Goal: Task Accomplishment & Management: Use online tool/utility

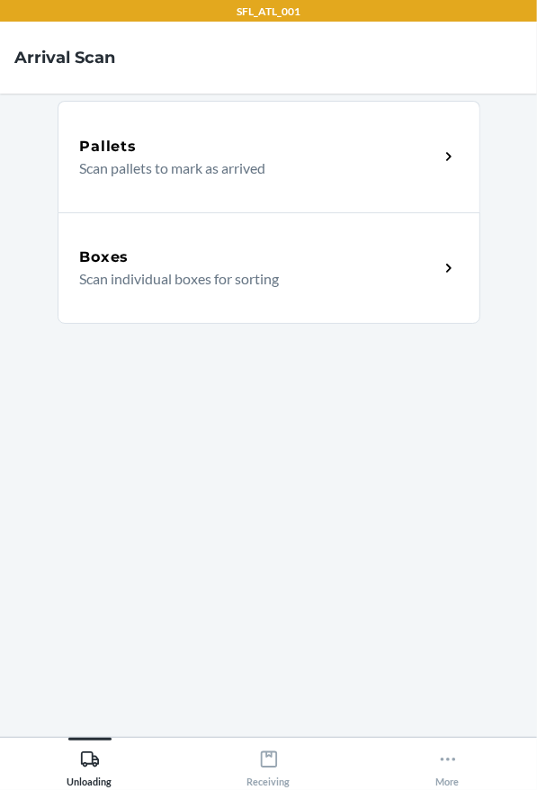
click at [326, 303] on div "Boxes Scan individual boxes for sorting" at bounding box center [269, 268] width 423 height 112
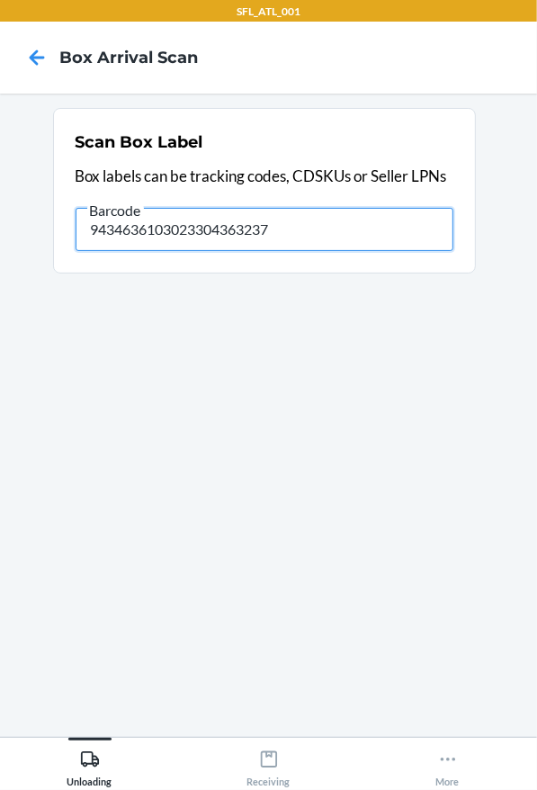
type input "9434636103023304363237"
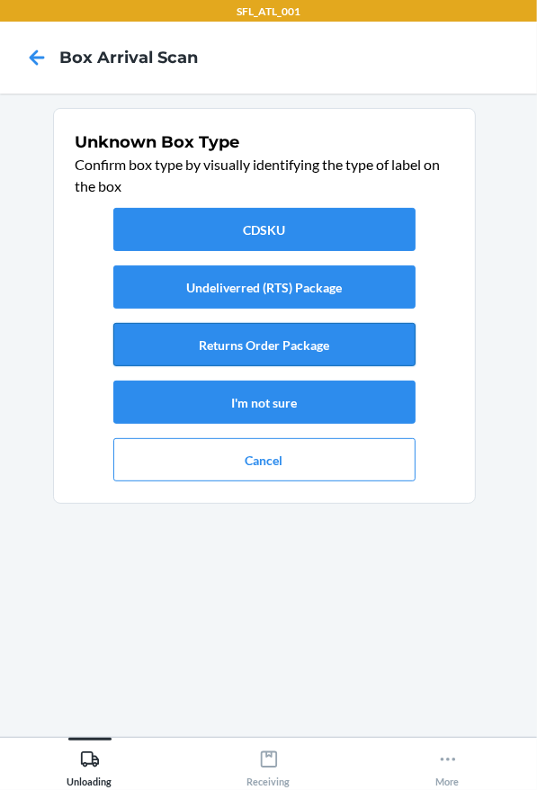
click at [238, 340] on button "Returns Order Package" at bounding box center [264, 344] width 302 height 43
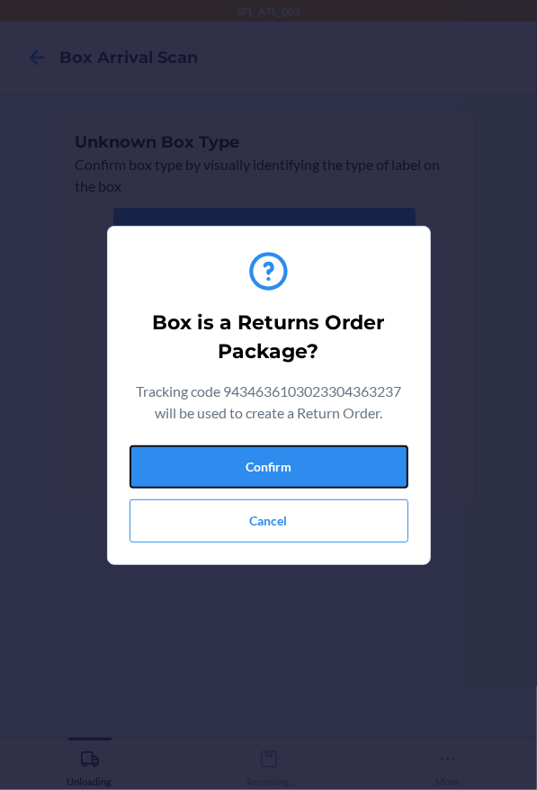
click at [354, 454] on button "Confirm" at bounding box center [269, 466] width 279 height 43
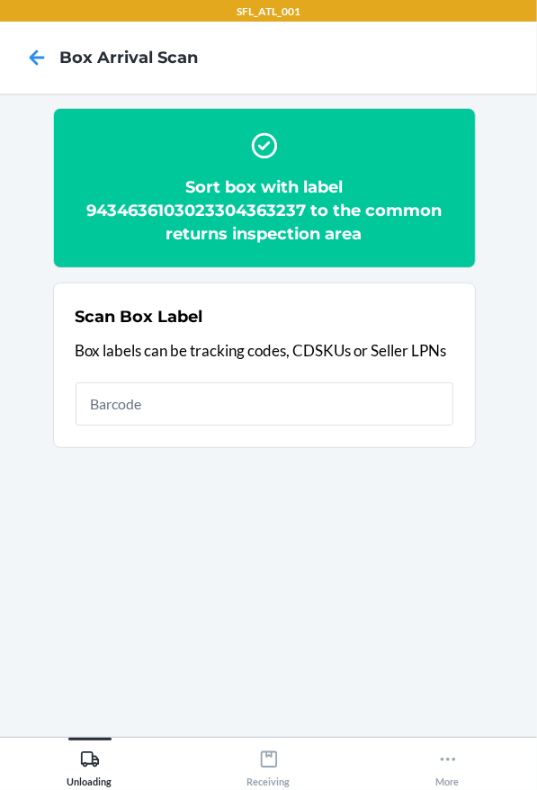
click at [256, 214] on h2 "Sort box with label 9434636103023304363237 to the common returns inspection area" at bounding box center [265, 210] width 378 height 70
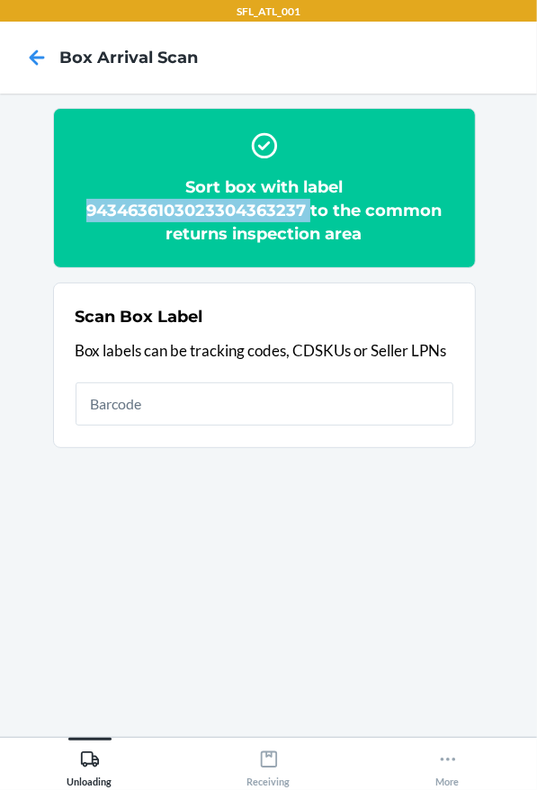
click at [256, 214] on h2 "Sort box with label 9434636103023304363237 to the common returns inspection area" at bounding box center [265, 210] width 378 height 70
copy h2 "9434636103023304363237"
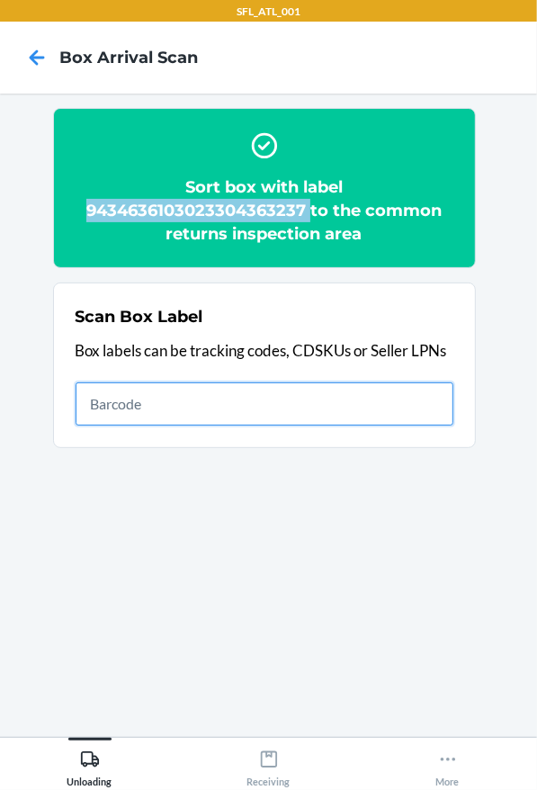
click at [344, 421] on input "text" at bounding box center [265, 403] width 378 height 43
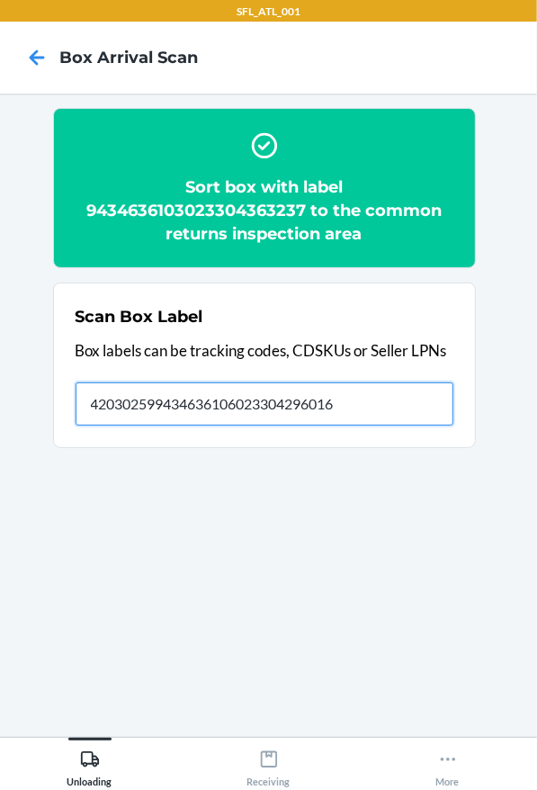
type input "420302599434636106023304296016"
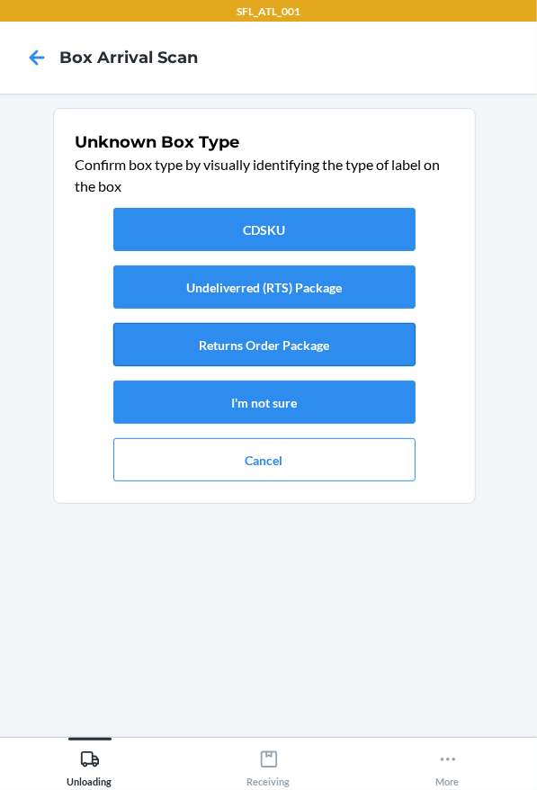
click at [345, 344] on button "Returns Order Package" at bounding box center [264, 344] width 302 height 43
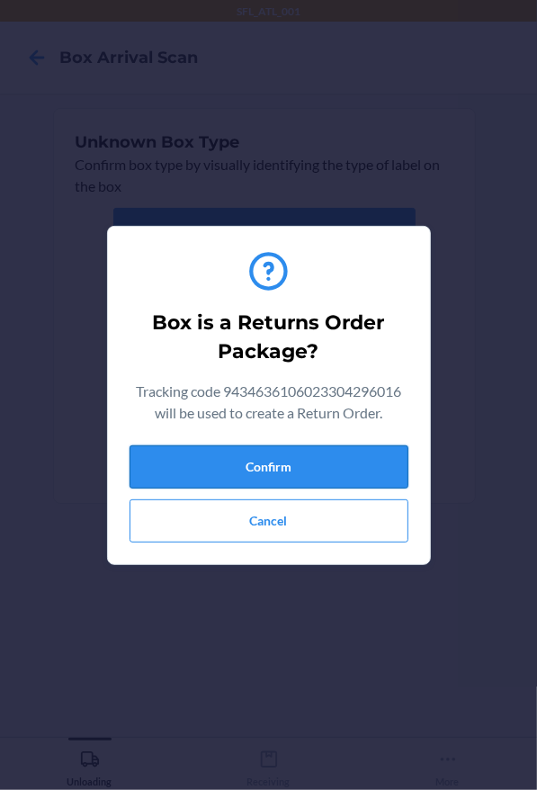
click at [335, 456] on button "Confirm" at bounding box center [269, 466] width 279 height 43
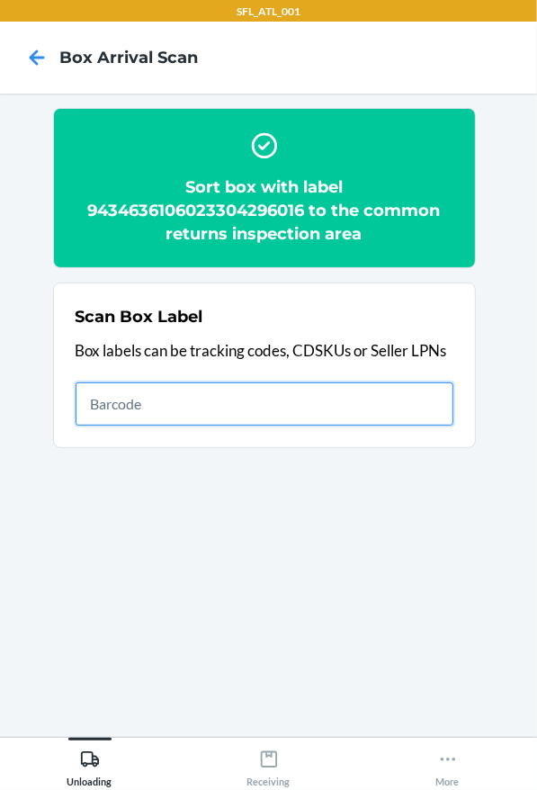
click at [205, 413] on input "text" at bounding box center [265, 403] width 378 height 43
type input "420302599434636106023301725670"
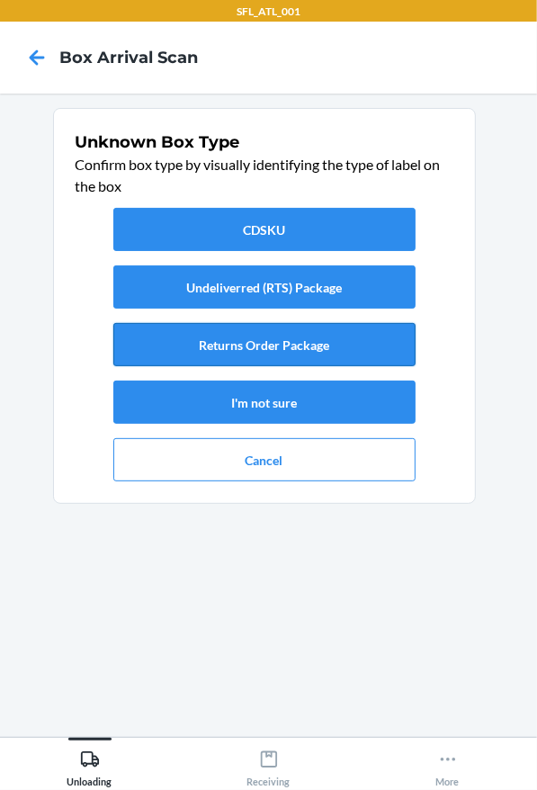
click at [255, 350] on button "Returns Order Package" at bounding box center [264, 344] width 302 height 43
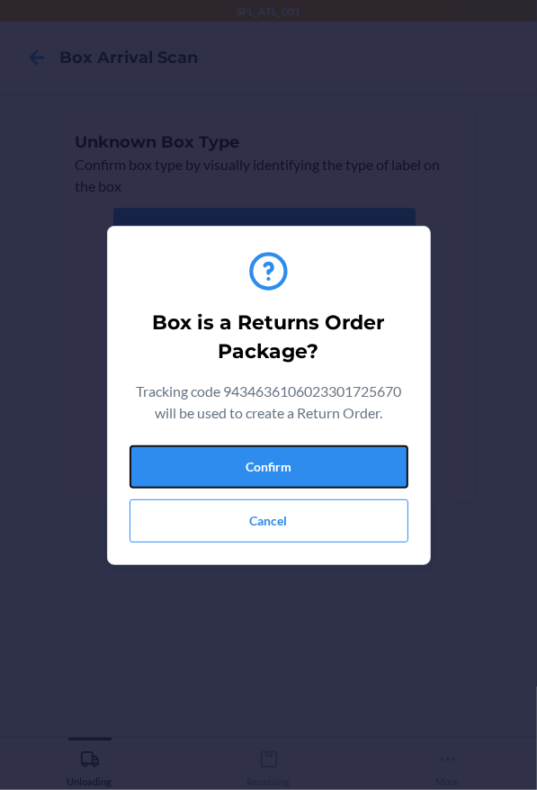
drag, startPoint x: 303, startPoint y: 464, endPoint x: 534, endPoint y: 497, distance: 233.5
click at [304, 465] on button "Confirm" at bounding box center [269, 466] width 279 height 43
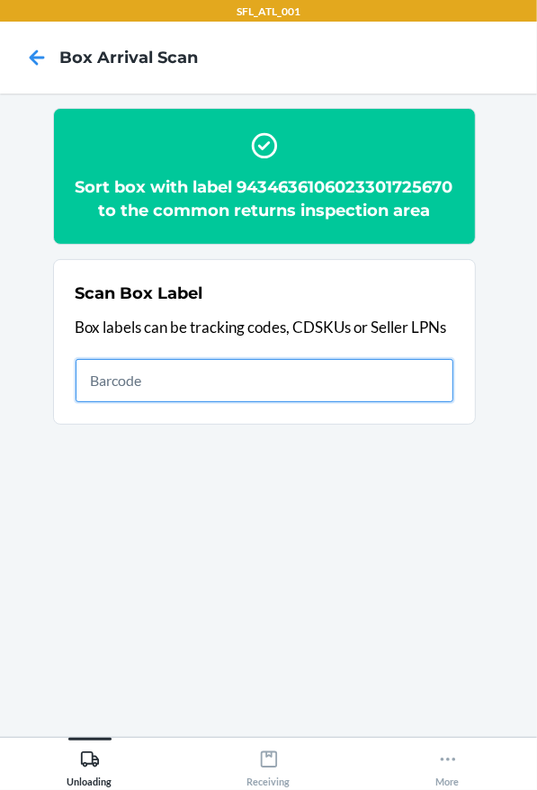
click at [324, 402] on input "text" at bounding box center [265, 380] width 378 height 43
type input "420302599434636106023301906048"
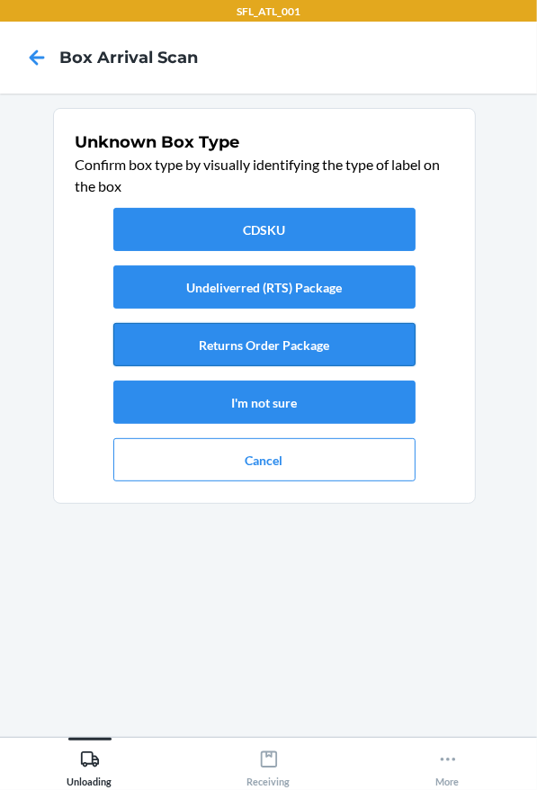
click at [307, 344] on button "Returns Order Package" at bounding box center [264, 344] width 302 height 43
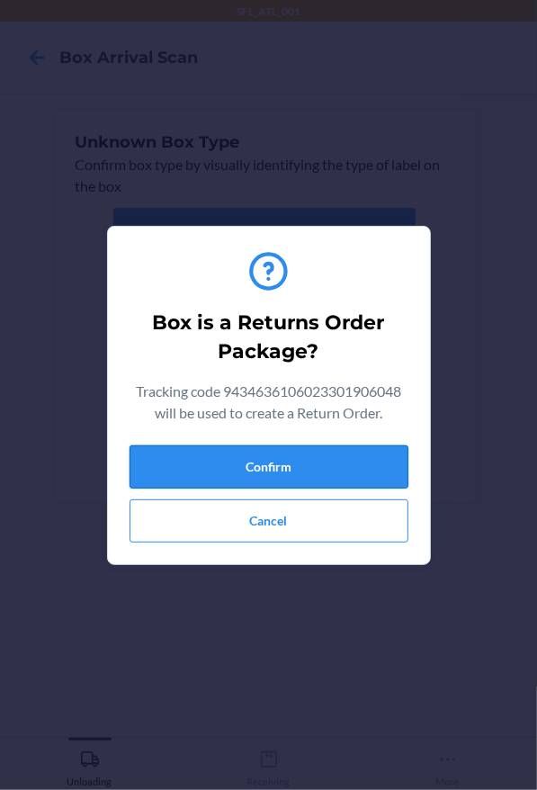
click at [287, 474] on button "Confirm" at bounding box center [269, 466] width 279 height 43
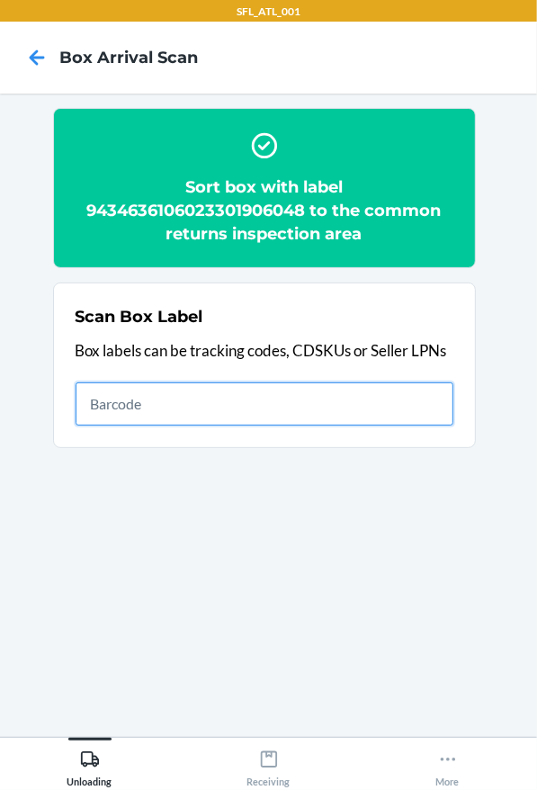
click at [367, 408] on input "text" at bounding box center [265, 403] width 378 height 43
type input "420302599434636106023303789434"
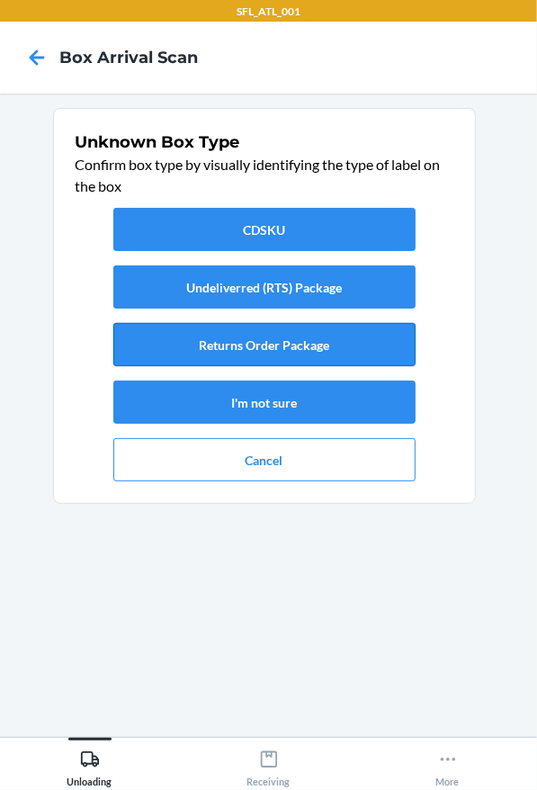
click at [379, 354] on button "Returns Order Package" at bounding box center [264, 344] width 302 height 43
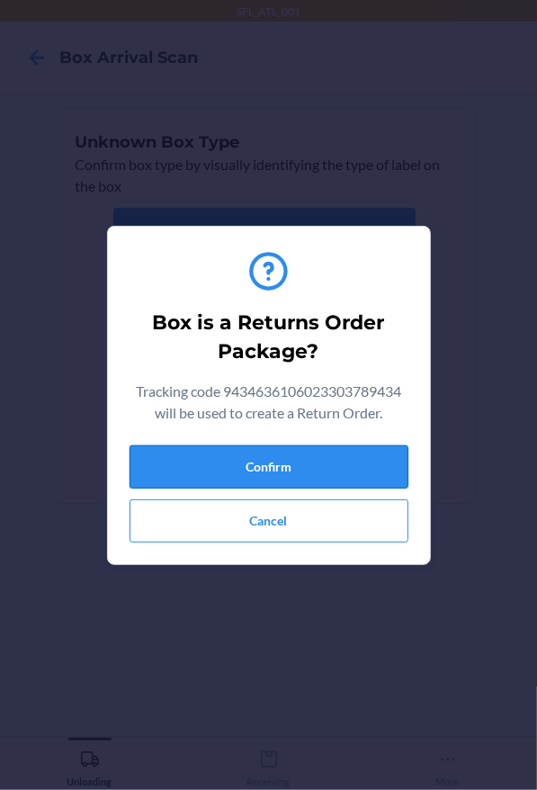
click at [335, 471] on button "Confirm" at bounding box center [269, 466] width 279 height 43
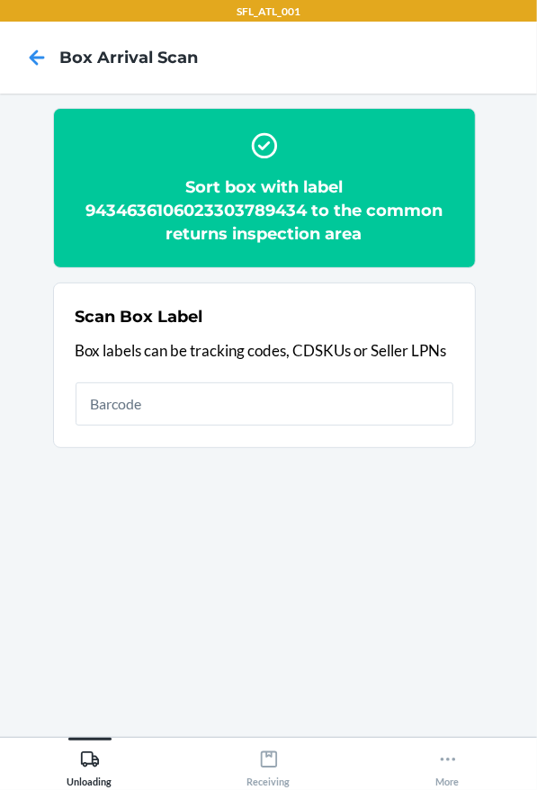
click at [358, 431] on section "Scan Box Label Box labels can be tracking codes, CDSKUs or Seller LPNs" at bounding box center [264, 364] width 423 height 165
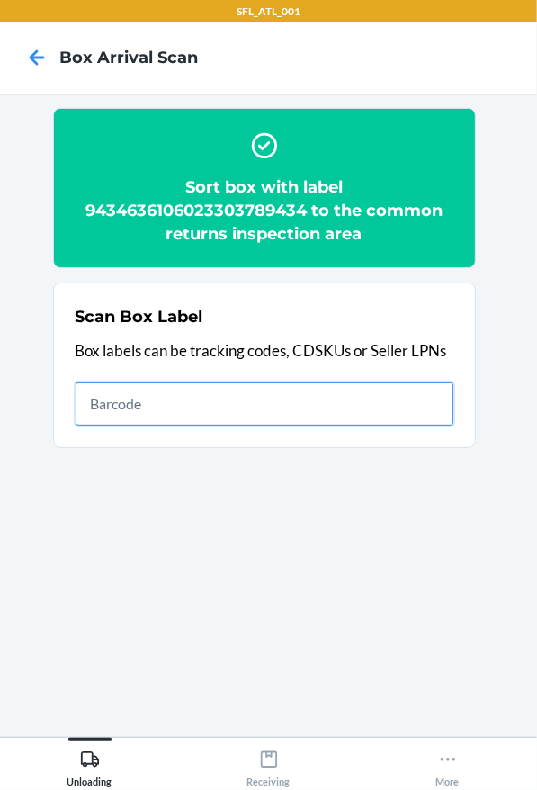
click at [353, 398] on input "text" at bounding box center [265, 403] width 378 height 43
type input "420302599434636106023304053251"
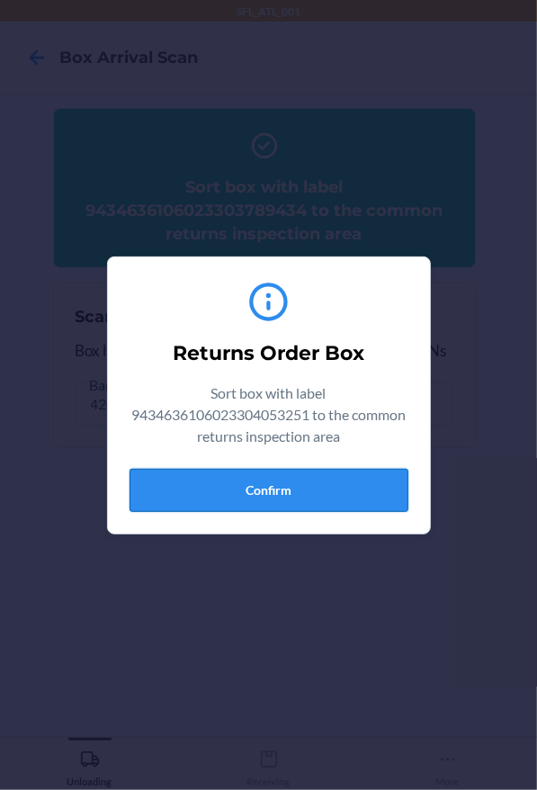
click at [313, 503] on button "Confirm" at bounding box center [269, 490] width 279 height 43
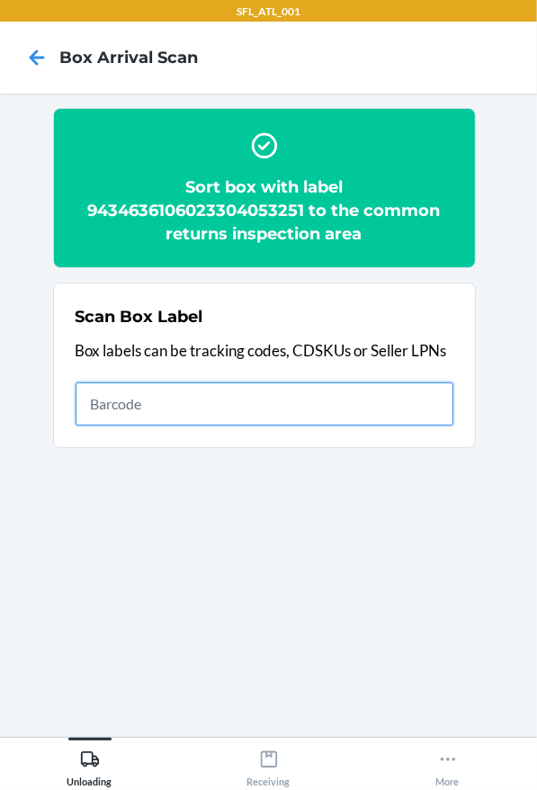
click at [251, 398] on input "text" at bounding box center [265, 403] width 378 height 43
click at [142, 392] on input "text" at bounding box center [265, 403] width 378 height 43
type input "94346"
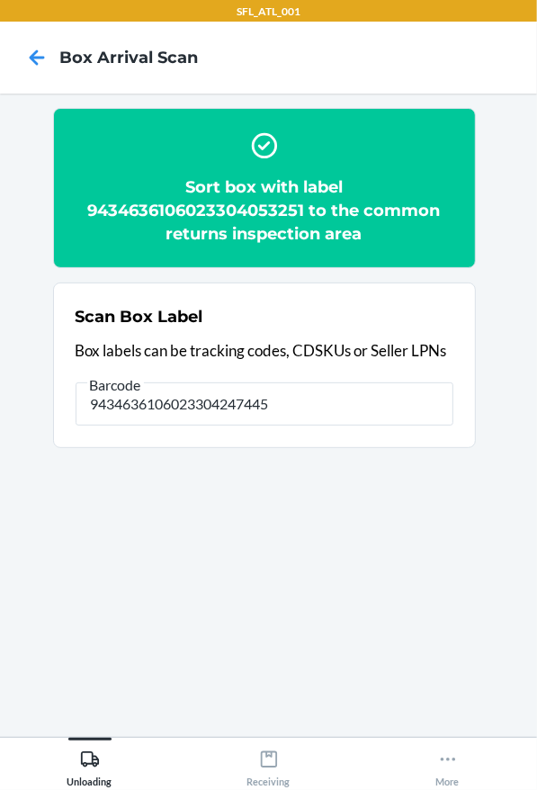
type input "9434636106023304247445"
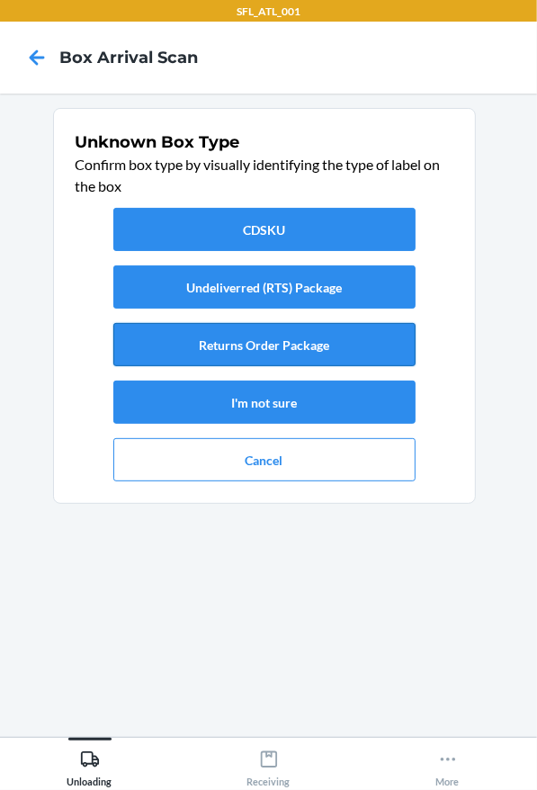
click at [293, 333] on button "Returns Order Package" at bounding box center [264, 344] width 302 height 43
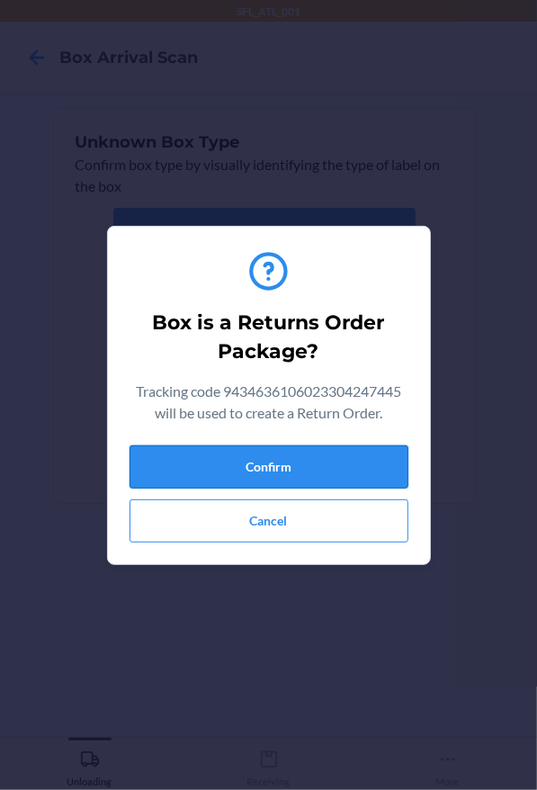
click at [378, 475] on button "Confirm" at bounding box center [269, 466] width 279 height 43
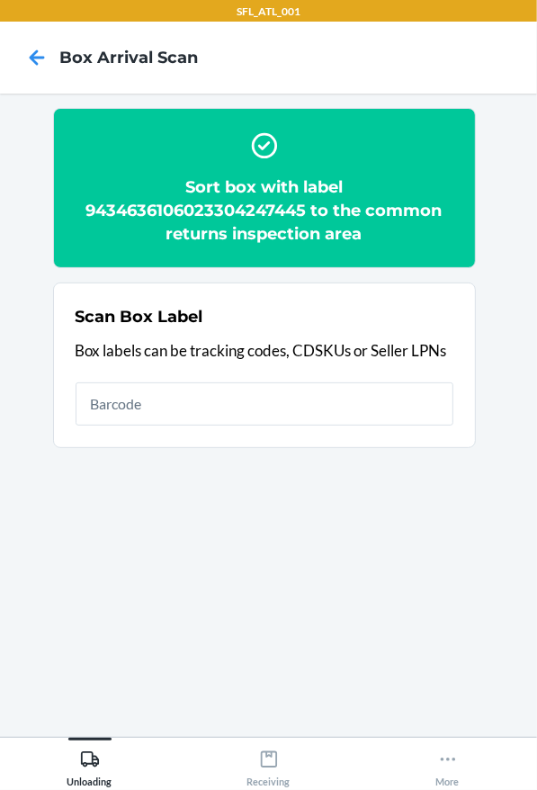
click at [255, 210] on h2 "Sort box with label 9434636106023304247445 to the common returns inspection area" at bounding box center [265, 210] width 378 height 70
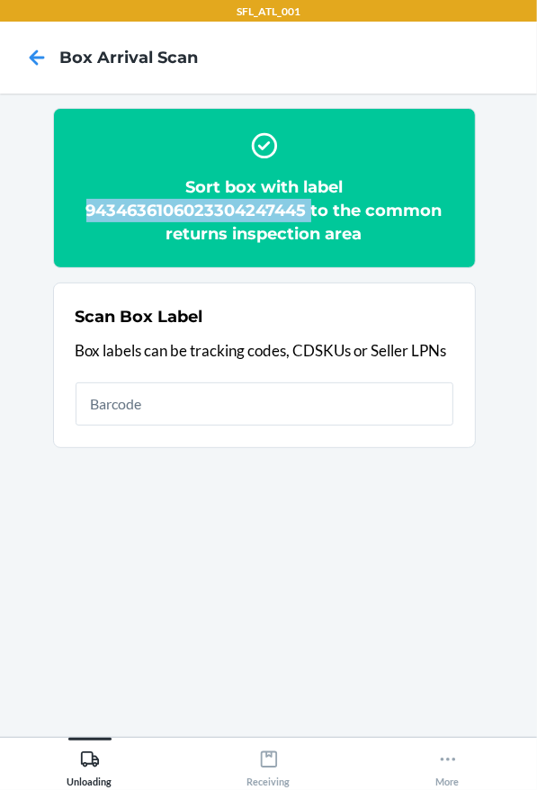
click at [255, 210] on h2 "Sort box with label 9434636106023304247445 to the common returns inspection area" at bounding box center [265, 210] width 378 height 70
copy h2 "9434636106023304247445"
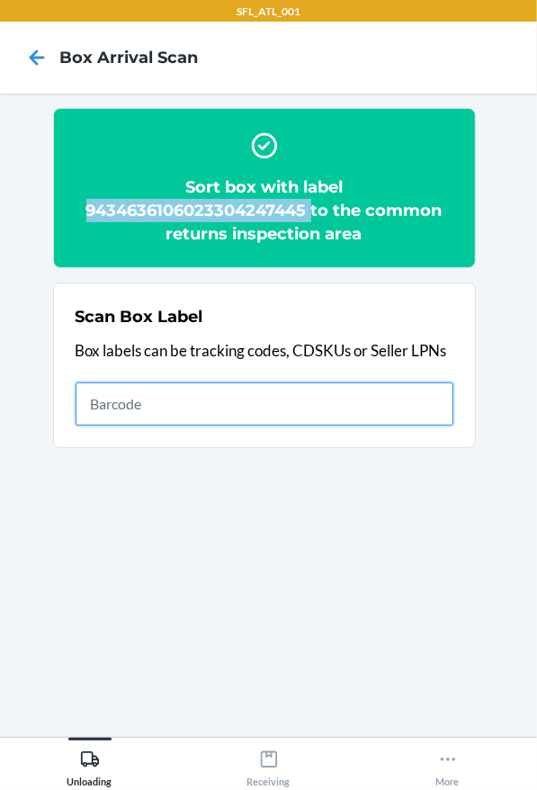
drag, startPoint x: 371, startPoint y: 416, endPoint x: 371, endPoint y: 406, distance: 9.9
click at [371, 416] on input "text" at bounding box center [265, 403] width 378 height 43
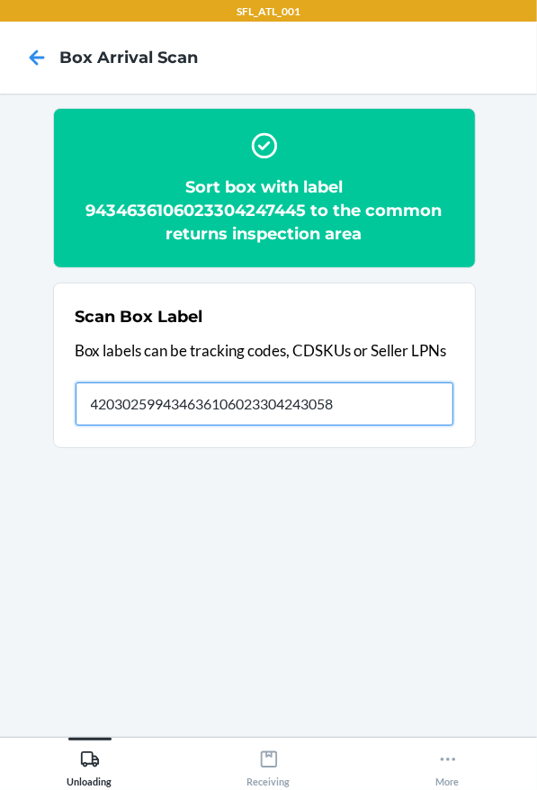
type input "420302599434636106023304243058"
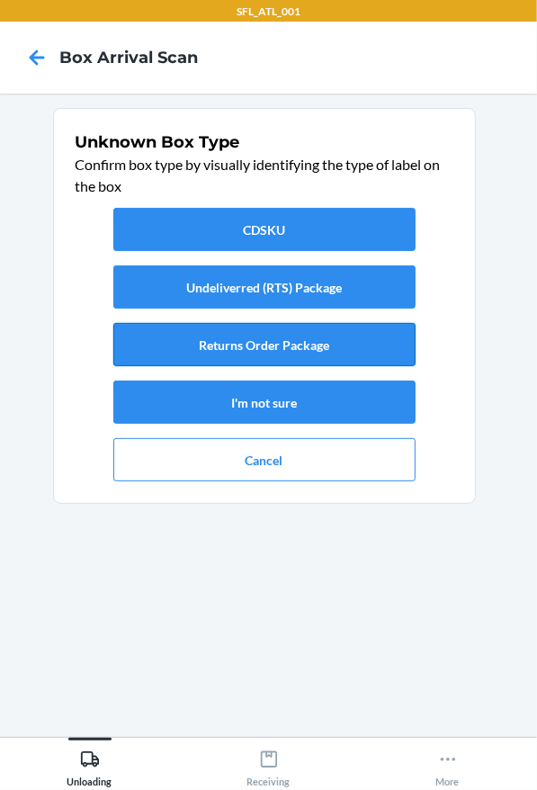
click at [285, 358] on button "Returns Order Package" at bounding box center [264, 344] width 302 height 43
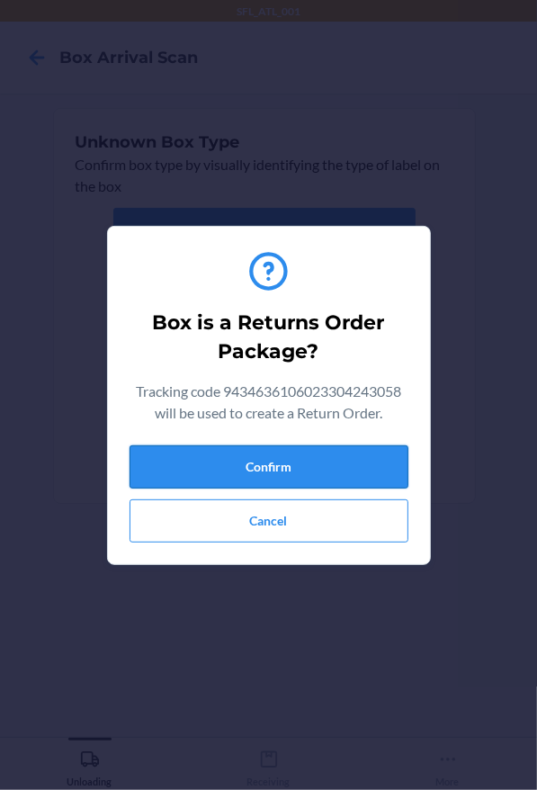
click at [319, 460] on button "Confirm" at bounding box center [269, 466] width 279 height 43
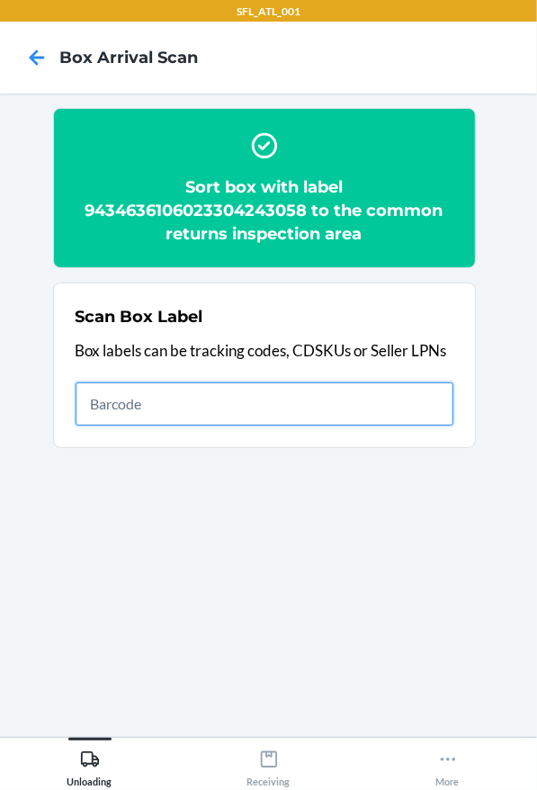
click at [306, 418] on input "text" at bounding box center [265, 403] width 378 height 43
type input "420302599434636106023303846311"
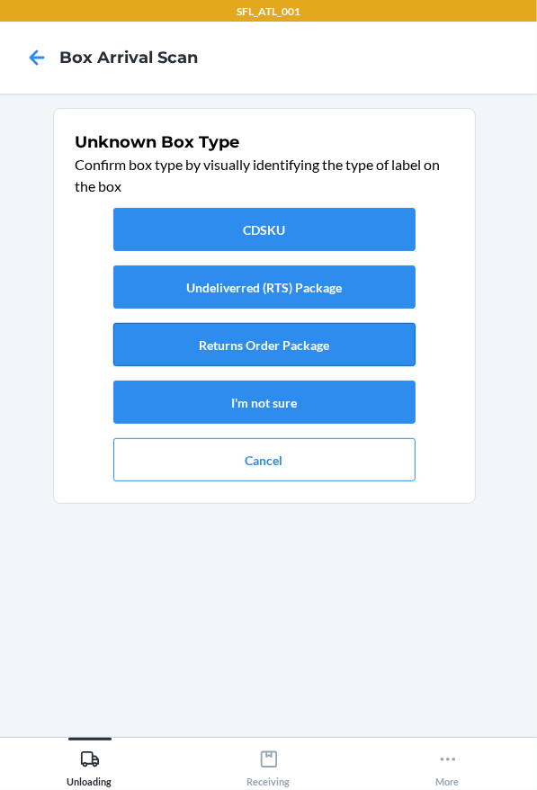
click at [336, 354] on button "Returns Order Package" at bounding box center [264, 344] width 302 height 43
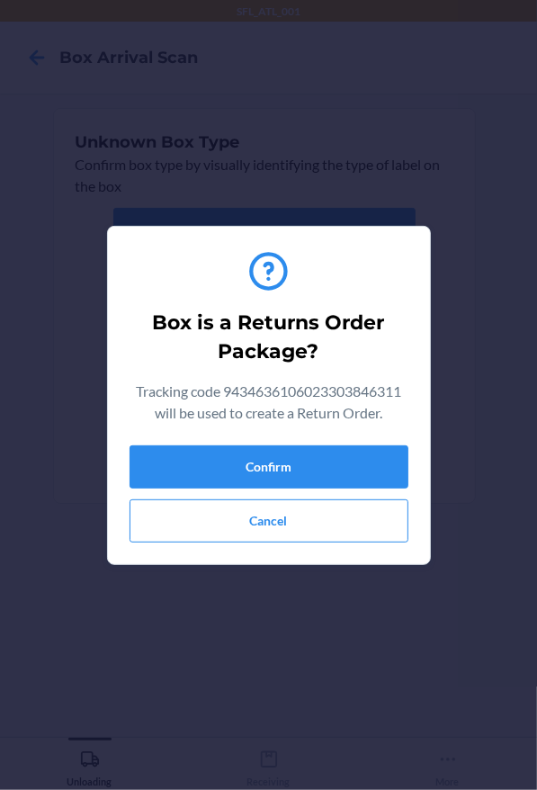
click at [350, 434] on div "Box is a Returns Order Package? Tracking code 9434636106023303846311 will be us…" at bounding box center [269, 395] width 279 height 309
click at [351, 449] on button "Confirm" at bounding box center [269, 466] width 279 height 43
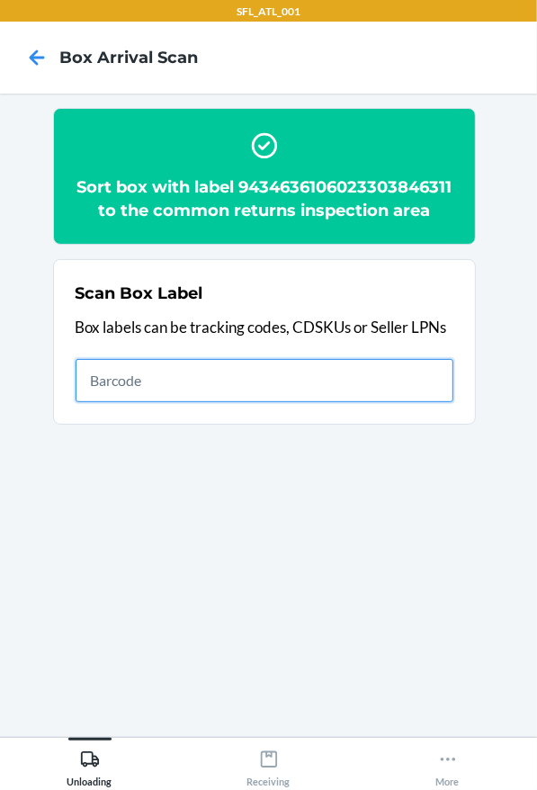
click at [386, 402] on input "text" at bounding box center [265, 380] width 378 height 43
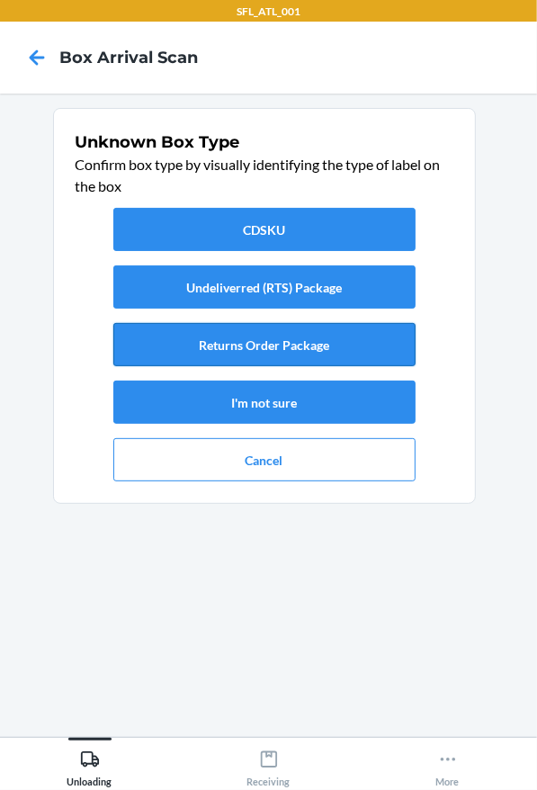
click at [173, 332] on button "Returns Order Package" at bounding box center [264, 344] width 302 height 43
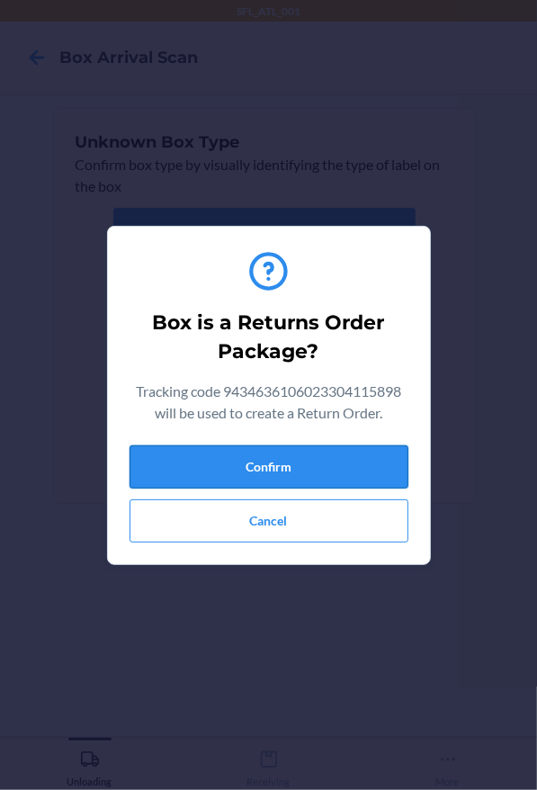
click at [291, 468] on button "Confirm" at bounding box center [269, 466] width 279 height 43
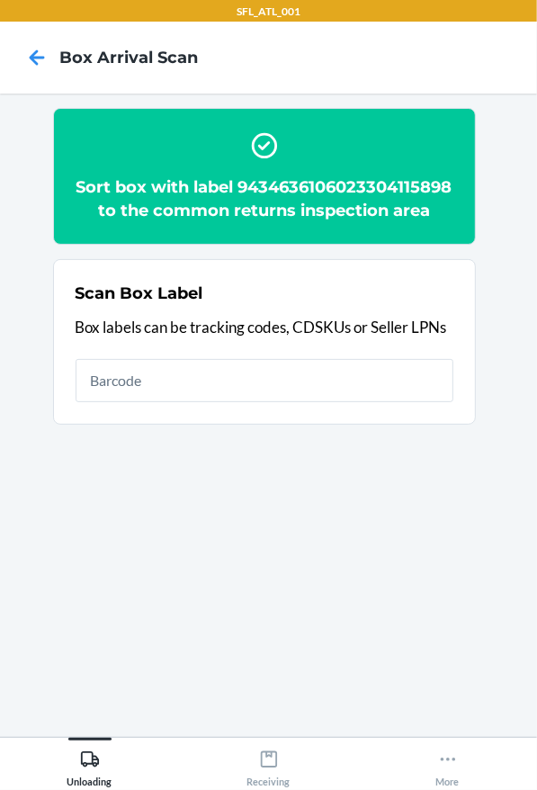
drag, startPoint x: 160, startPoint y: 480, endPoint x: 129, endPoint y: 461, distance: 37.2
click at [160, 480] on section "Sort box with label 9434636106023304115898 to the common returns inspection are…" at bounding box center [268, 415] width 508 height 614
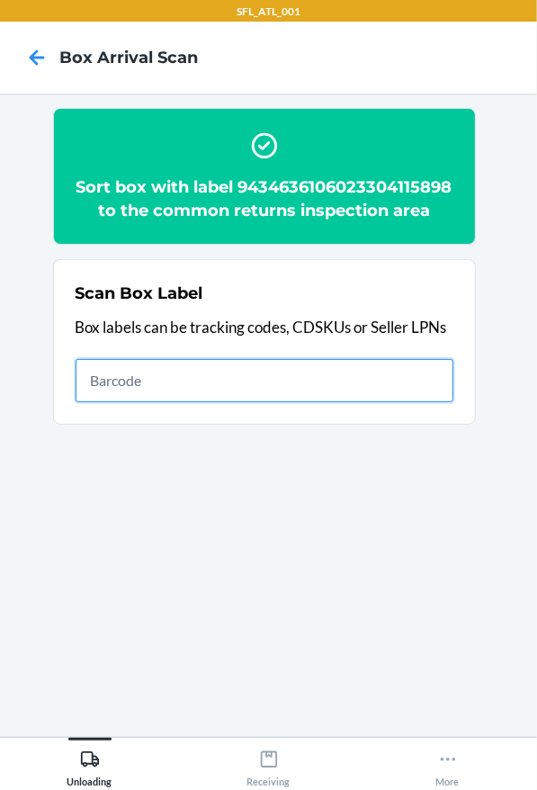
click at [290, 402] on input "text" at bounding box center [265, 380] width 378 height 43
type input "420302599434636106023304315298"
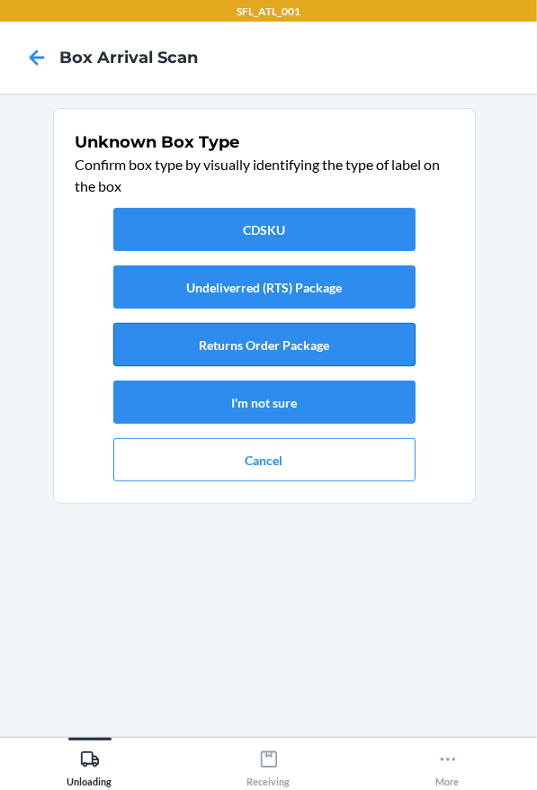
click at [283, 359] on button "Returns Order Package" at bounding box center [264, 344] width 302 height 43
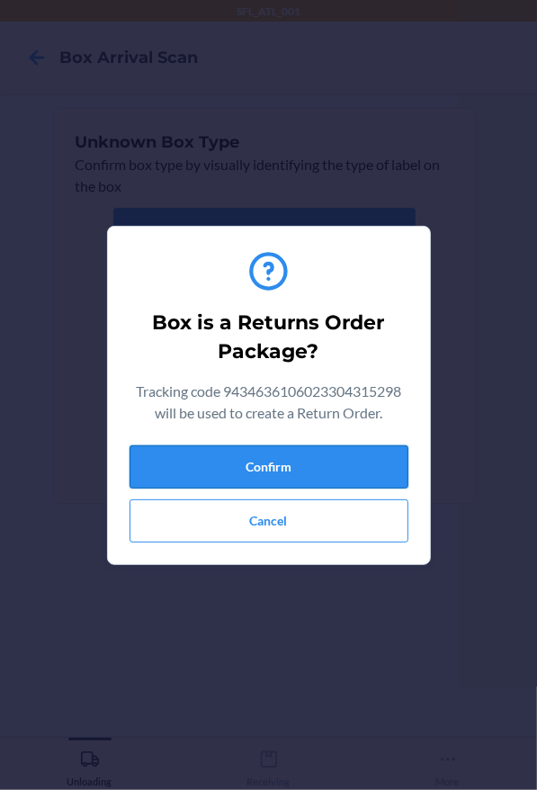
click at [298, 471] on button "Confirm" at bounding box center [269, 466] width 279 height 43
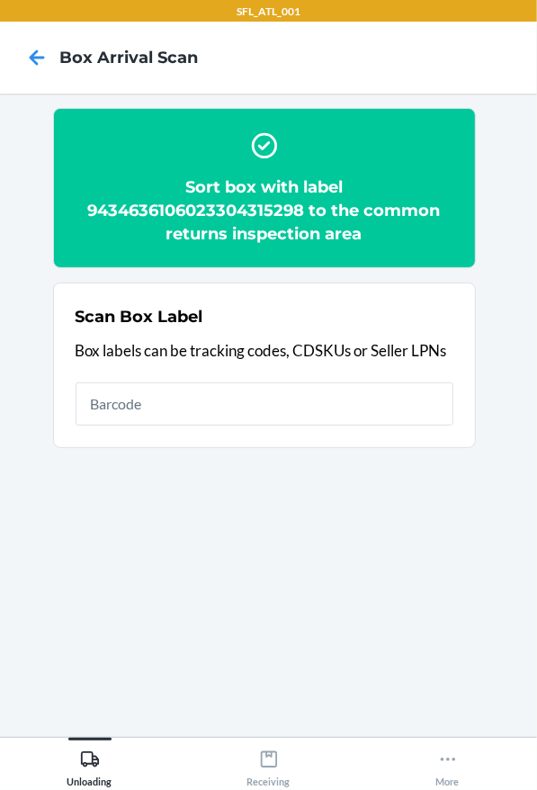
drag, startPoint x: 218, startPoint y: 377, endPoint x: 208, endPoint y: 394, distance: 19.7
click at [218, 387] on div "Scan Box Label Box labels can be tracking codes, CDSKUs or Seller LPNs" at bounding box center [265, 365] width 378 height 131
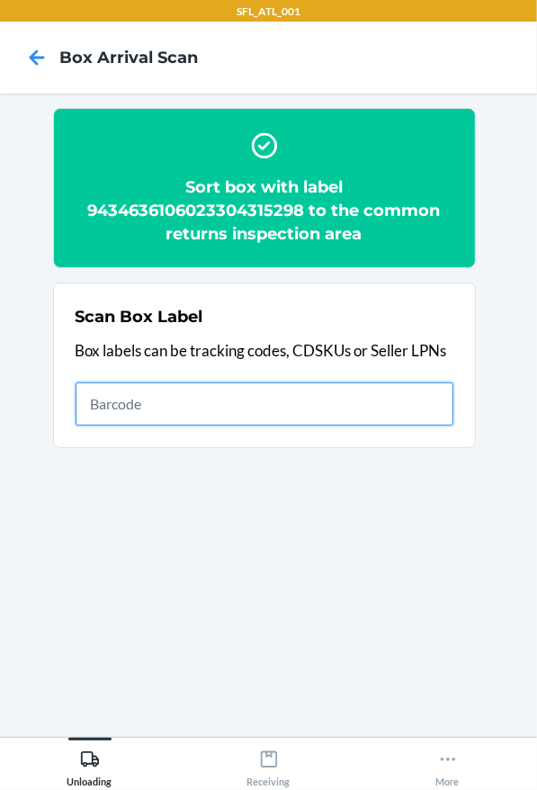
click at [218, 388] on input "text" at bounding box center [265, 403] width 378 height 43
click at [208, 394] on input "text" at bounding box center [265, 403] width 378 height 43
type input "420302599434636106023303070532"
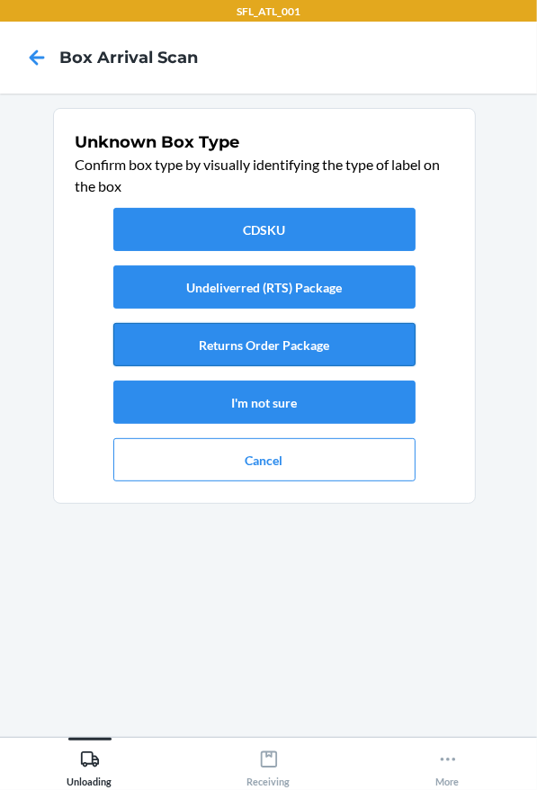
click at [344, 345] on button "Returns Order Package" at bounding box center [264, 344] width 302 height 43
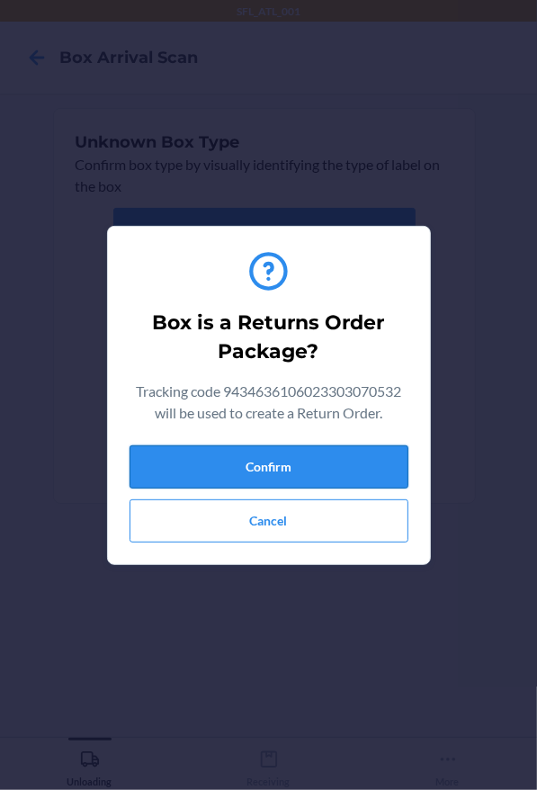
click at [380, 475] on button "Confirm" at bounding box center [269, 466] width 279 height 43
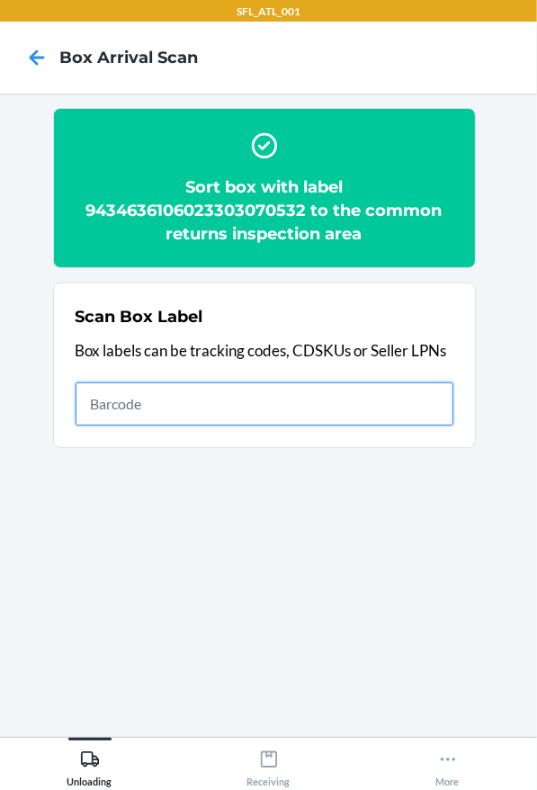
click at [291, 397] on input "text" at bounding box center [265, 403] width 378 height 43
type input "420302599434636106023303503795"
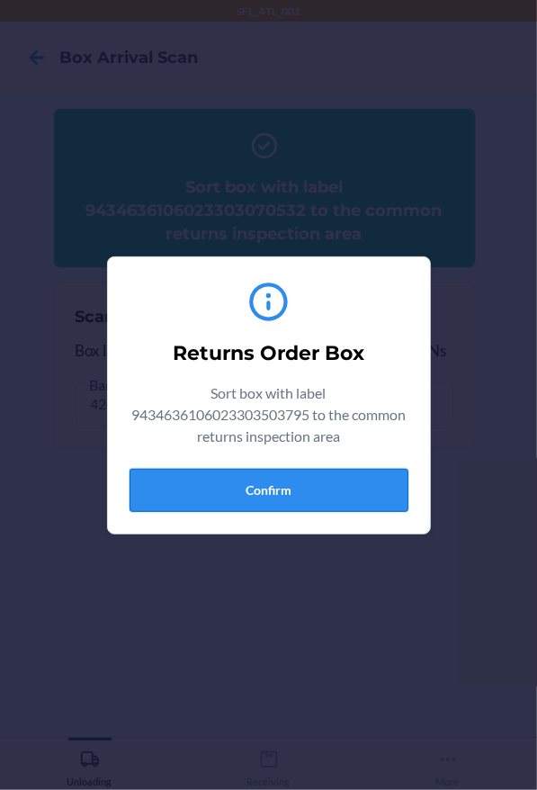
click at [285, 484] on button "Confirm" at bounding box center [269, 490] width 279 height 43
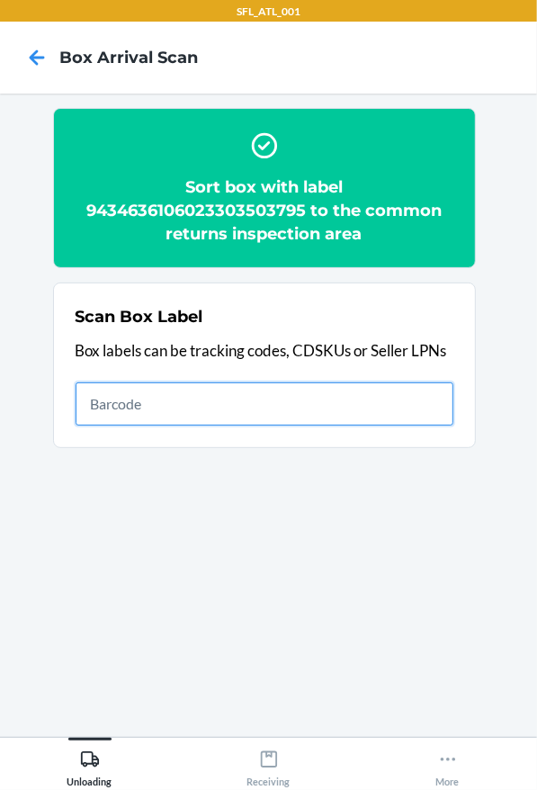
click at [297, 393] on input "text" at bounding box center [265, 403] width 378 height 43
type input "420302599434636106023304434470"
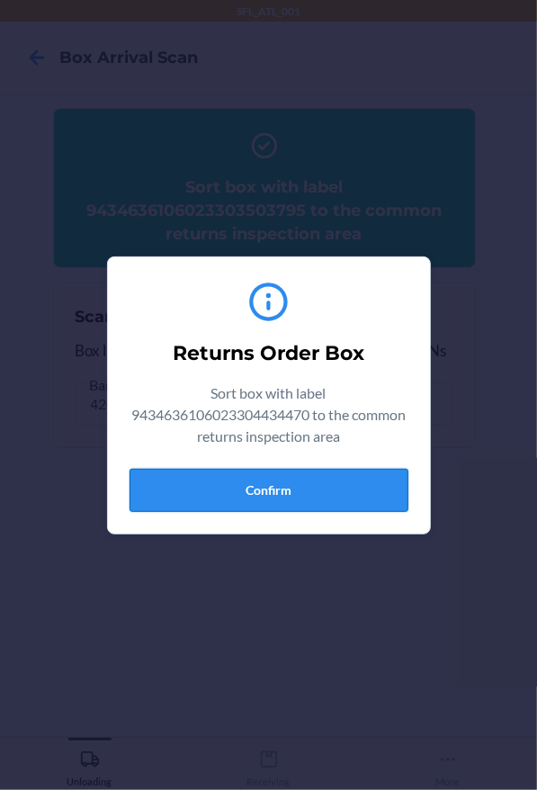
click at [295, 497] on button "Confirm" at bounding box center [269, 490] width 279 height 43
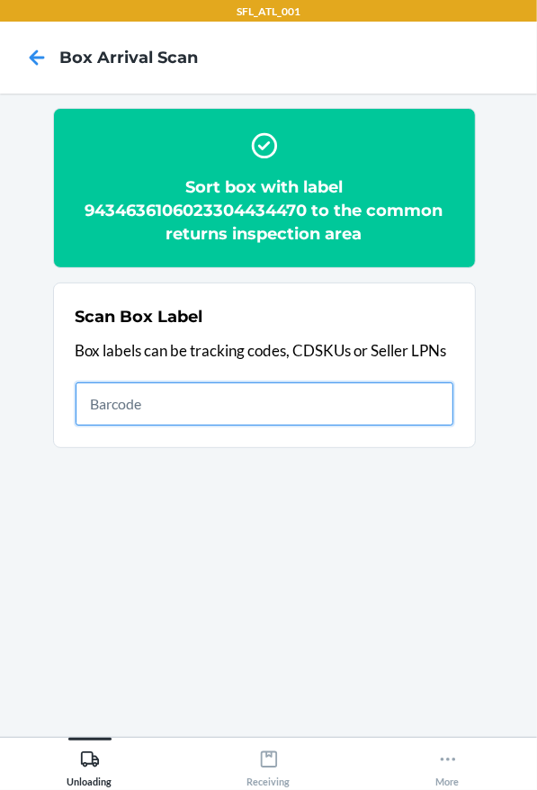
click at [391, 418] on input "text" at bounding box center [265, 403] width 378 height 43
type input "420302599434636106023304403766"
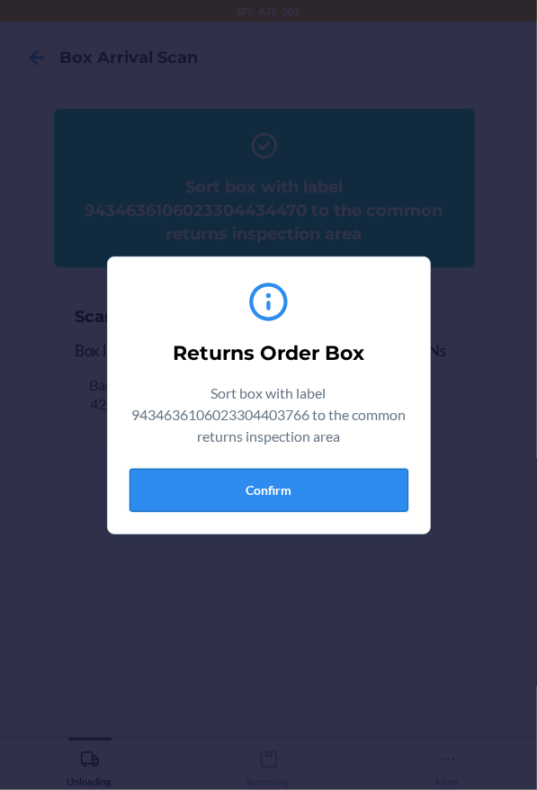
click at [300, 502] on button "Confirm" at bounding box center [269, 490] width 279 height 43
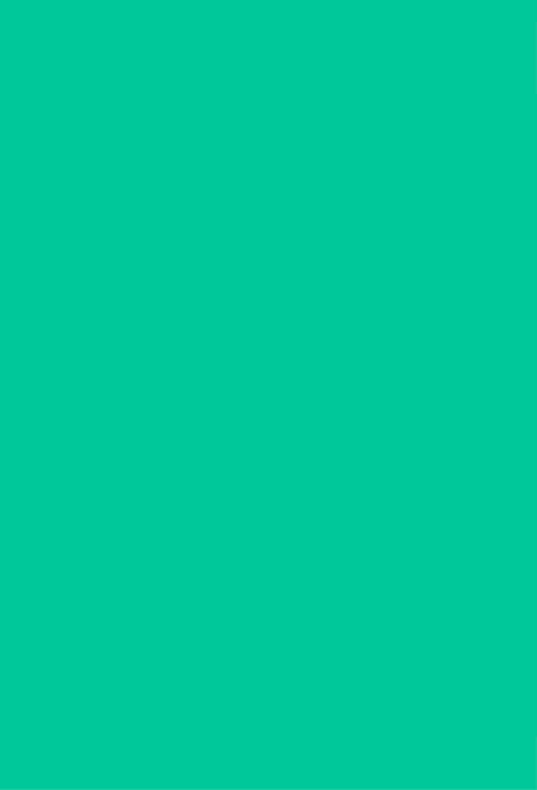
click at [300, 499] on section "Sort box with label 9434636106023304403766 to the common returns inspection are…" at bounding box center [268, 415] width 508 height 614
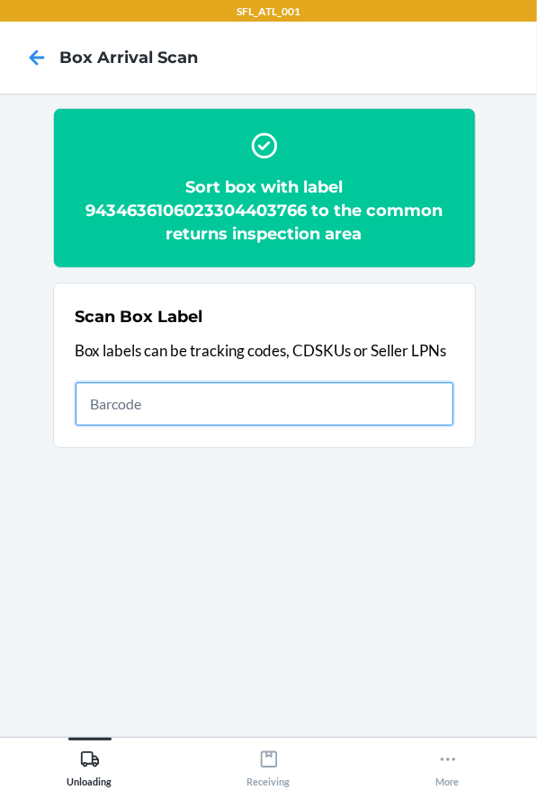
click at [255, 396] on input "text" at bounding box center [265, 403] width 378 height 43
type input "420302599434636106023304352866"
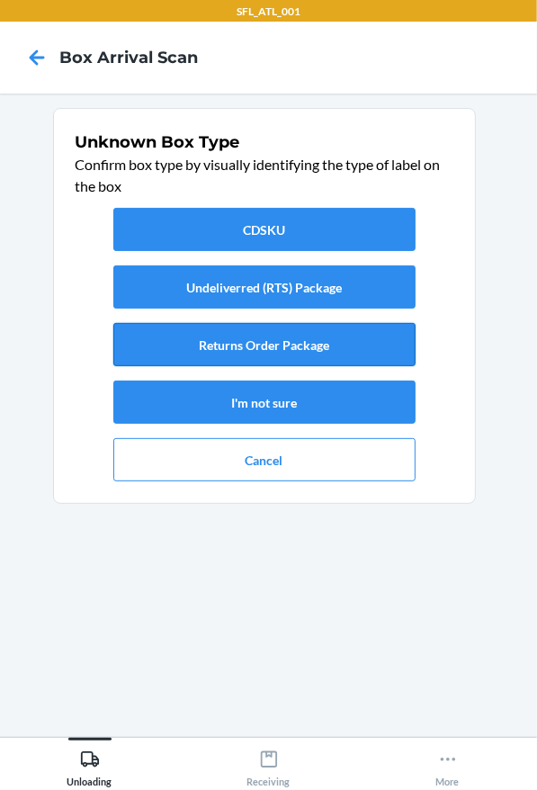
click at [265, 346] on button "Returns Order Package" at bounding box center [264, 344] width 302 height 43
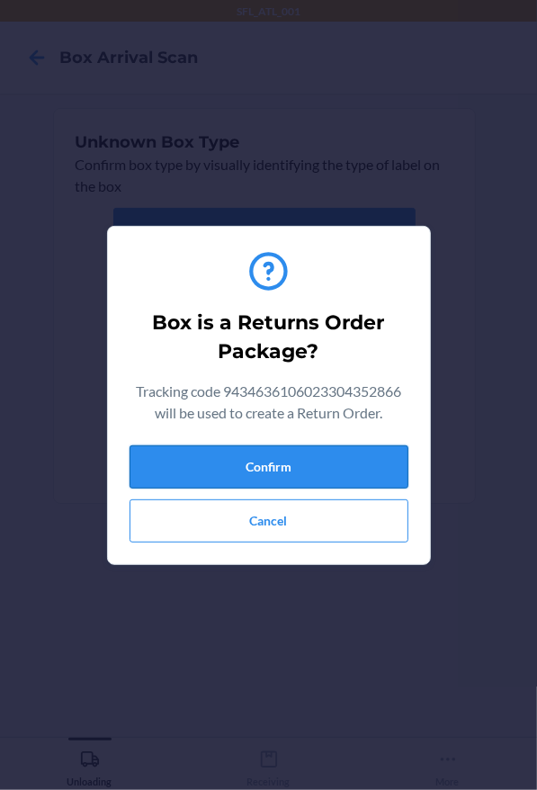
click at [302, 480] on button "Confirm" at bounding box center [269, 466] width 279 height 43
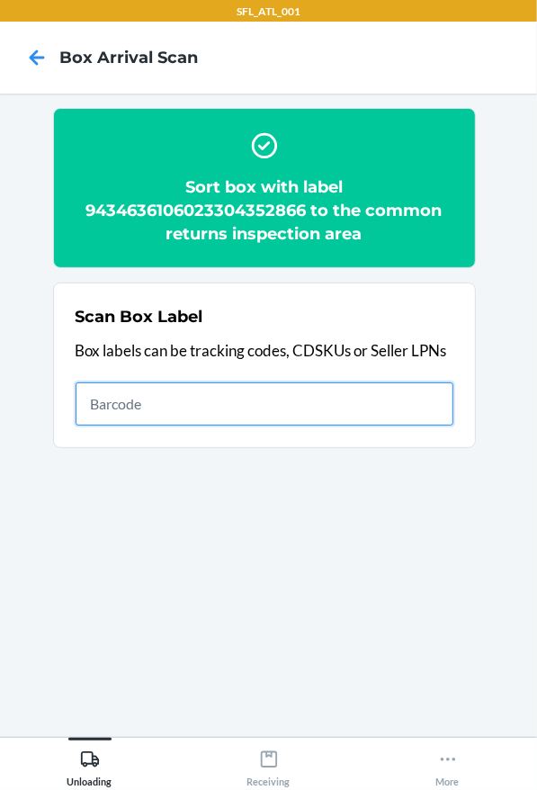
click at [385, 422] on input "text" at bounding box center [265, 403] width 378 height 43
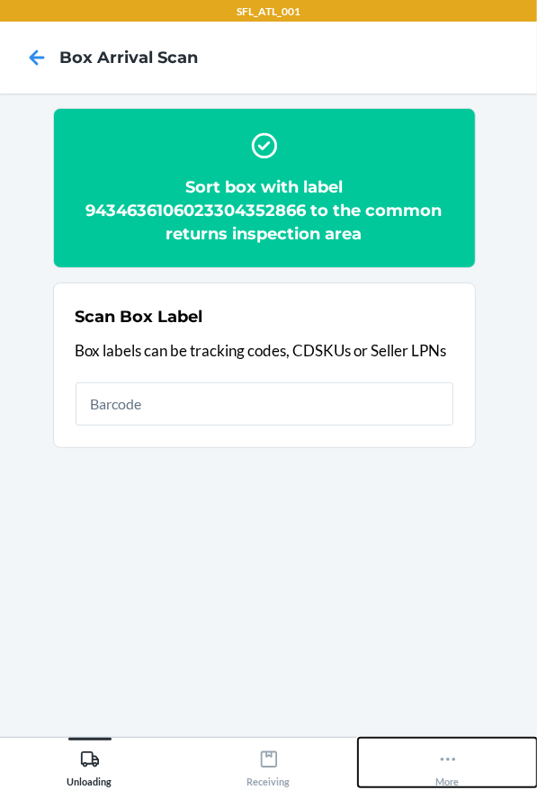
click at [477, 771] on button "More" at bounding box center [447, 762] width 179 height 49
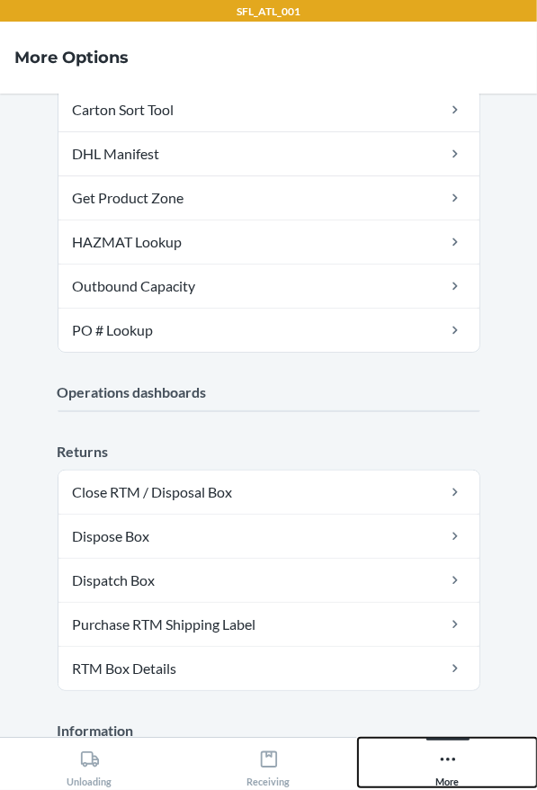
scroll to position [380, 0]
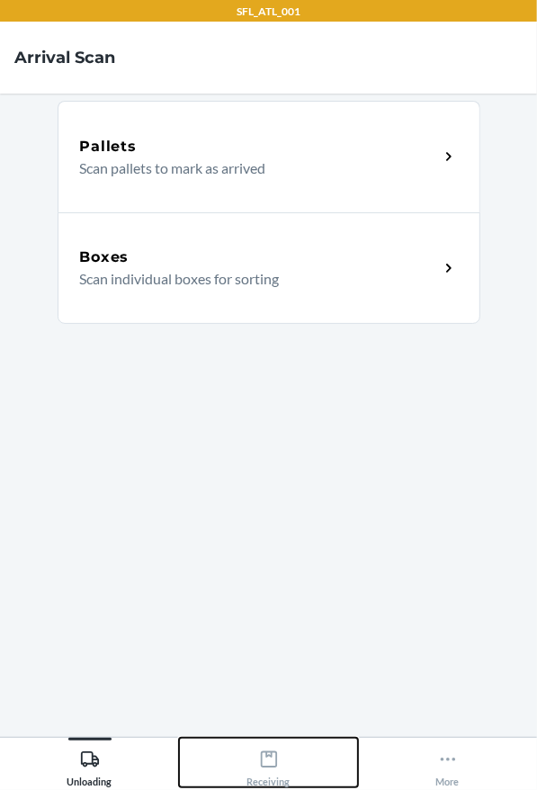
click at [242, 752] on button "Receiving" at bounding box center [268, 762] width 179 height 49
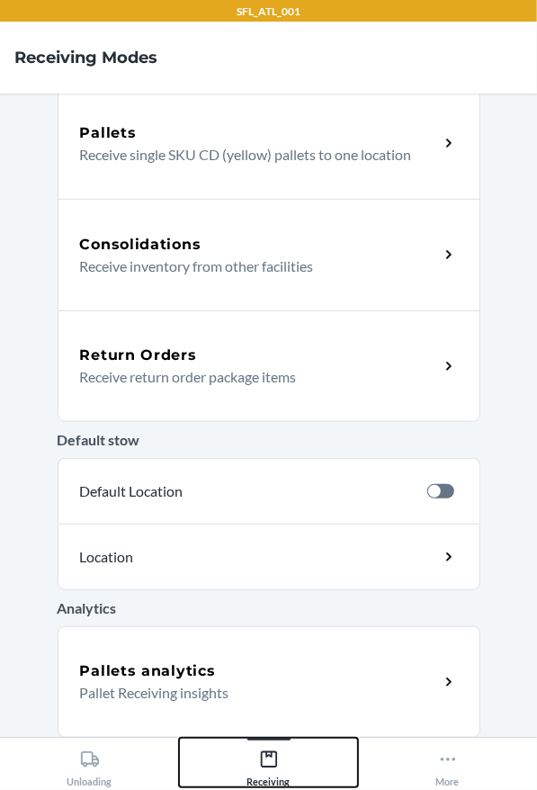
scroll to position [262, 0]
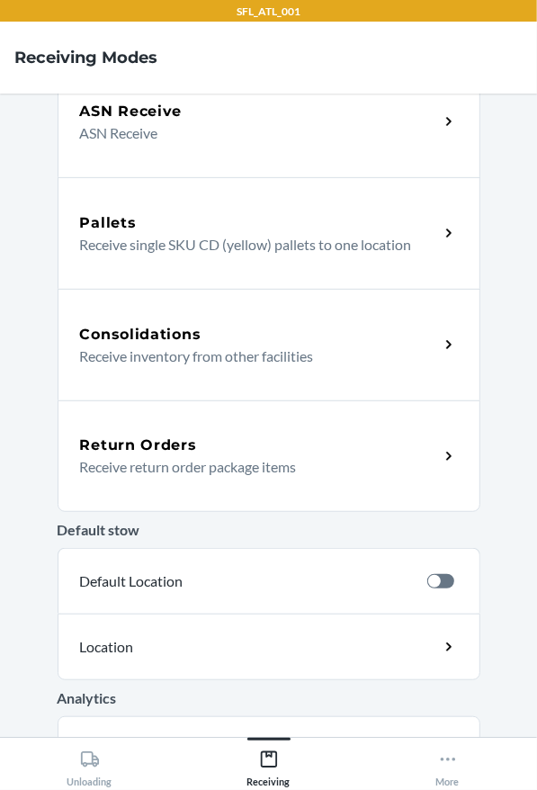
click at [295, 474] on p "Receive return order package items" at bounding box center [252, 467] width 344 height 22
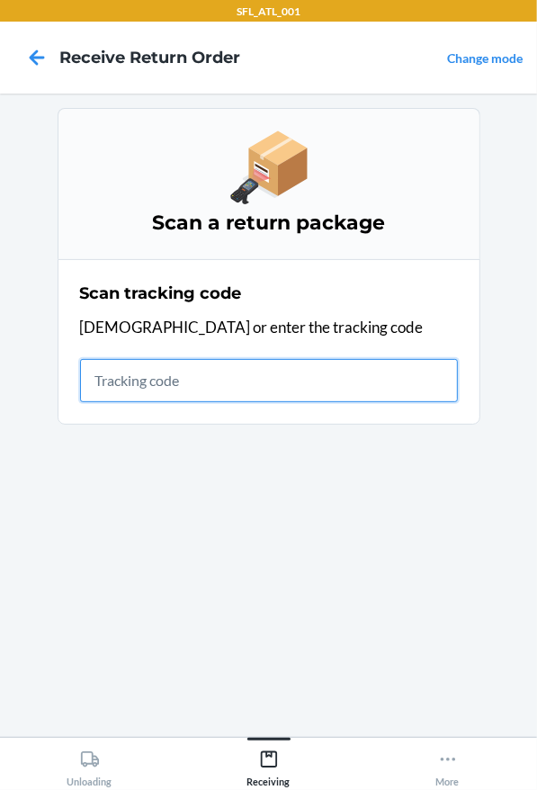
click at [320, 369] on input "text" at bounding box center [269, 380] width 378 height 43
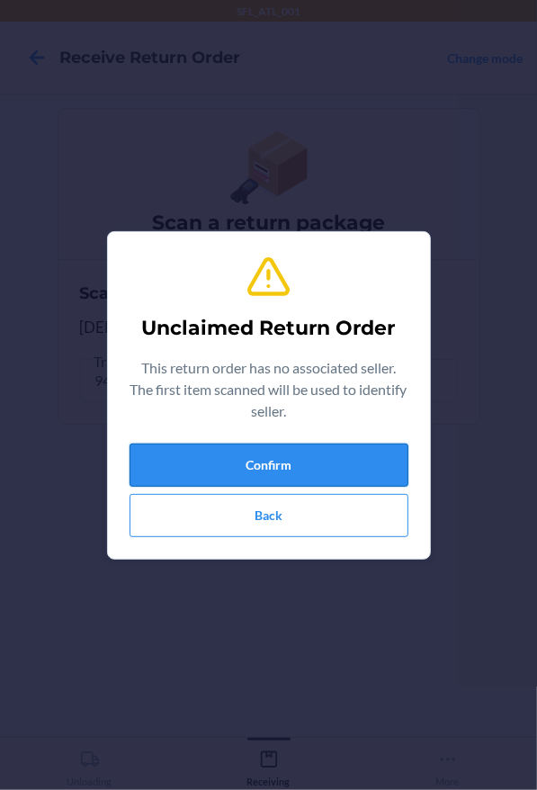
click at [351, 465] on button "Confirm" at bounding box center [269, 464] width 279 height 43
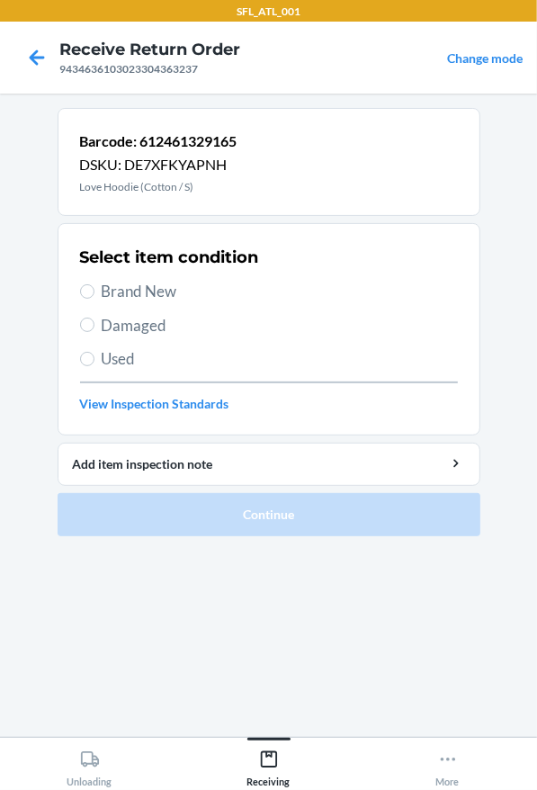
click at [108, 294] on span "Brand New" at bounding box center [280, 291] width 356 height 23
click at [94, 294] on input "Brand New" at bounding box center [87, 291] width 14 height 14
radio input "true"
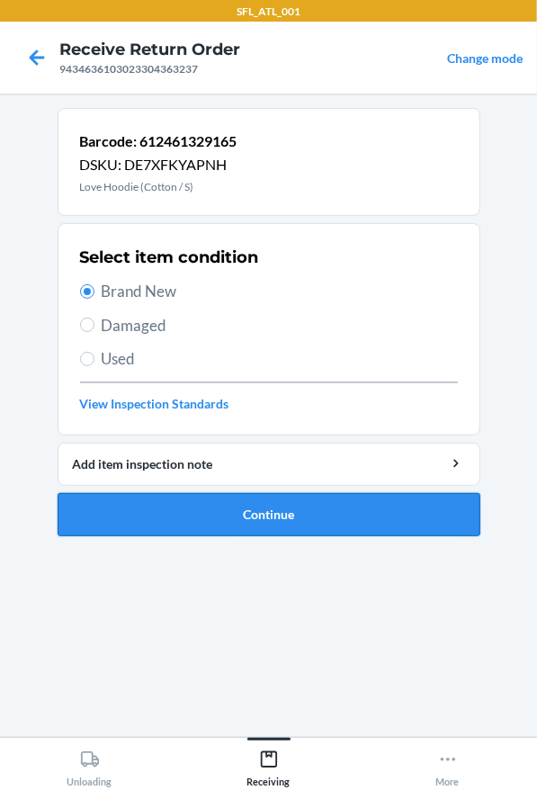
click at [255, 511] on button "Continue" at bounding box center [269, 514] width 423 height 43
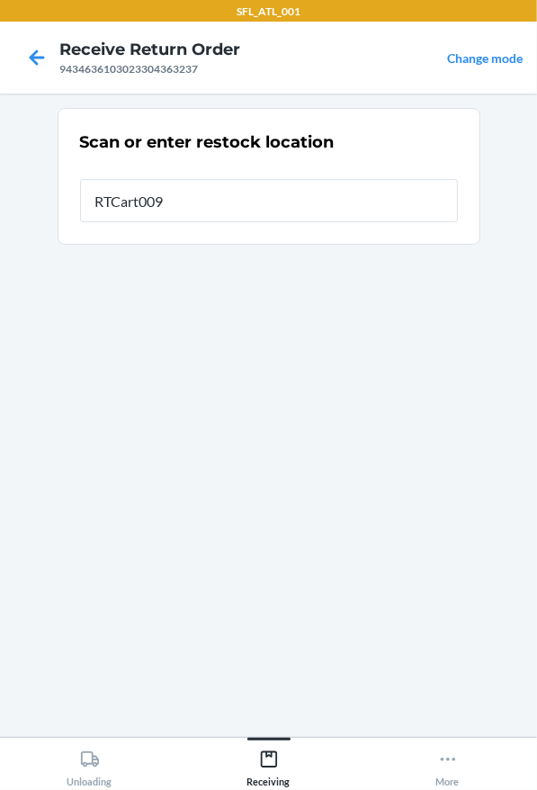
type input "RTCart009"
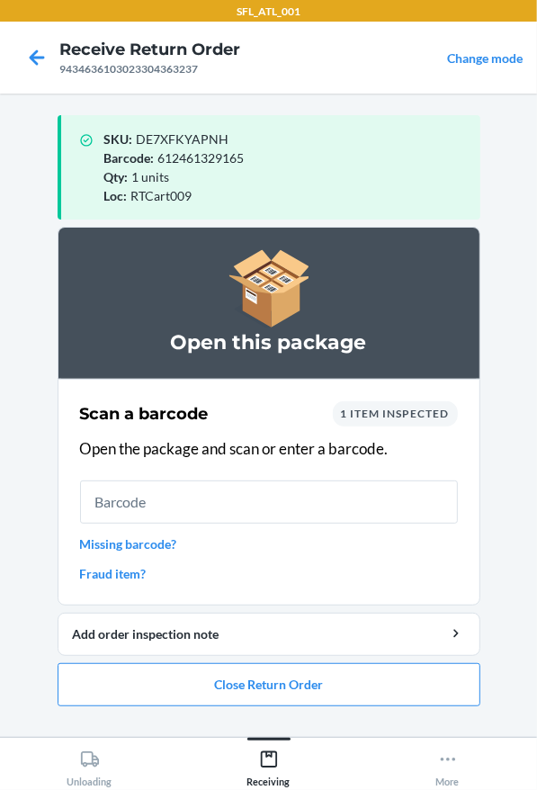
click at [430, 705] on ol "Open this package Scan a barcode 1 item inspected Open the package and scan or …" at bounding box center [269, 474] width 423 height 494
click at [456, 684] on button "Close Return Order" at bounding box center [269, 684] width 423 height 43
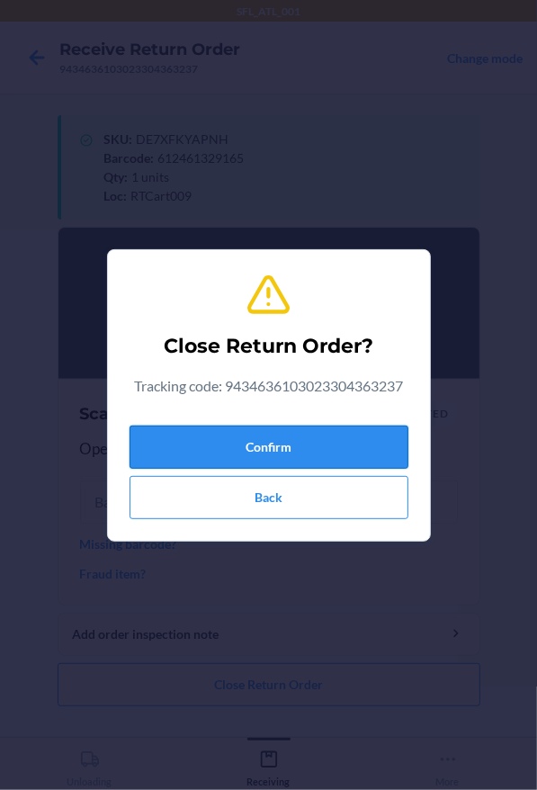
click at [303, 432] on button "Confirm" at bounding box center [269, 446] width 279 height 43
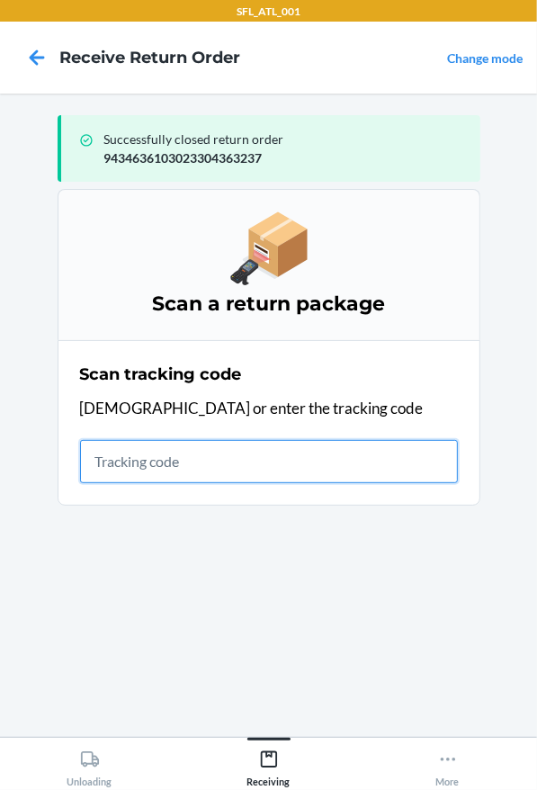
click at [202, 442] on input "text" at bounding box center [269, 461] width 378 height 43
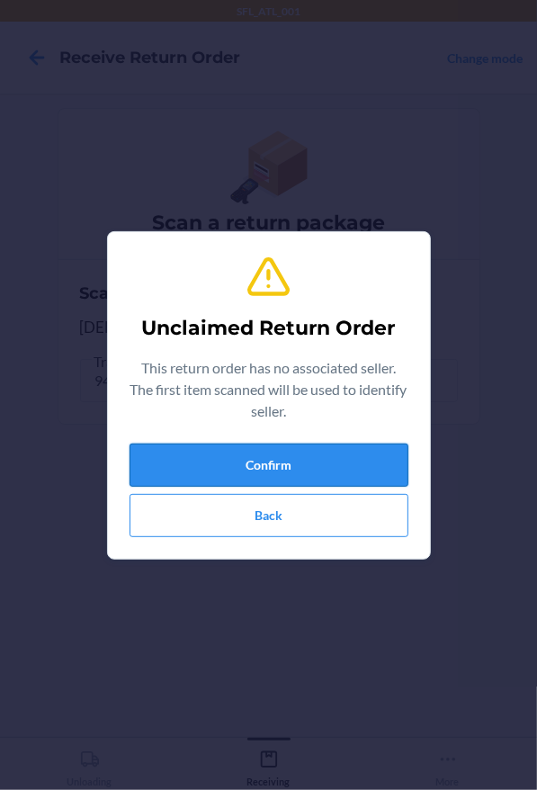
click at [200, 464] on button "Confirm" at bounding box center [269, 464] width 279 height 43
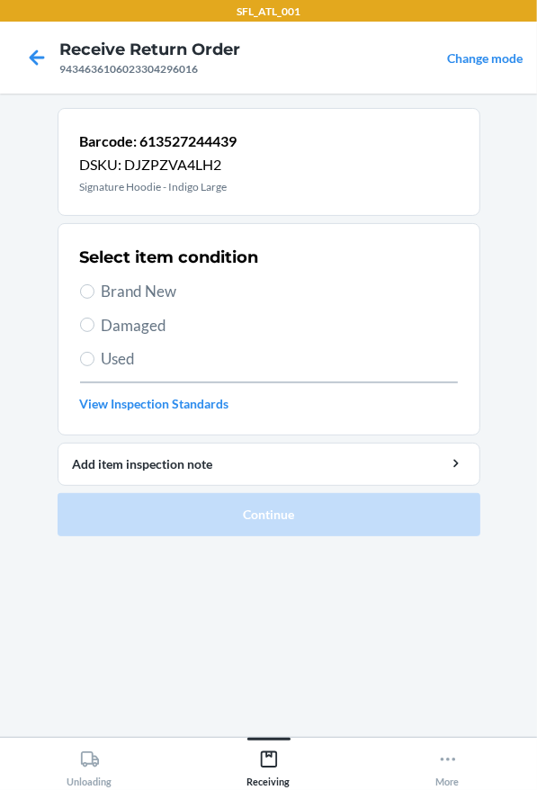
click at [106, 289] on span "Brand New" at bounding box center [280, 291] width 356 height 23
click at [94, 289] on input "Brand New" at bounding box center [87, 291] width 14 height 14
radio input "true"
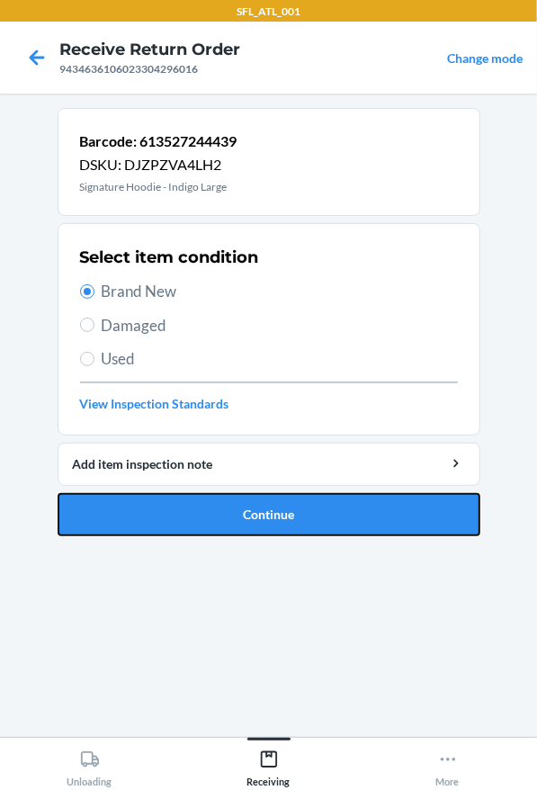
click at [161, 510] on button "Continue" at bounding box center [269, 514] width 423 height 43
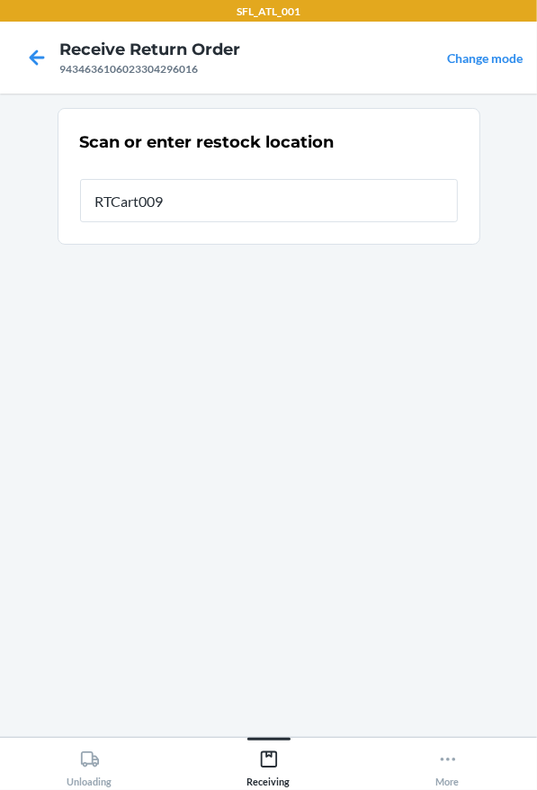
type input "RTCart009"
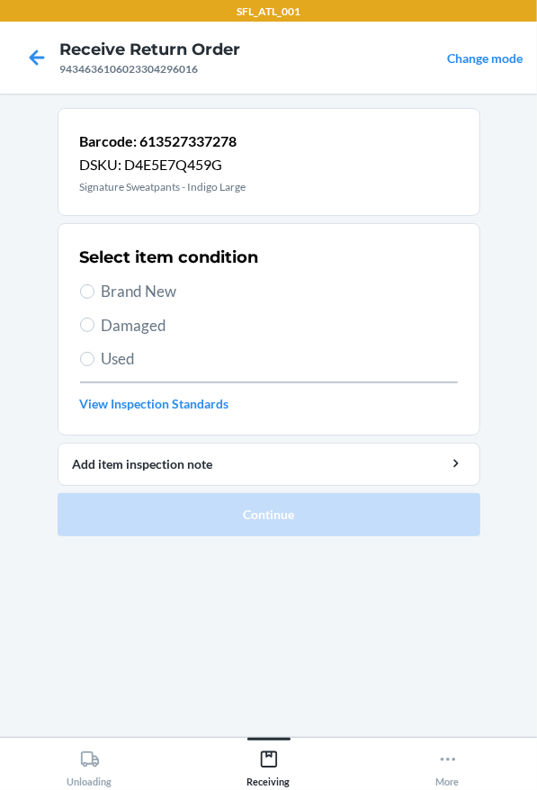
click at [160, 298] on span "Brand New" at bounding box center [280, 291] width 356 height 23
click at [94, 298] on input "Brand New" at bounding box center [87, 291] width 14 height 14
radio input "true"
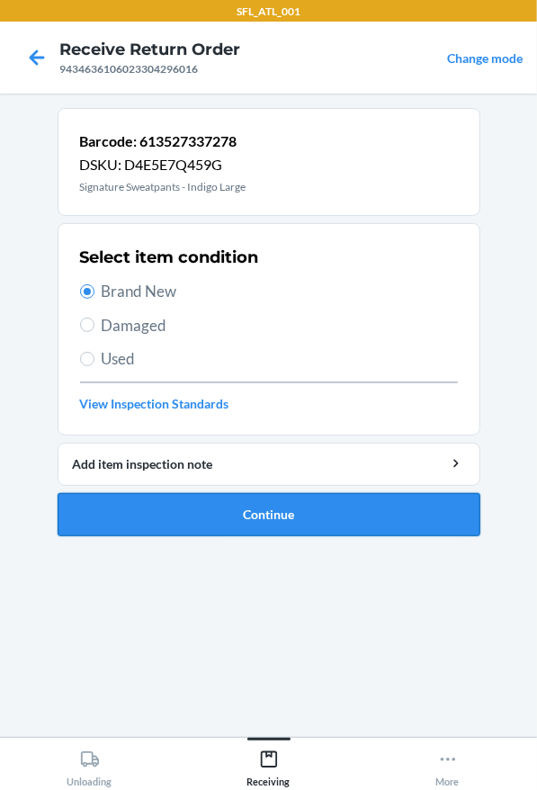
click at [250, 501] on button "Continue" at bounding box center [269, 514] width 423 height 43
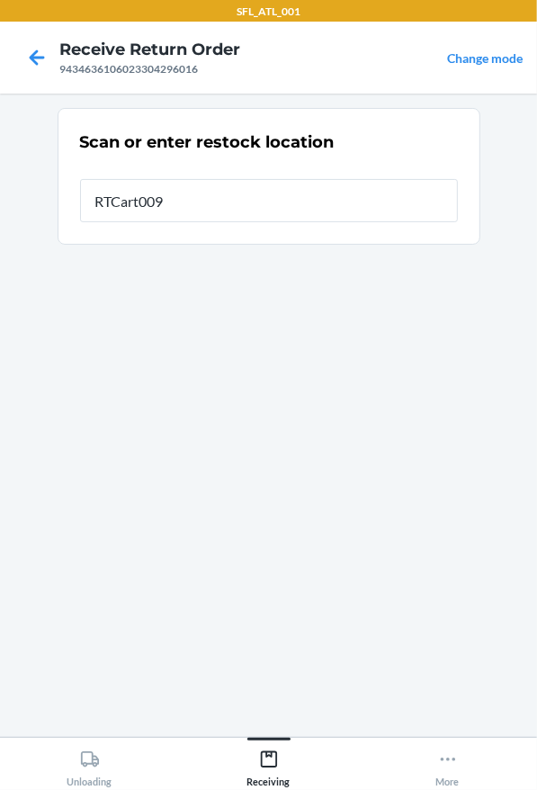
type input "RTCart009"
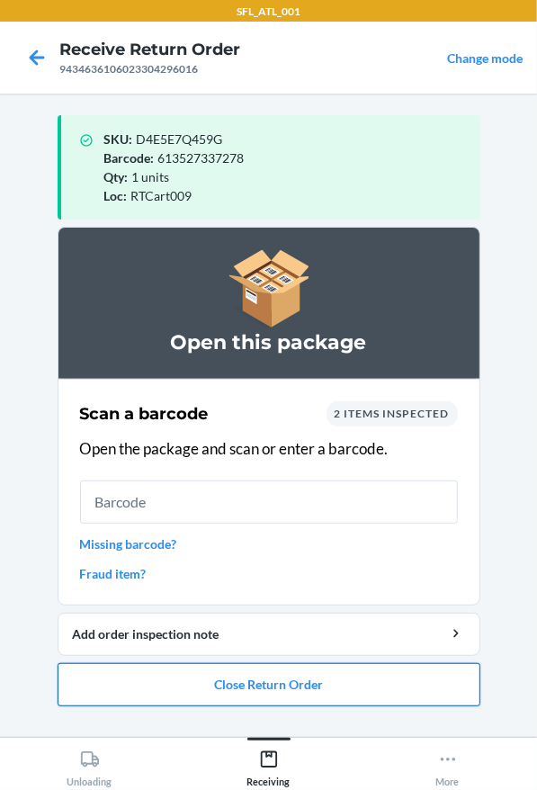
click at [268, 675] on button "Close Return Order" at bounding box center [269, 684] width 423 height 43
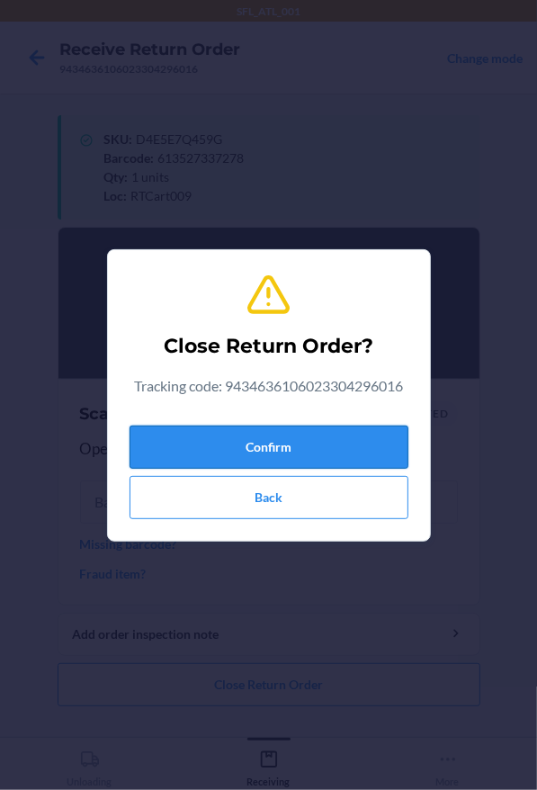
click at [292, 453] on button "Confirm" at bounding box center [269, 446] width 279 height 43
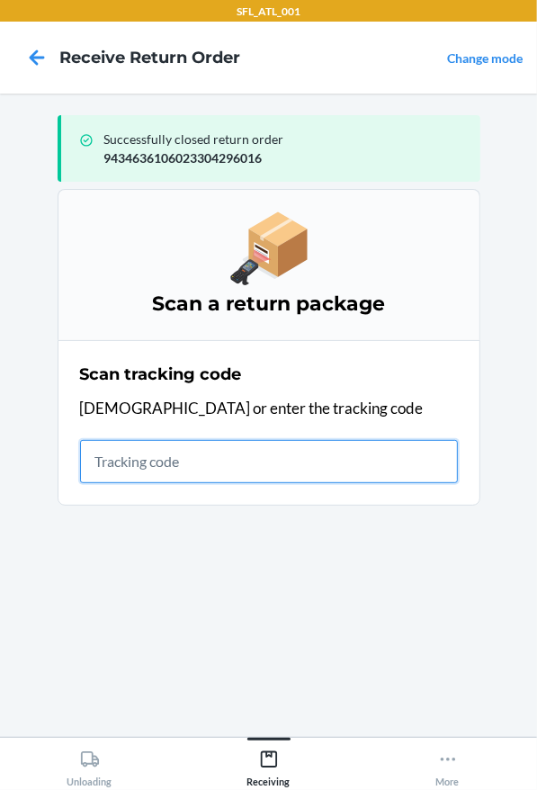
click at [309, 469] on input "text" at bounding box center [269, 461] width 378 height 43
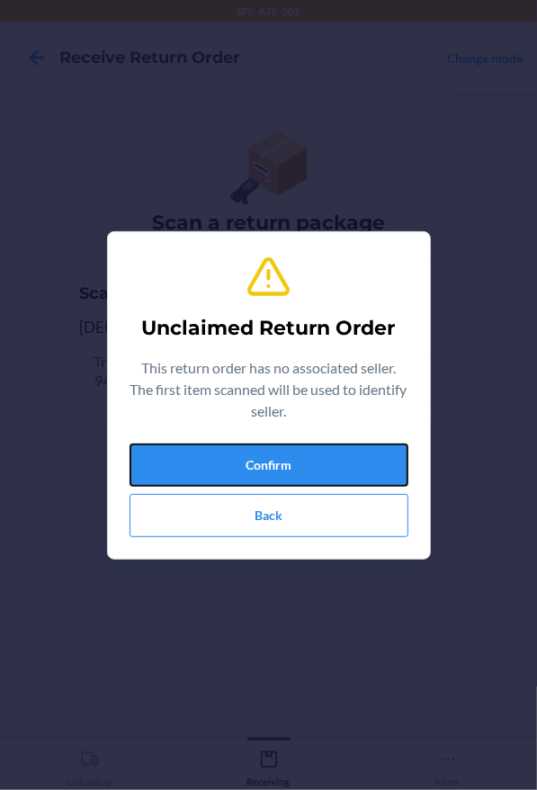
click at [312, 469] on button "Confirm" at bounding box center [269, 464] width 279 height 43
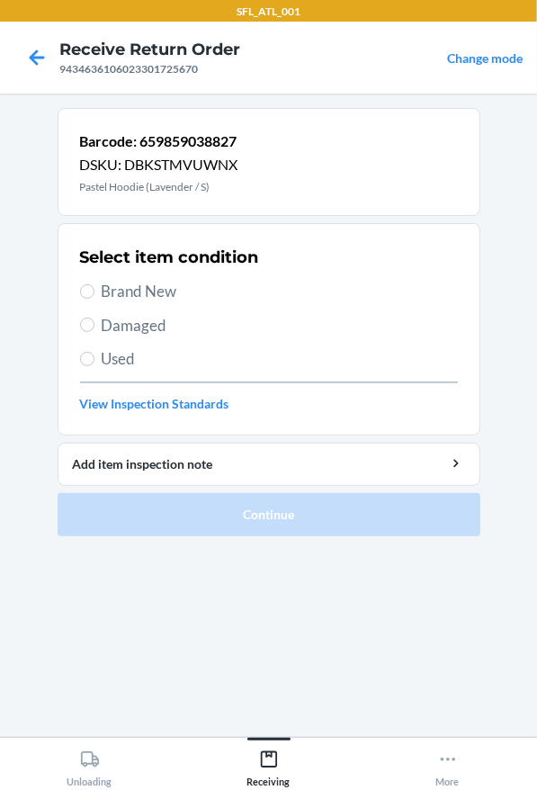
click at [89, 282] on label "Brand New" at bounding box center [269, 291] width 378 height 23
click at [89, 284] on input "Brand New" at bounding box center [87, 291] width 14 height 14
radio input "true"
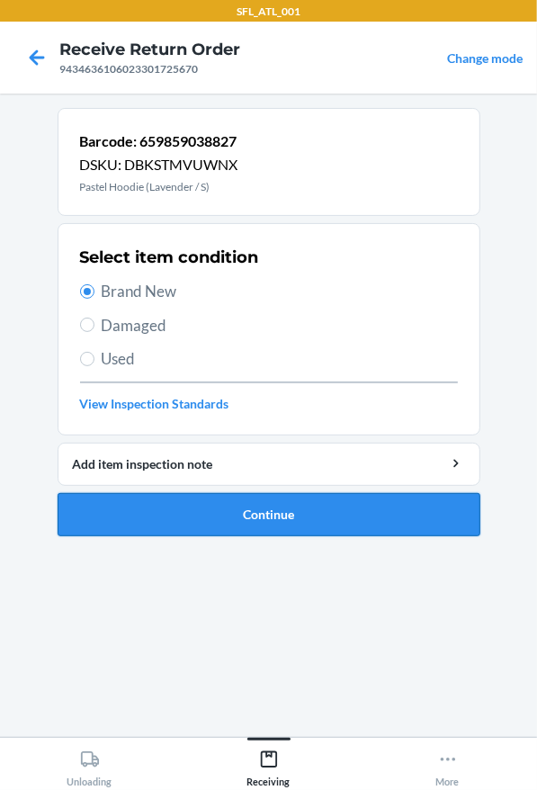
click at [147, 501] on button "Continue" at bounding box center [269, 514] width 423 height 43
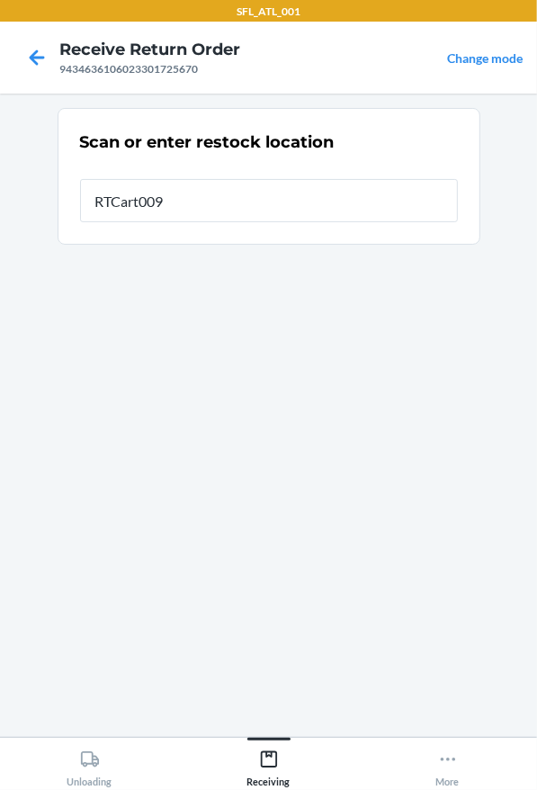
type input "RTCart009"
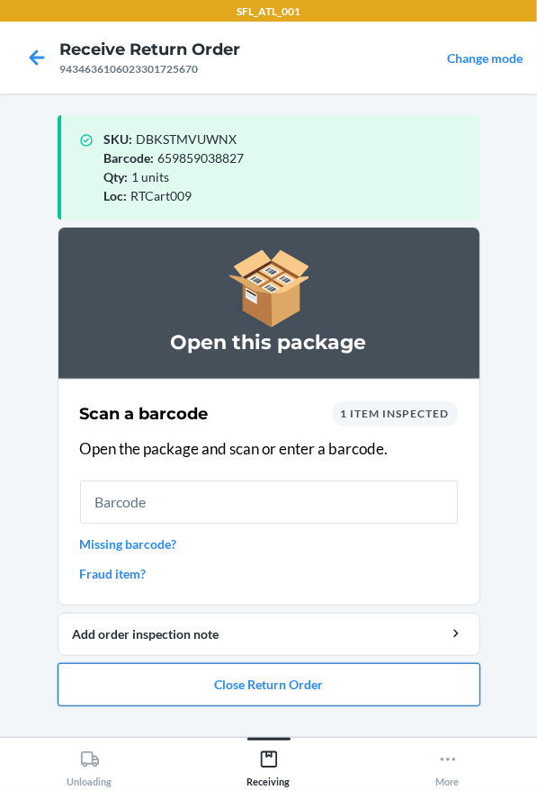
click at [238, 672] on button "Close Return Order" at bounding box center [269, 684] width 423 height 43
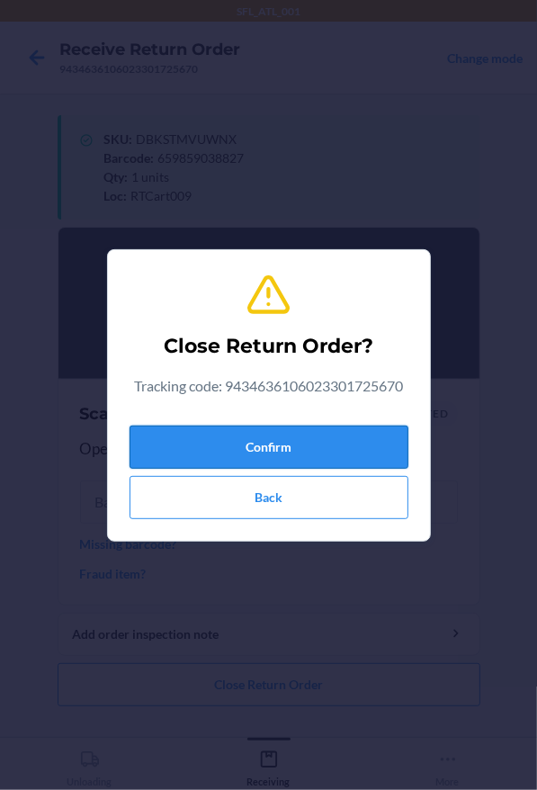
click at [264, 466] on button "Confirm" at bounding box center [269, 446] width 279 height 43
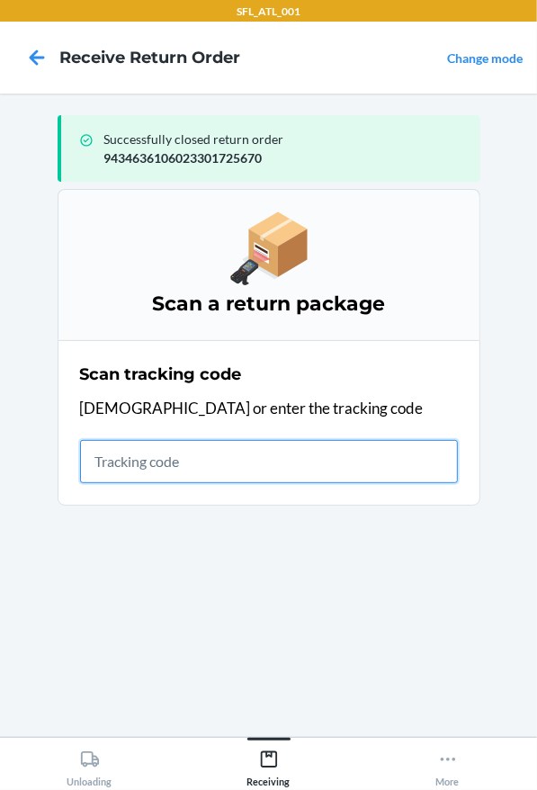
click at [119, 450] on input "text" at bounding box center [269, 461] width 378 height 43
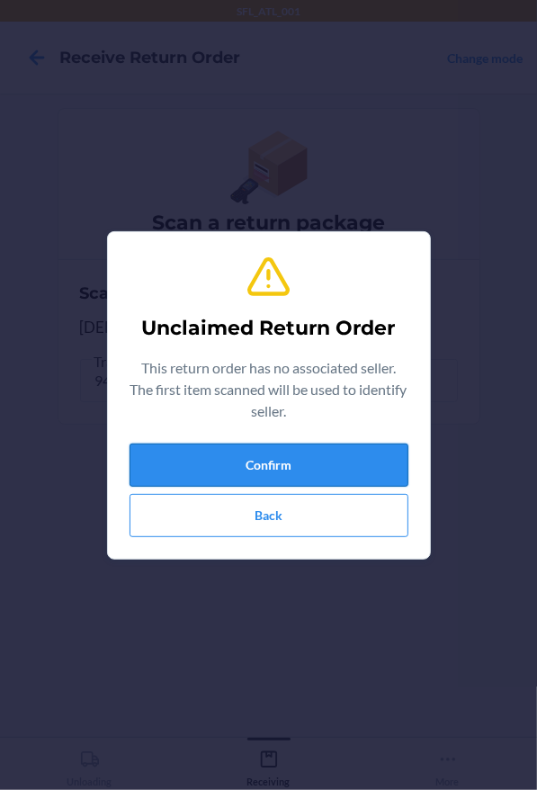
click at [312, 472] on button "Confirm" at bounding box center [269, 464] width 279 height 43
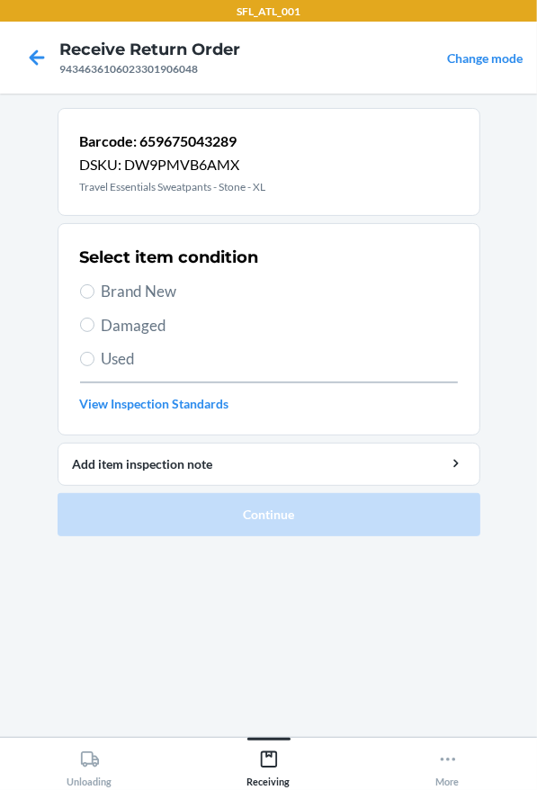
click at [153, 299] on span "Brand New" at bounding box center [280, 291] width 356 height 23
click at [94, 299] on input "Brand New" at bounding box center [87, 291] width 14 height 14
radio input "true"
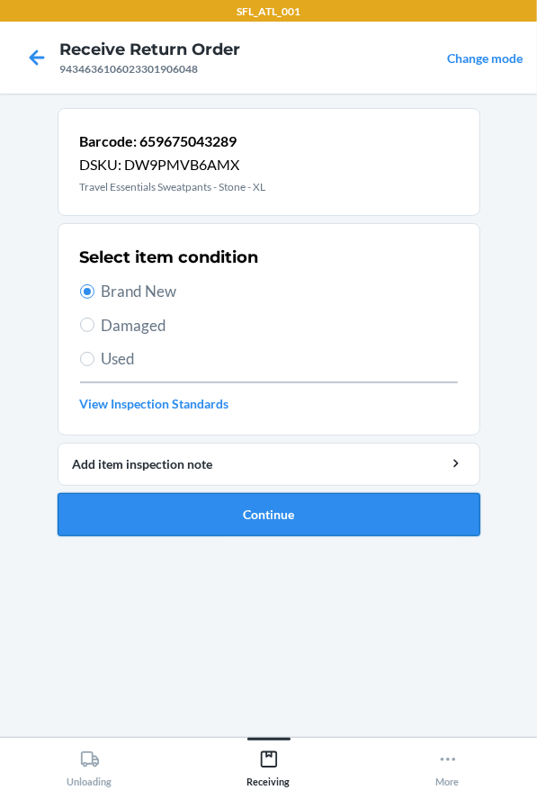
click at [218, 500] on button "Continue" at bounding box center [269, 514] width 423 height 43
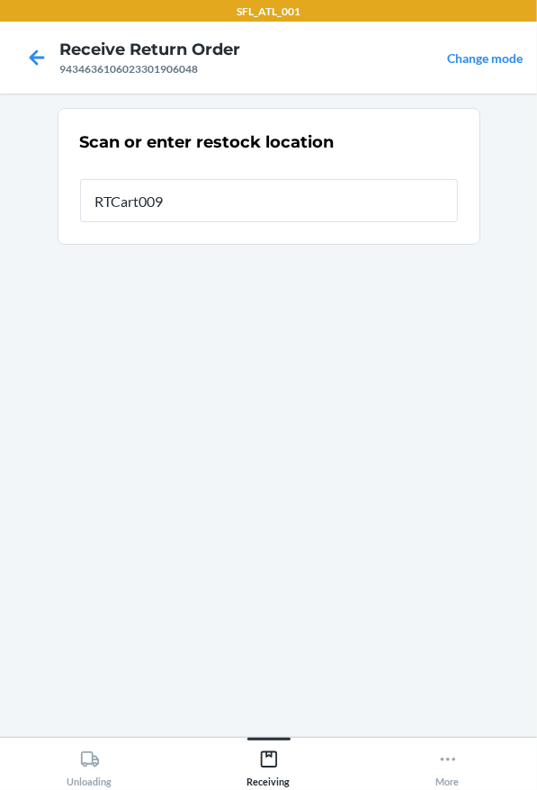
type input "RTCart009"
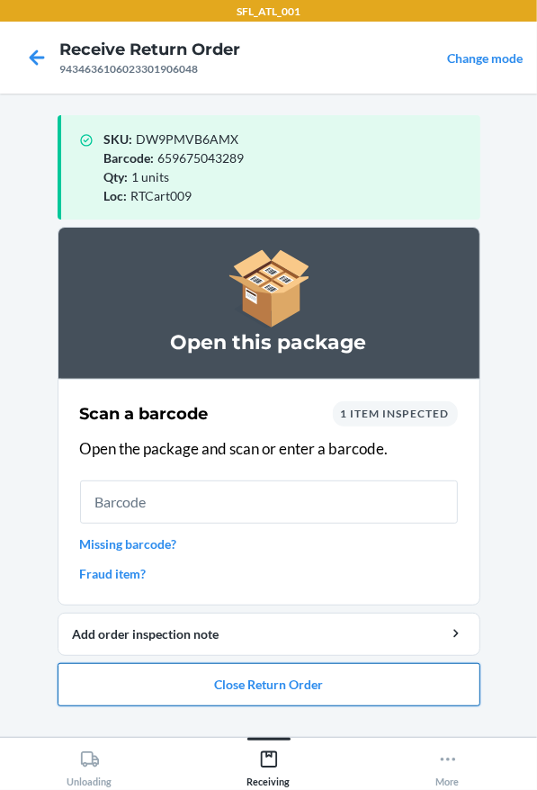
click at [251, 679] on button "Close Return Order" at bounding box center [269, 684] width 423 height 43
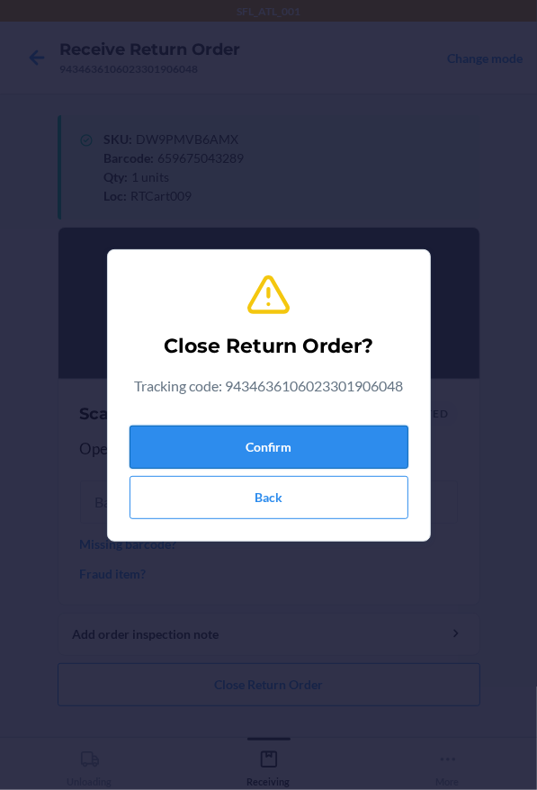
click at [299, 452] on button "Confirm" at bounding box center [269, 446] width 279 height 43
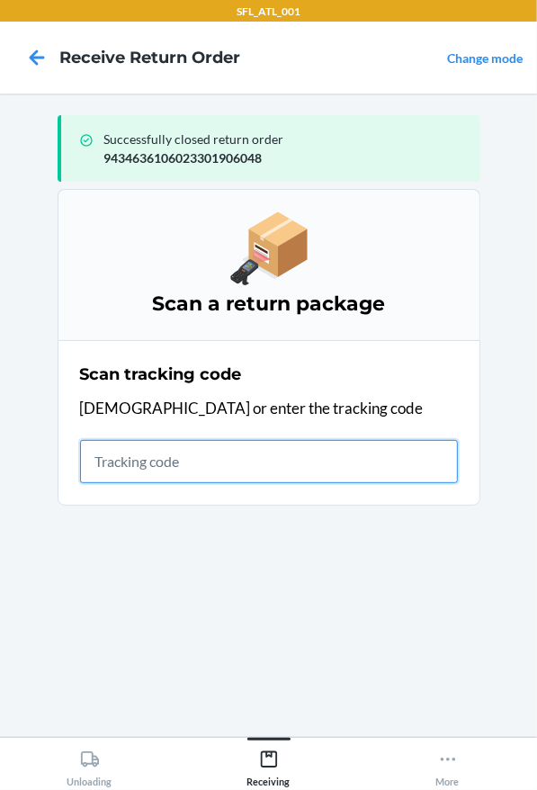
click at [310, 464] on input "text" at bounding box center [269, 461] width 378 height 43
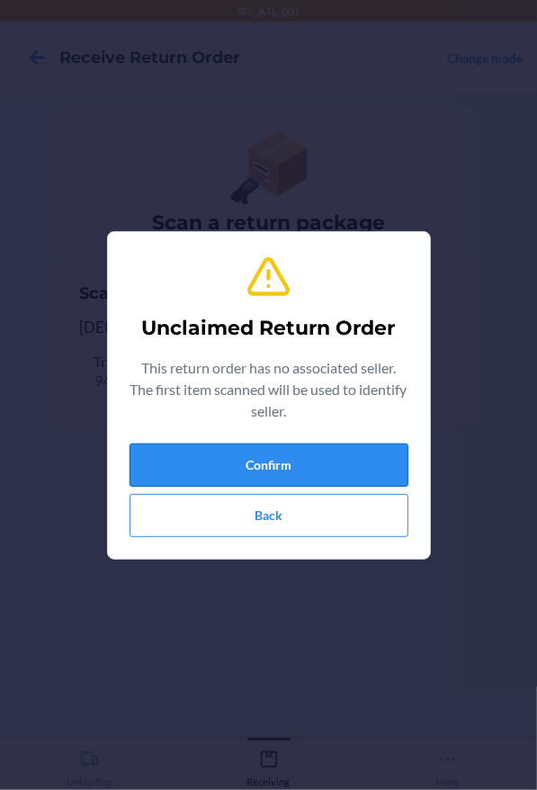
click at [315, 463] on button "Confirm" at bounding box center [269, 464] width 279 height 43
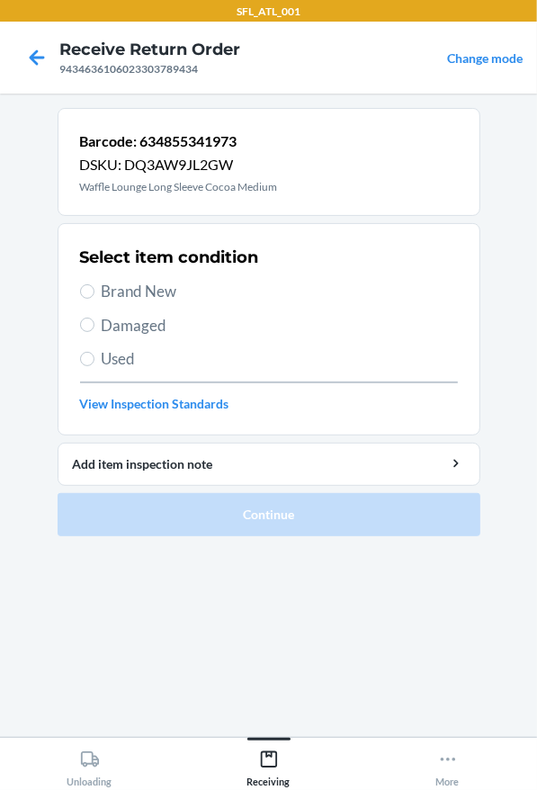
click at [128, 291] on span "Brand New" at bounding box center [280, 291] width 356 height 23
click at [94, 291] on input "Brand New" at bounding box center [87, 291] width 14 height 14
radio input "true"
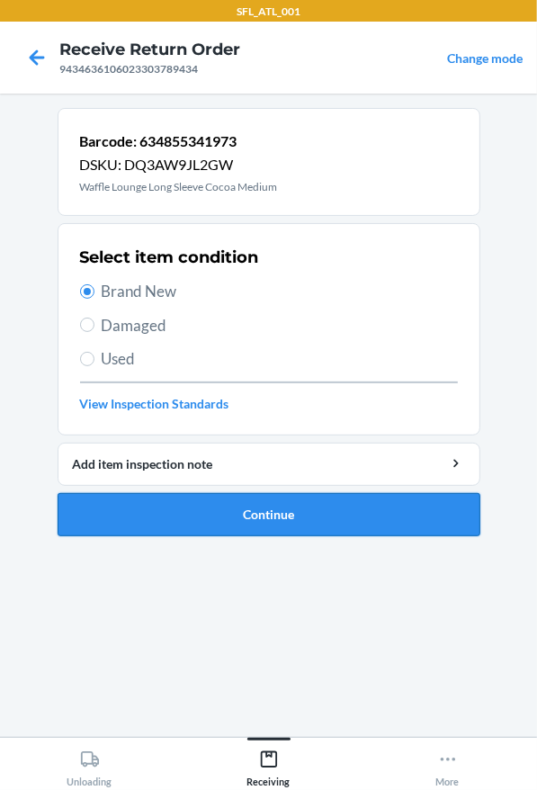
click at [208, 509] on button "Continue" at bounding box center [269, 514] width 423 height 43
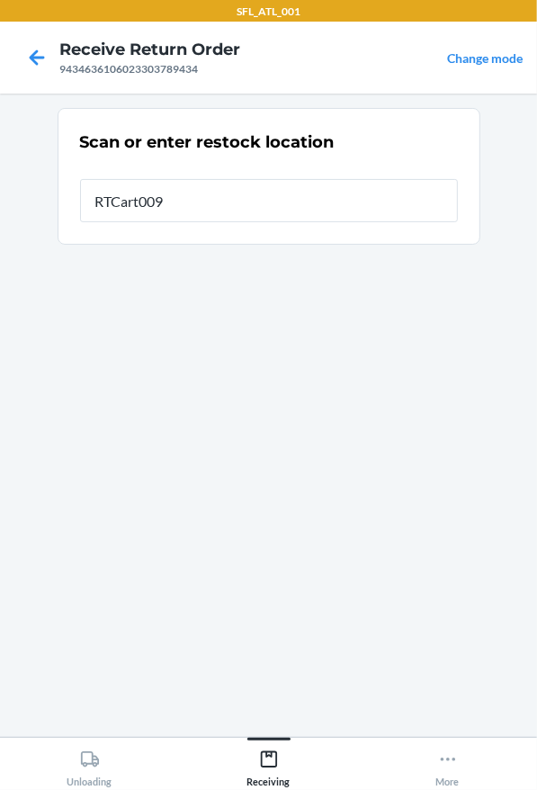
type input "RTCart009"
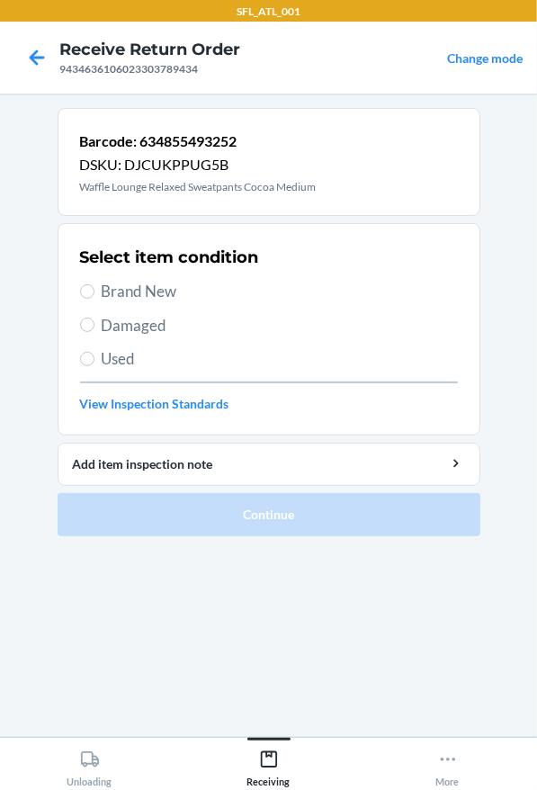
click at [116, 292] on span "Brand New" at bounding box center [280, 291] width 356 height 23
click at [94, 292] on input "Brand New" at bounding box center [87, 291] width 14 height 14
radio input "true"
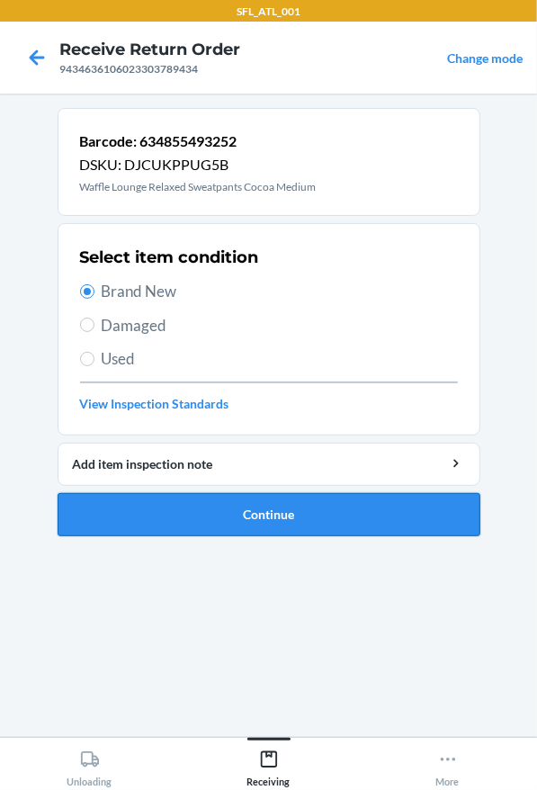
click at [209, 519] on button "Continue" at bounding box center [269, 514] width 423 height 43
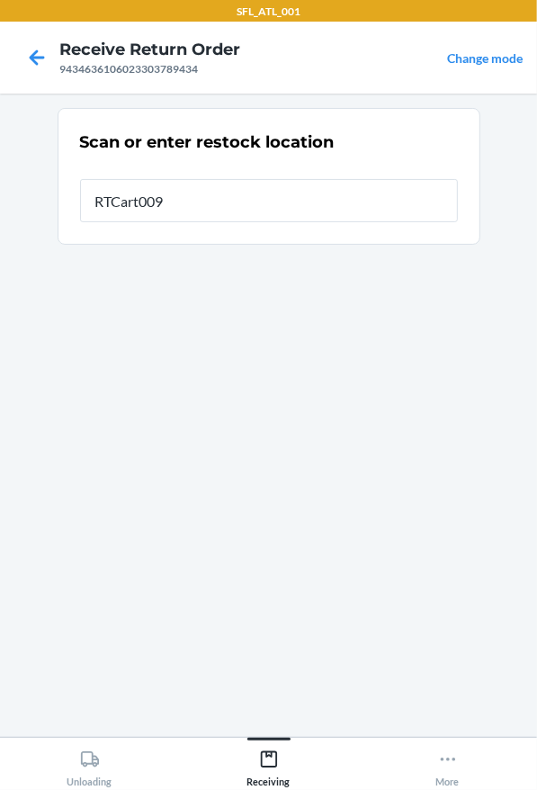
type input "RTCart009"
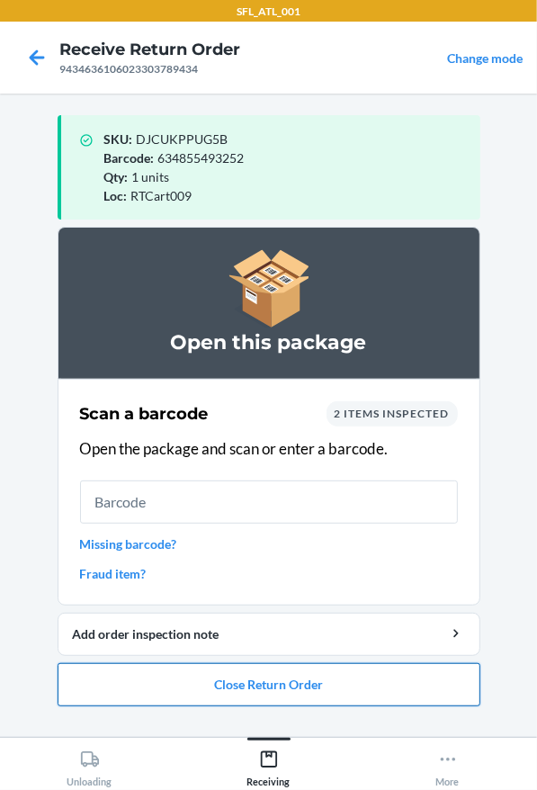
click at [263, 676] on button "Close Return Order" at bounding box center [269, 684] width 423 height 43
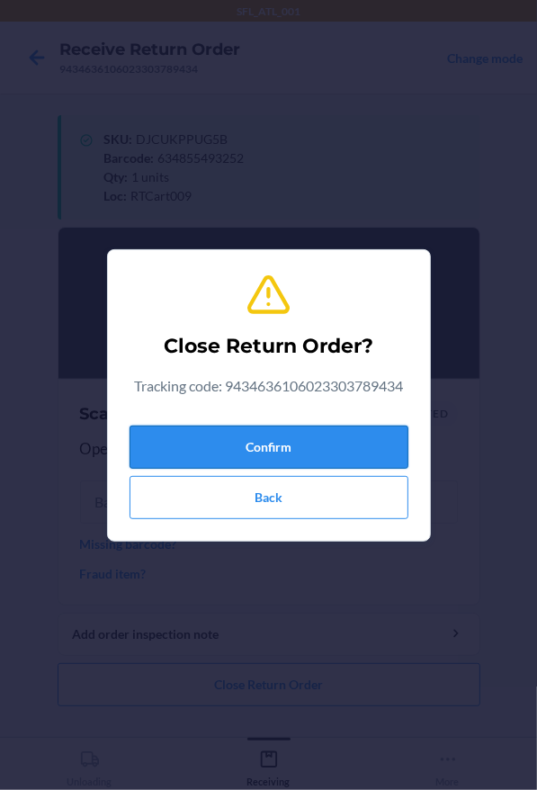
click at [248, 442] on button "Confirm" at bounding box center [269, 446] width 279 height 43
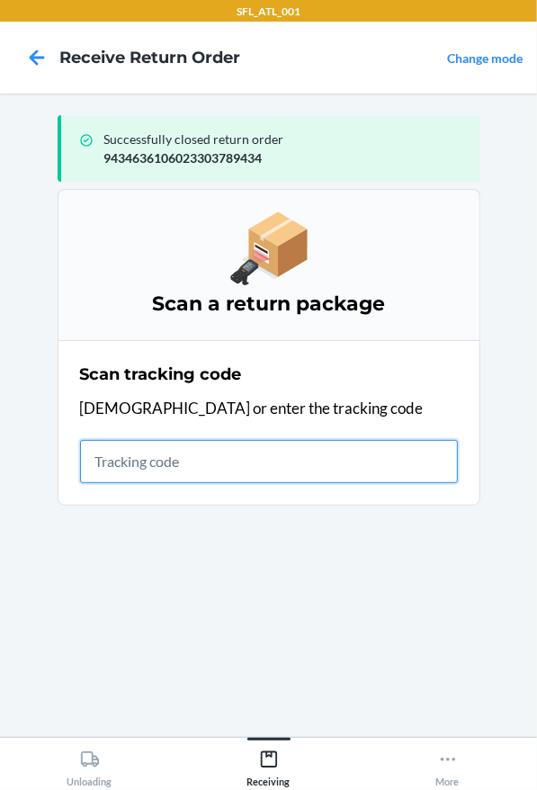
click at [287, 472] on input "text" at bounding box center [269, 461] width 378 height 43
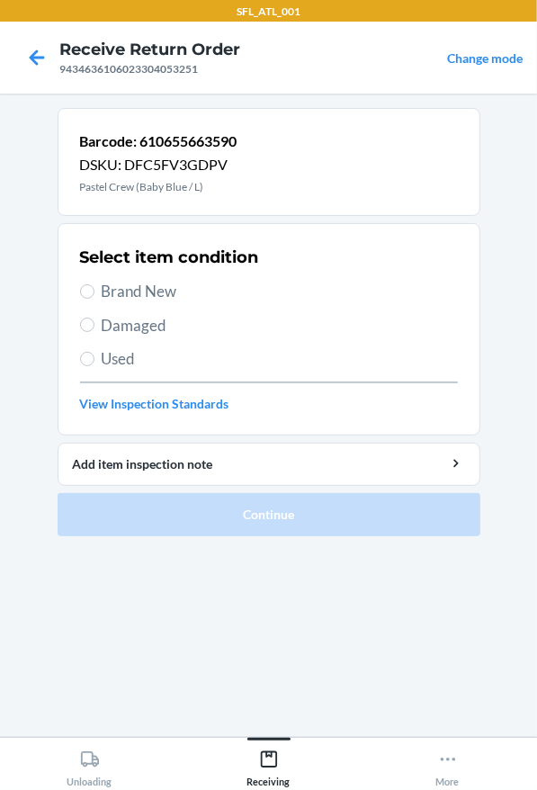
click at [130, 288] on span "Brand New" at bounding box center [280, 291] width 356 height 23
click at [94, 288] on input "Brand New" at bounding box center [87, 291] width 14 height 14
radio input "true"
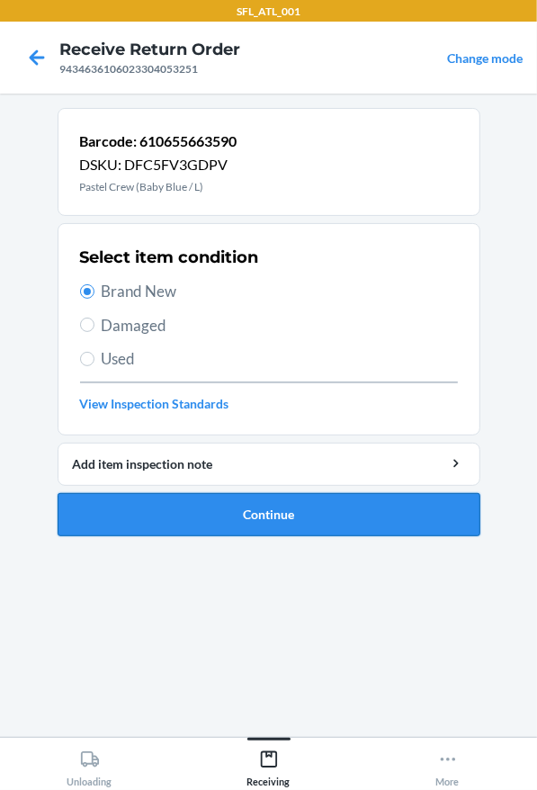
click at [255, 523] on button "Continue" at bounding box center [269, 514] width 423 height 43
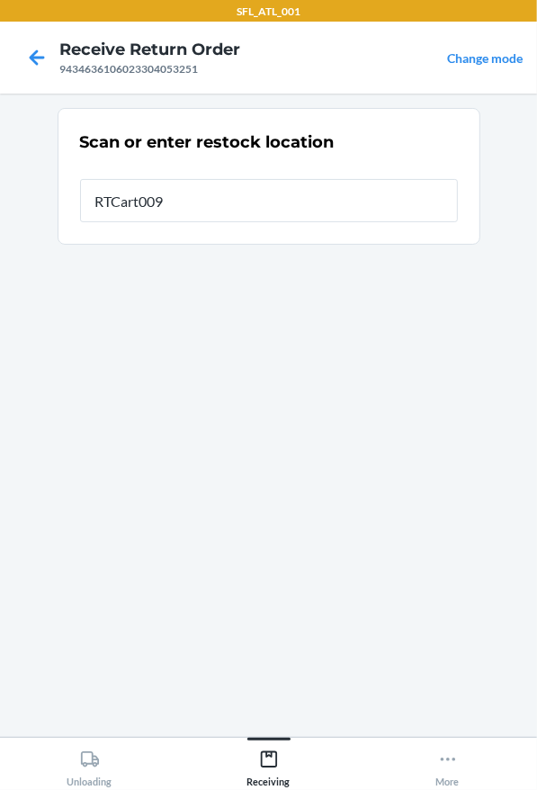
type input "RTCart009"
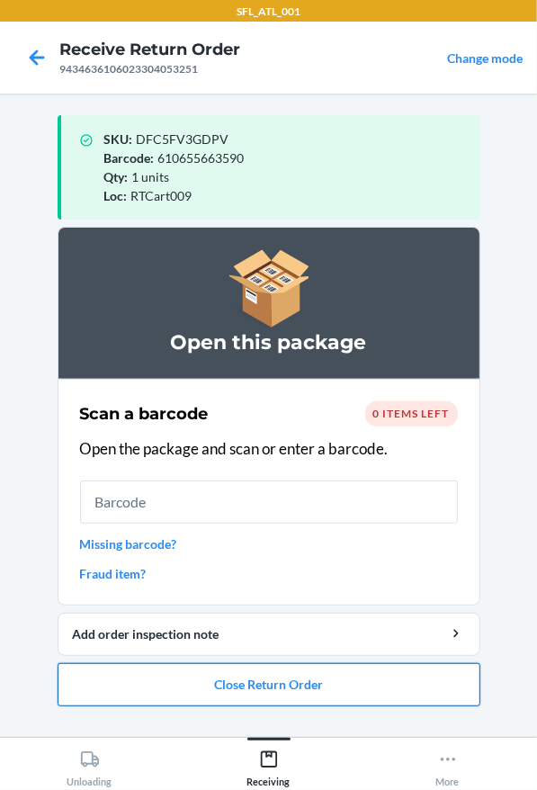
click at [255, 678] on button "Close Return Order" at bounding box center [269, 684] width 423 height 43
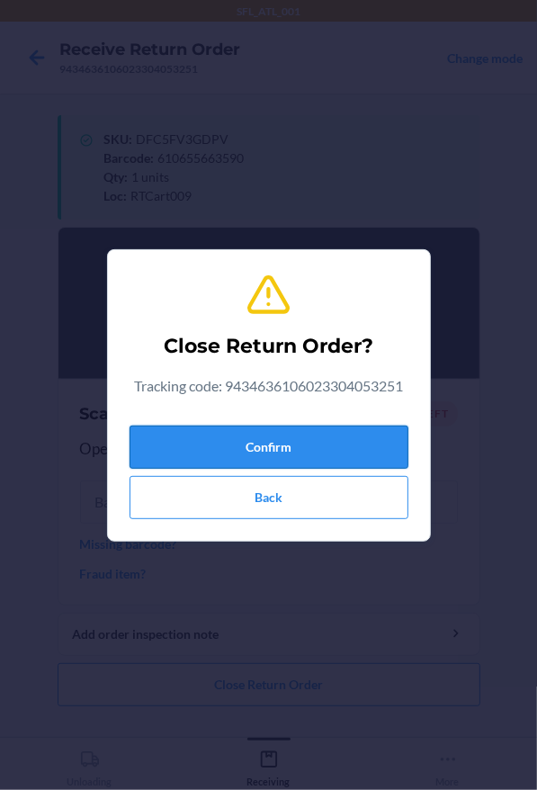
click at [256, 439] on button "Confirm" at bounding box center [269, 446] width 279 height 43
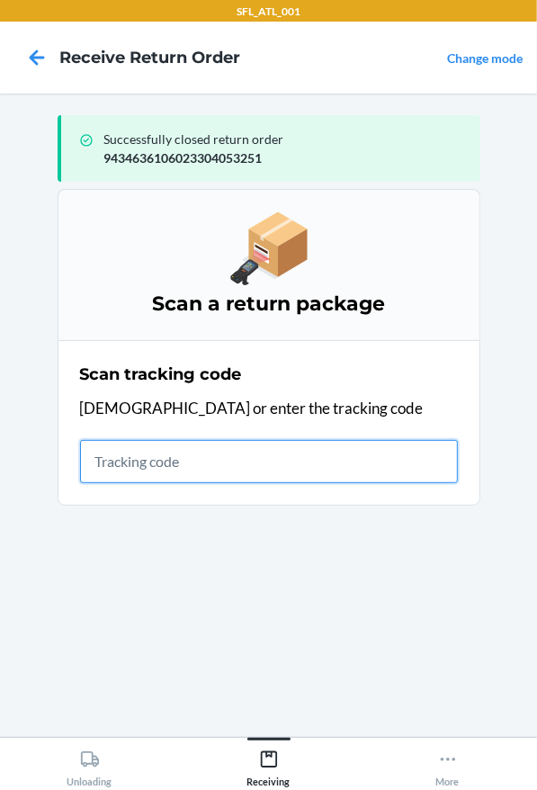
click at [120, 440] on input "text" at bounding box center [269, 461] width 378 height 43
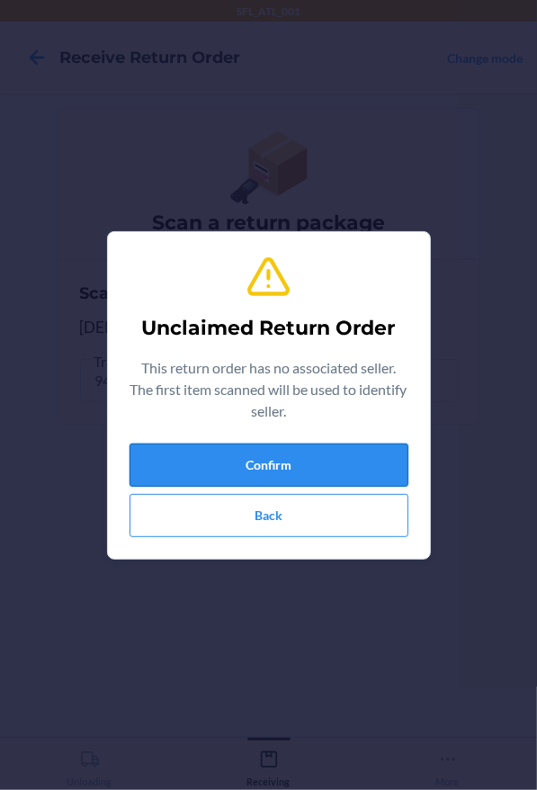
click at [266, 478] on button "Confirm" at bounding box center [269, 464] width 279 height 43
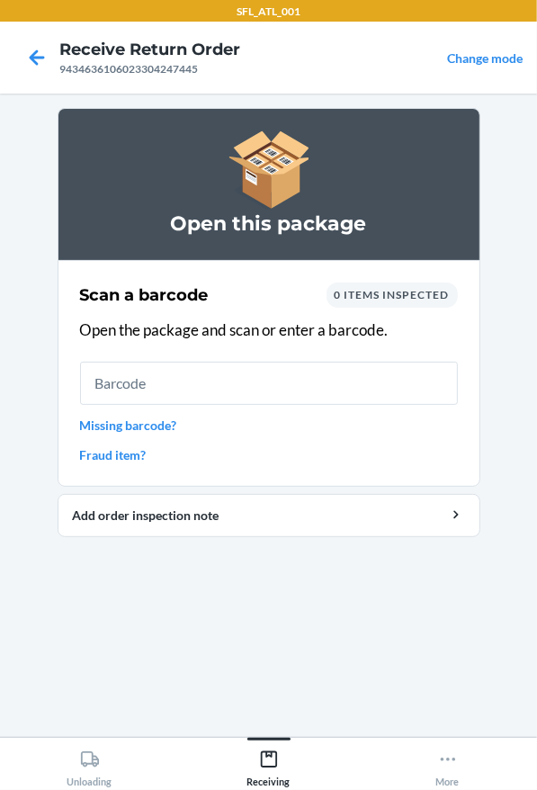
click at [138, 425] on link "Missing barcode?" at bounding box center [269, 425] width 378 height 19
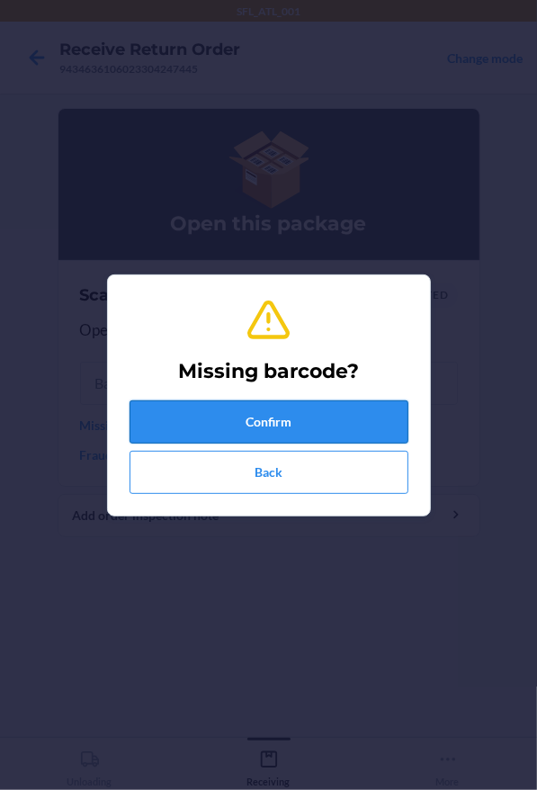
click at [284, 430] on button "Confirm" at bounding box center [269, 421] width 279 height 43
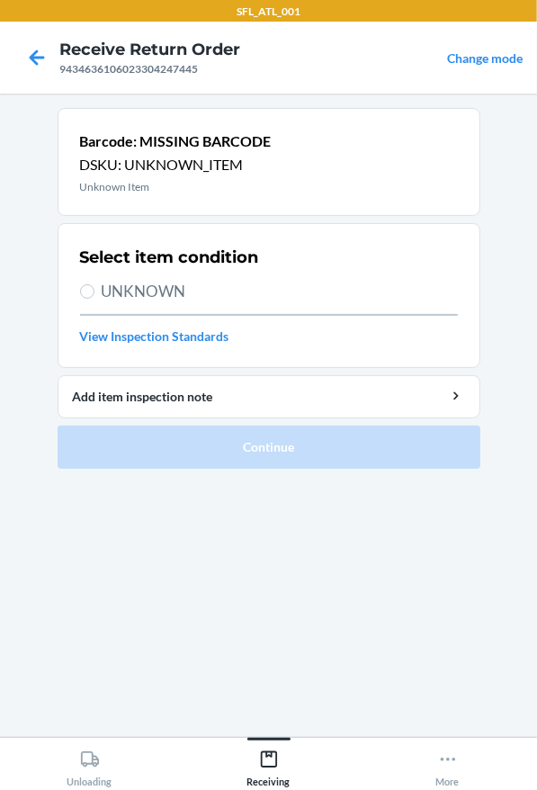
click at [128, 299] on span "UNKNOWN" at bounding box center [280, 291] width 356 height 23
click at [94, 299] on input "UNKNOWN" at bounding box center [87, 291] width 14 height 14
radio input "true"
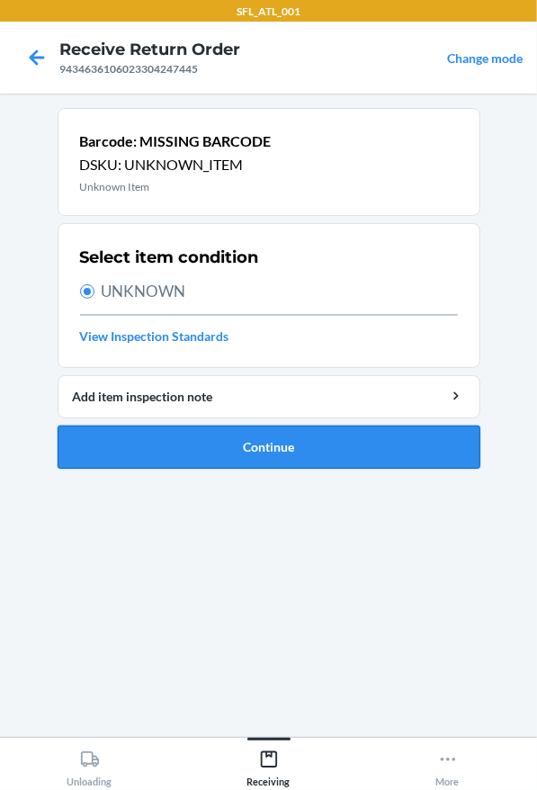
click at [243, 450] on button "Continue" at bounding box center [269, 446] width 423 height 43
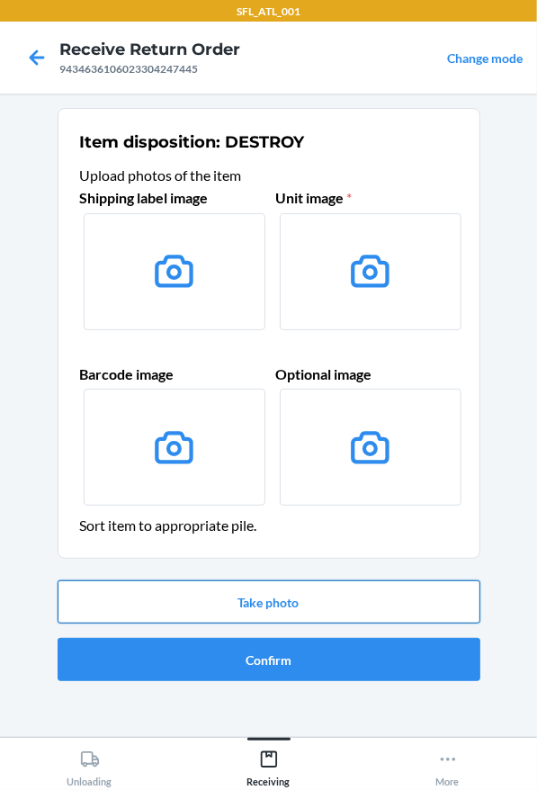
click at [305, 596] on button "Take photo" at bounding box center [269, 601] width 423 height 43
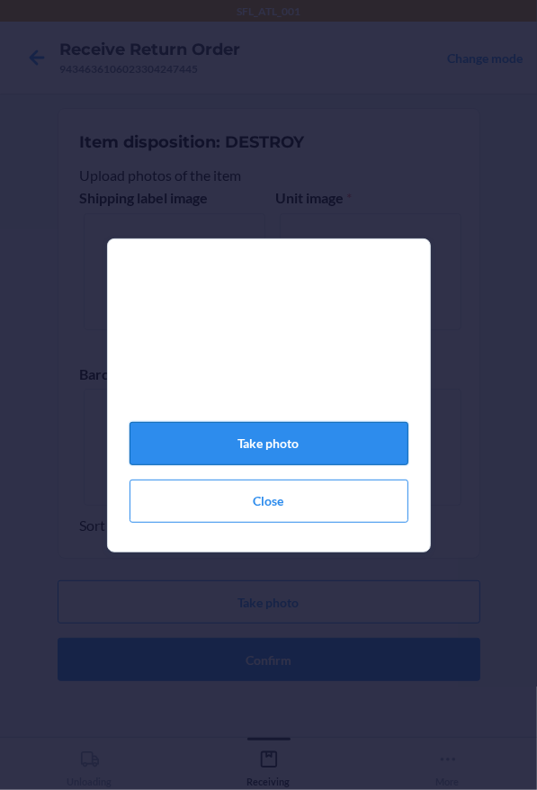
click at [282, 441] on button "Take photo" at bounding box center [269, 443] width 279 height 43
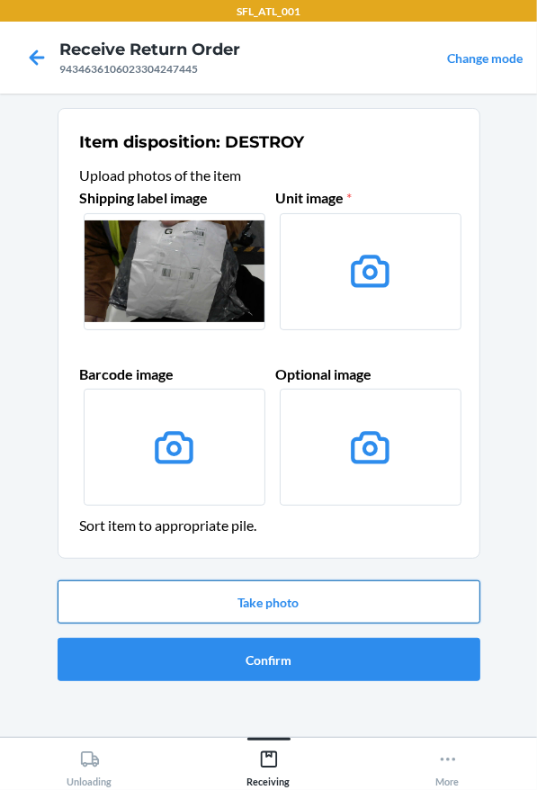
click at [237, 582] on button "Take photo" at bounding box center [269, 601] width 423 height 43
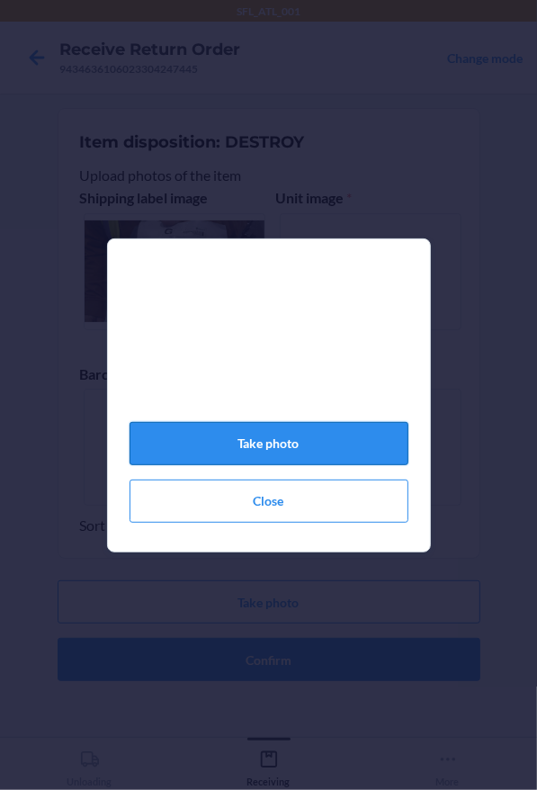
click at [255, 449] on button "Take photo" at bounding box center [269, 443] width 279 height 43
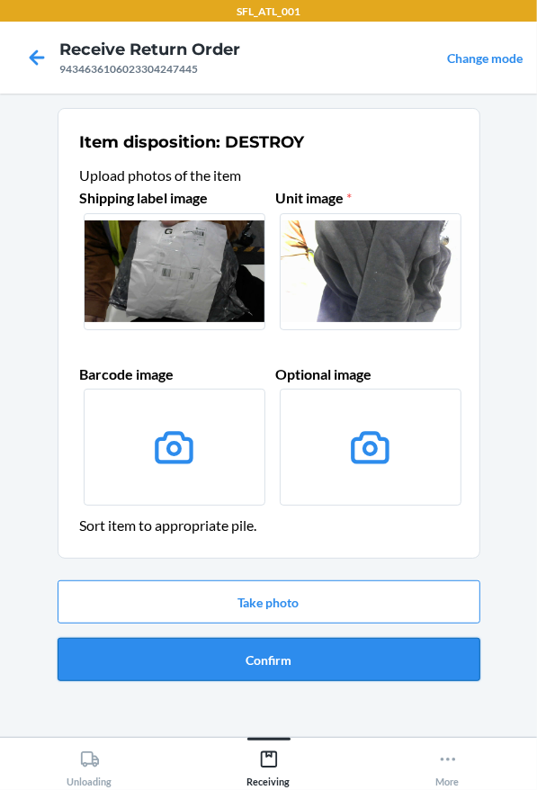
click at [282, 649] on button "Confirm" at bounding box center [269, 659] width 423 height 43
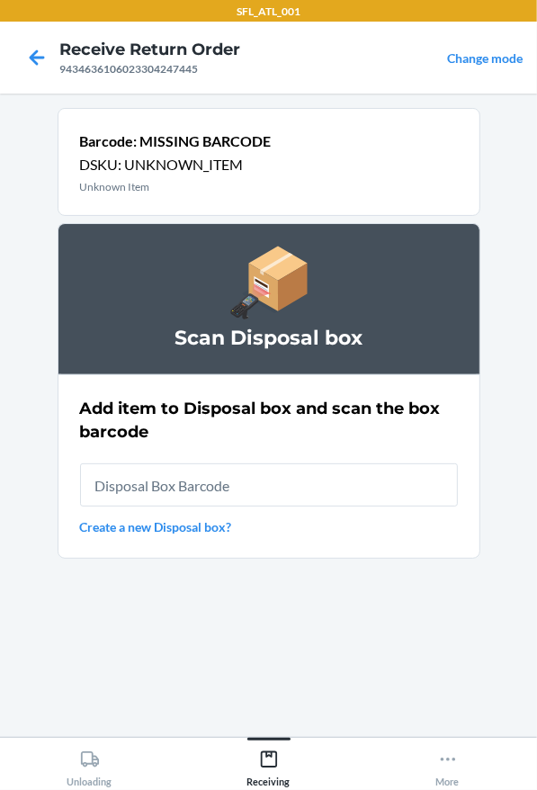
click at [270, 497] on input "text" at bounding box center [269, 484] width 378 height 43
type input "RB00000191O"
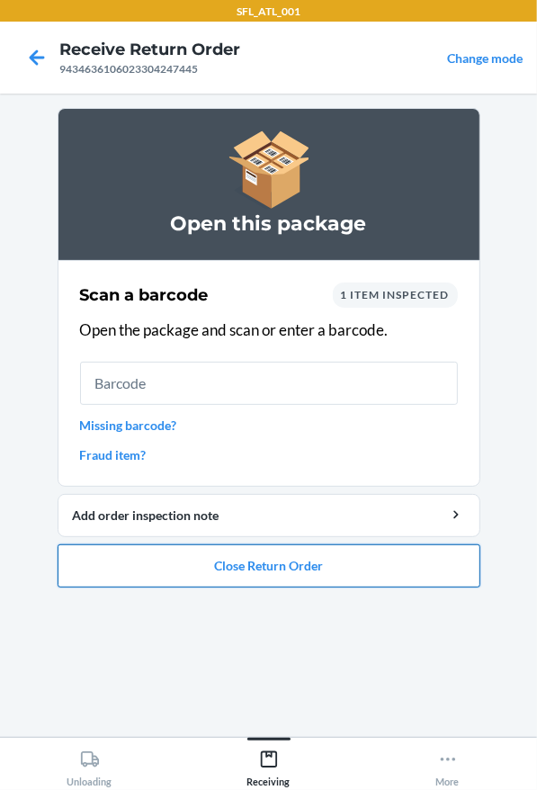
drag, startPoint x: 308, startPoint y: 587, endPoint x: 308, endPoint y: 577, distance: 10.8
click at [308, 587] on ol "Open this package Scan a barcode 1 item inspected Open the package and scan or …" at bounding box center [269, 355] width 423 height 494
click at [308, 577] on button "Close Return Order" at bounding box center [269, 565] width 423 height 43
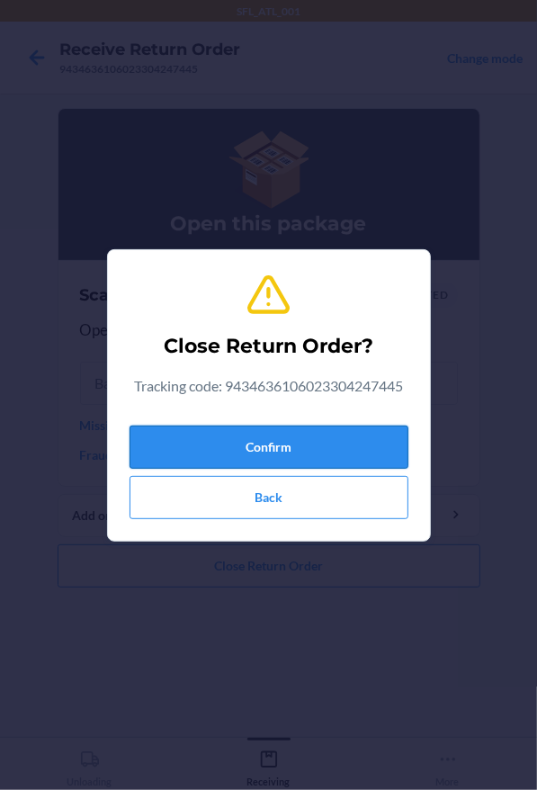
click at [315, 460] on button "Confirm" at bounding box center [269, 446] width 279 height 43
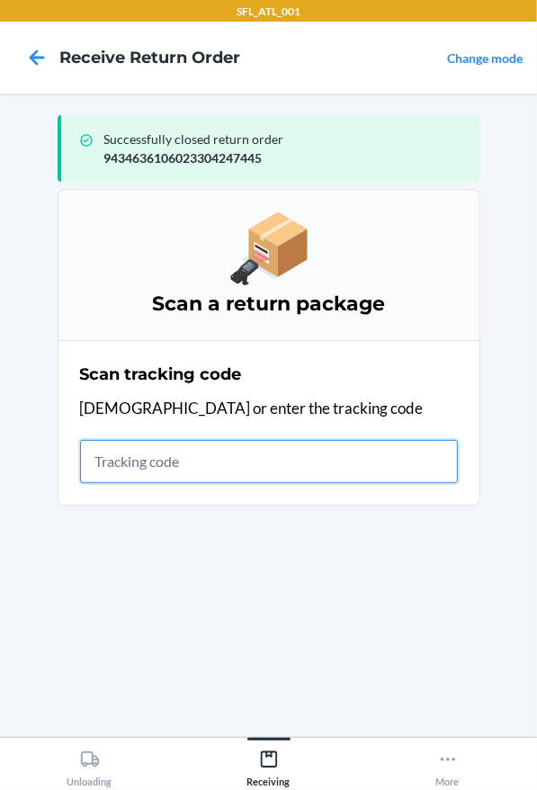
click at [167, 455] on input "text" at bounding box center [269, 461] width 378 height 43
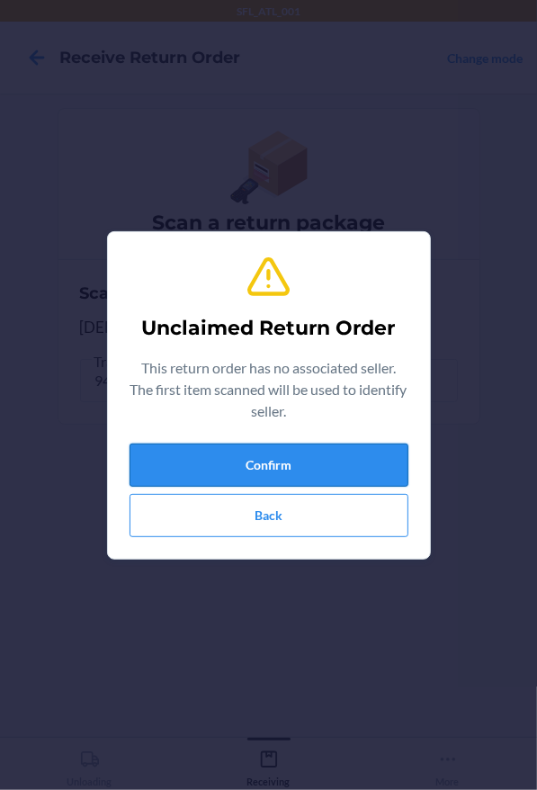
click at [224, 454] on button "Confirm" at bounding box center [269, 464] width 279 height 43
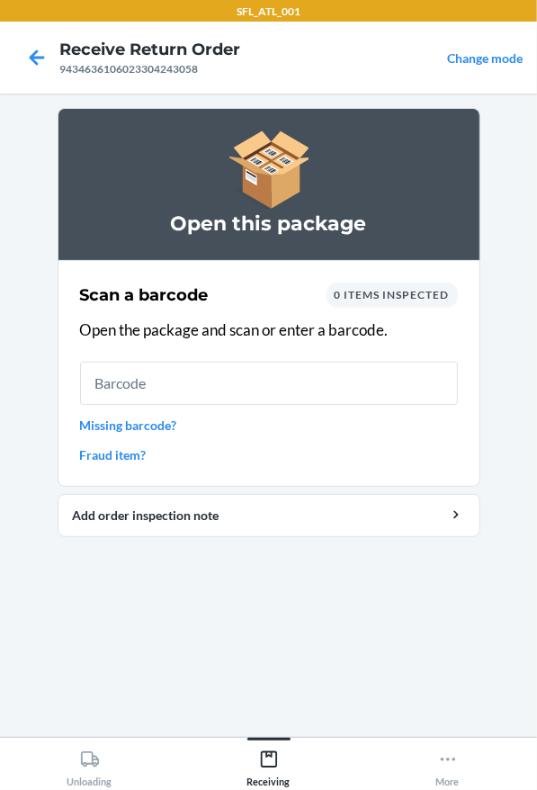
click at [131, 425] on link "Missing barcode?" at bounding box center [269, 425] width 378 height 19
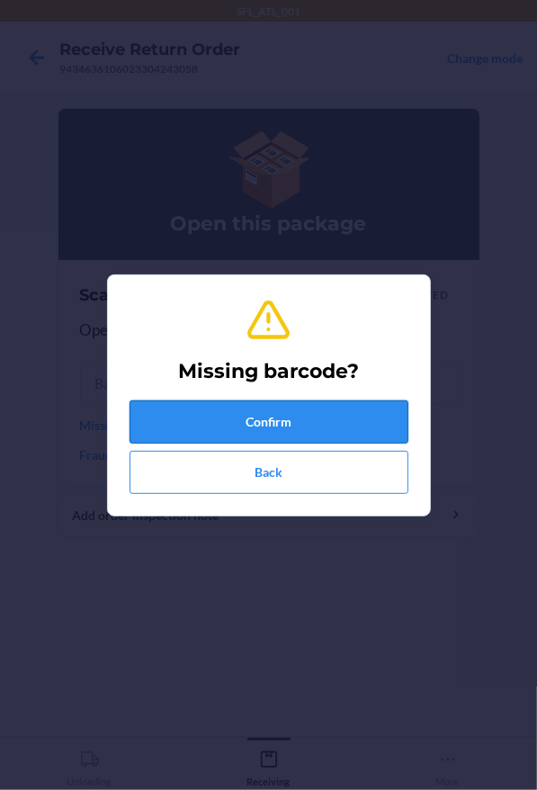
click at [252, 426] on button "Confirm" at bounding box center [269, 421] width 279 height 43
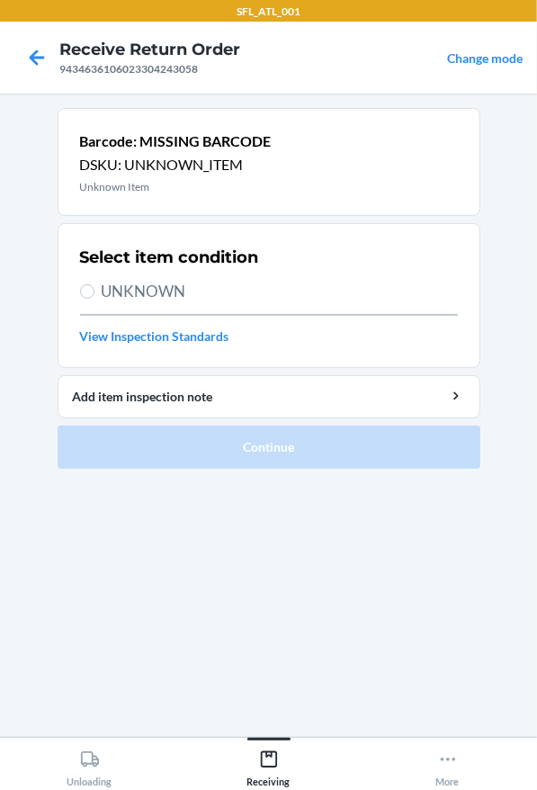
click at [164, 283] on span "UNKNOWN" at bounding box center [280, 291] width 356 height 23
click at [94, 284] on input "UNKNOWN" at bounding box center [87, 291] width 14 height 14
radio input "true"
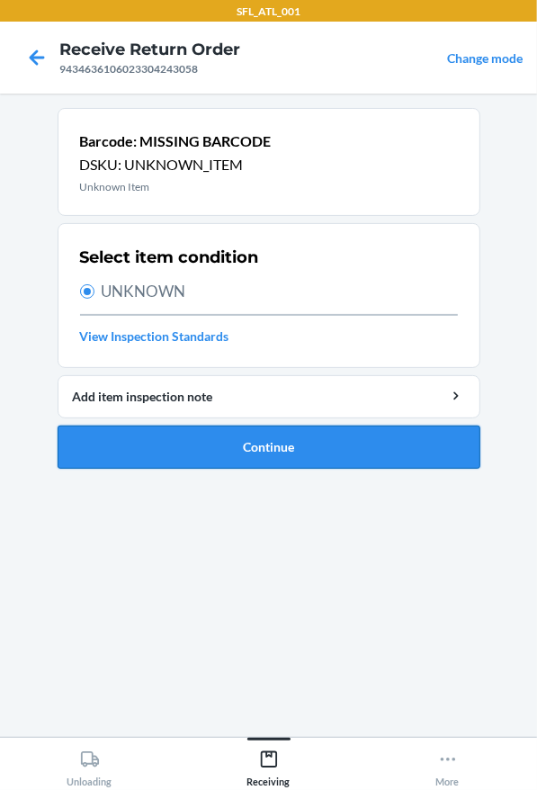
click at [296, 452] on button "Continue" at bounding box center [269, 446] width 423 height 43
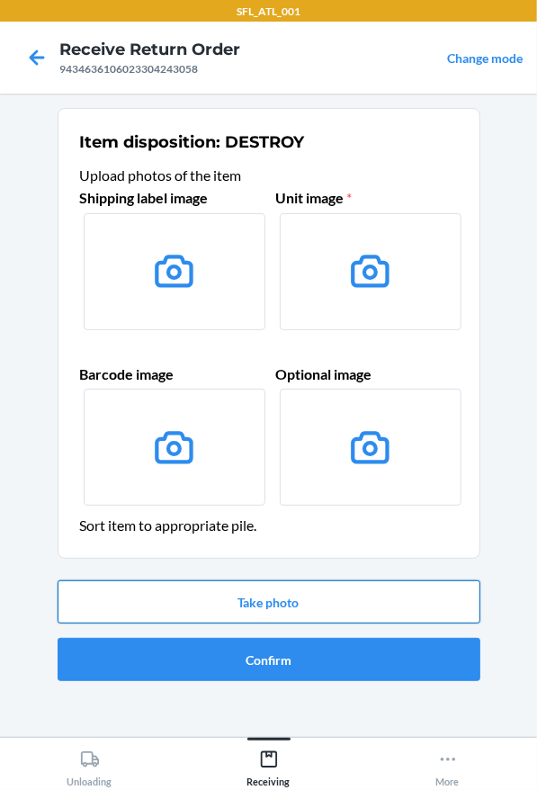
click at [294, 580] on button "Take photo" at bounding box center [269, 601] width 423 height 43
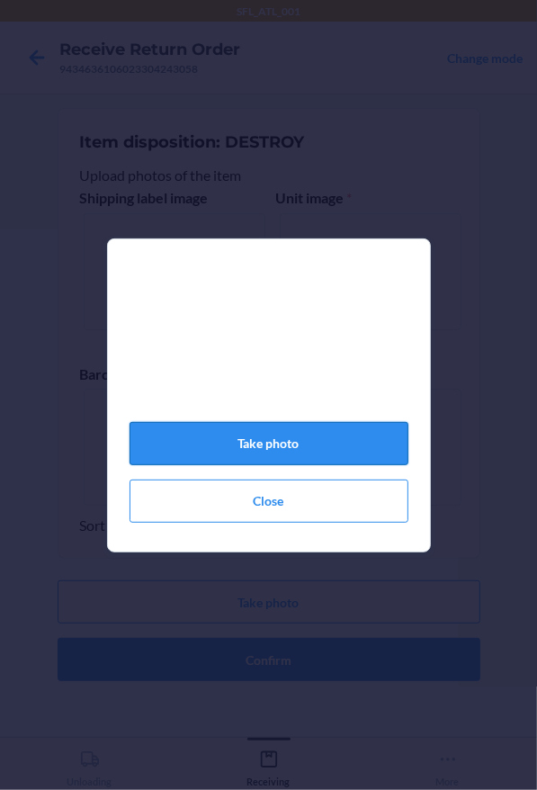
click at [287, 457] on button "Take photo" at bounding box center [269, 443] width 279 height 43
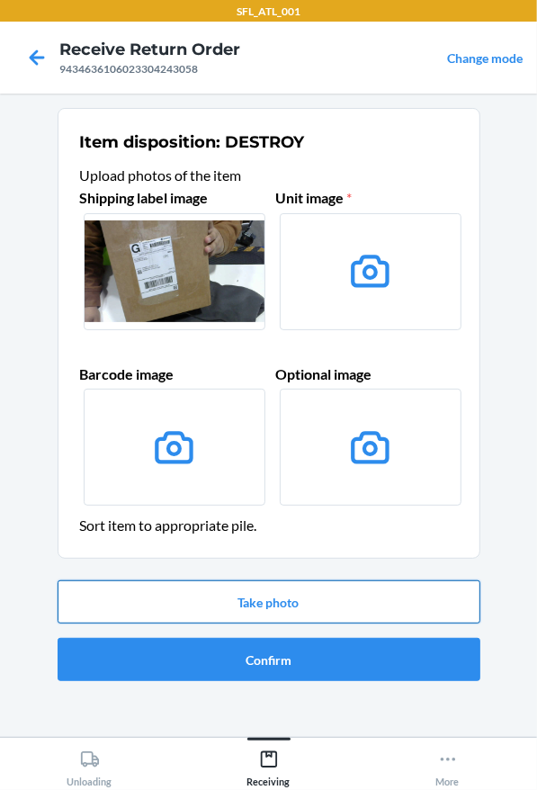
click at [372, 597] on button "Take photo" at bounding box center [269, 601] width 423 height 43
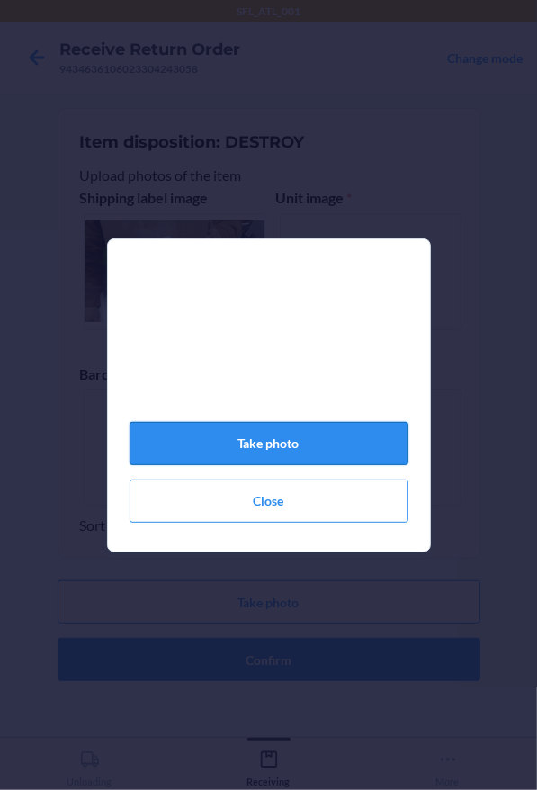
click at [333, 445] on button "Take photo" at bounding box center [269, 443] width 279 height 43
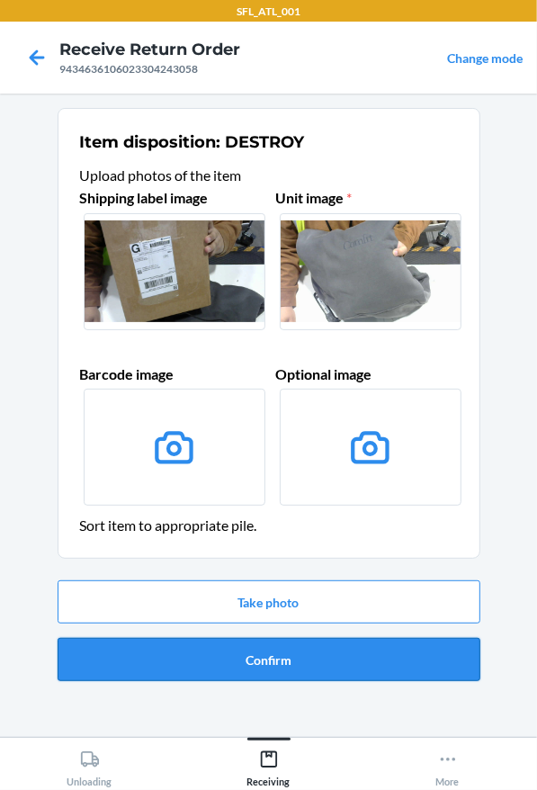
click at [360, 640] on button "Confirm" at bounding box center [269, 659] width 423 height 43
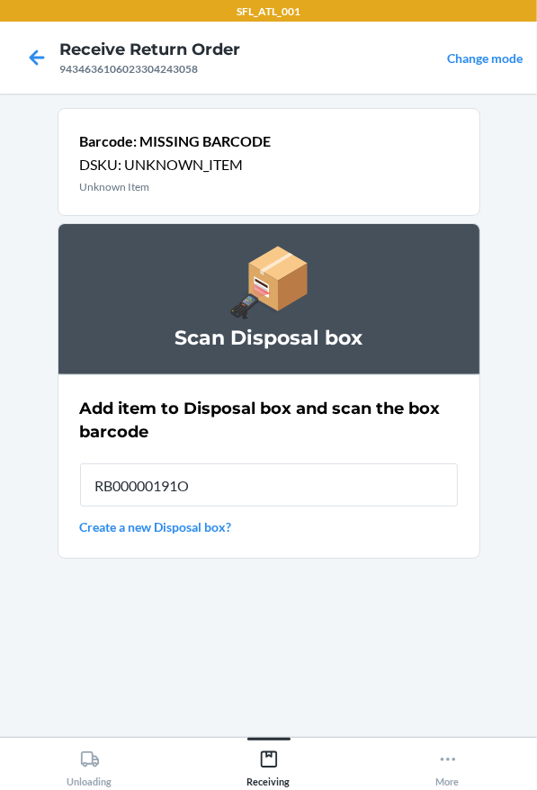
type input "RB00000191O"
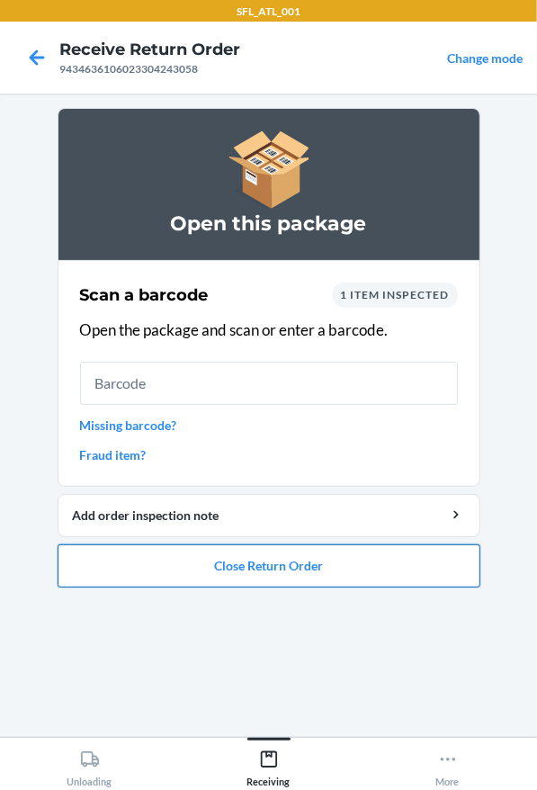
click at [335, 575] on button "Close Return Order" at bounding box center [269, 565] width 423 height 43
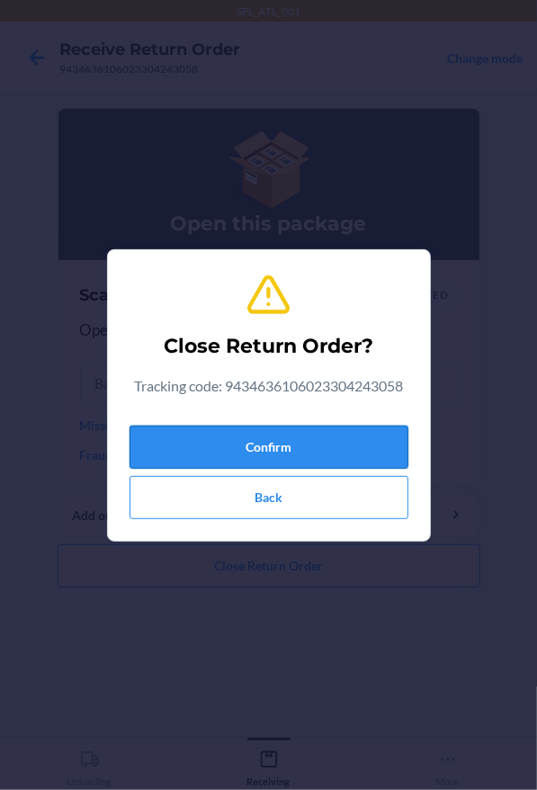
click at [273, 435] on button "Confirm" at bounding box center [269, 446] width 279 height 43
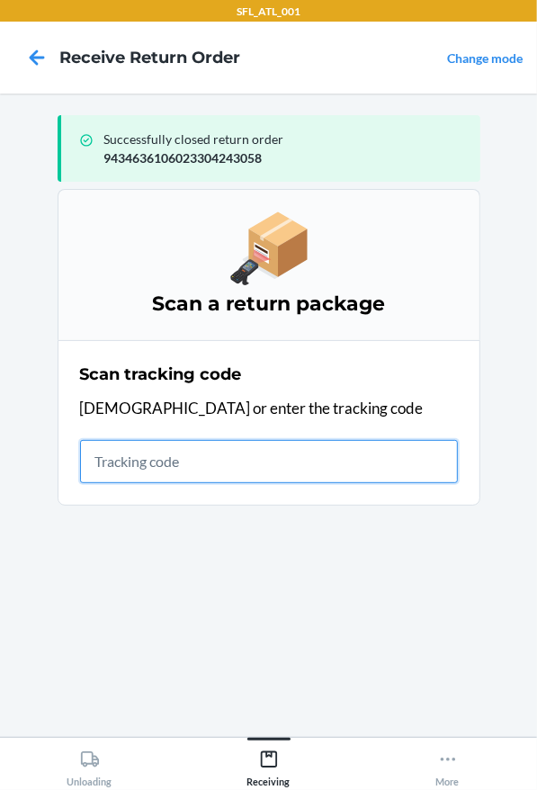
click at [409, 481] on input "text" at bounding box center [269, 461] width 378 height 43
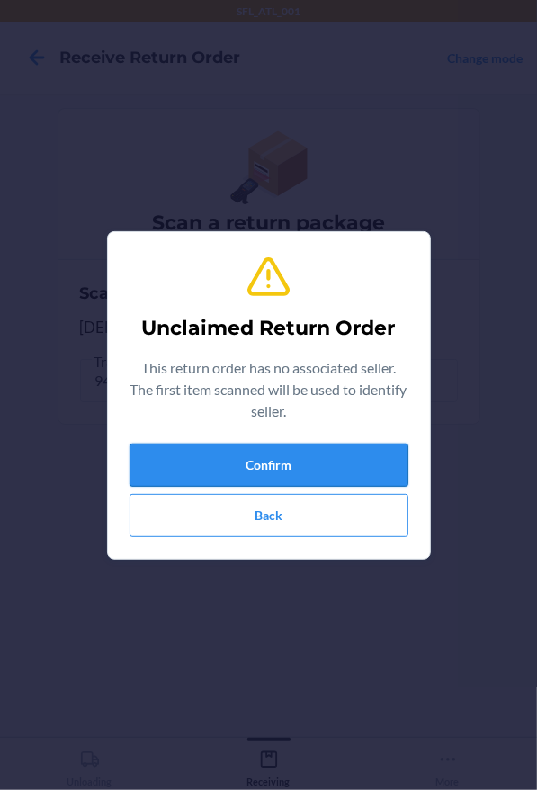
click at [362, 472] on button "Confirm" at bounding box center [269, 464] width 279 height 43
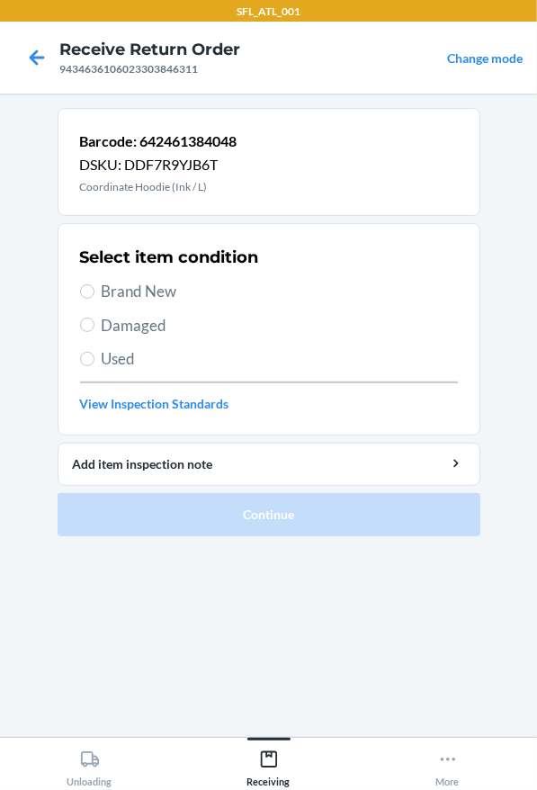
click at [166, 284] on span "Brand New" at bounding box center [280, 291] width 356 height 23
click at [94, 284] on input "Brand New" at bounding box center [87, 291] width 14 height 14
radio input "true"
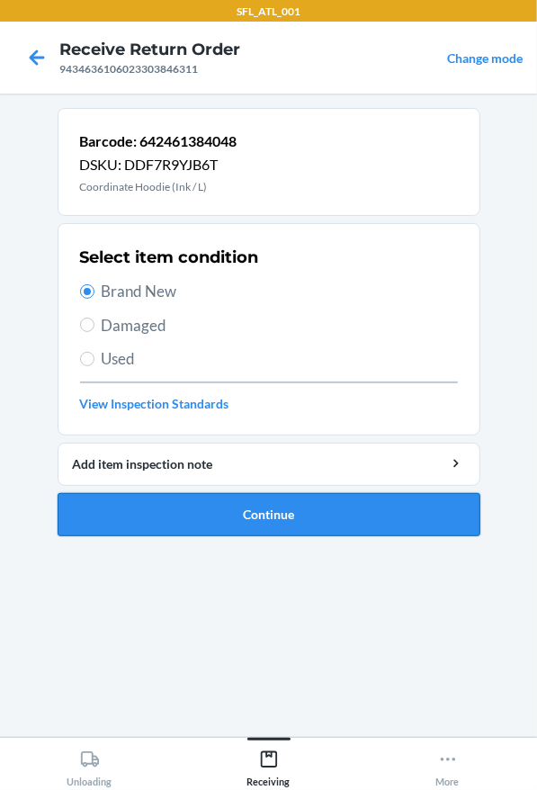
click at [237, 510] on button "Continue" at bounding box center [269, 514] width 423 height 43
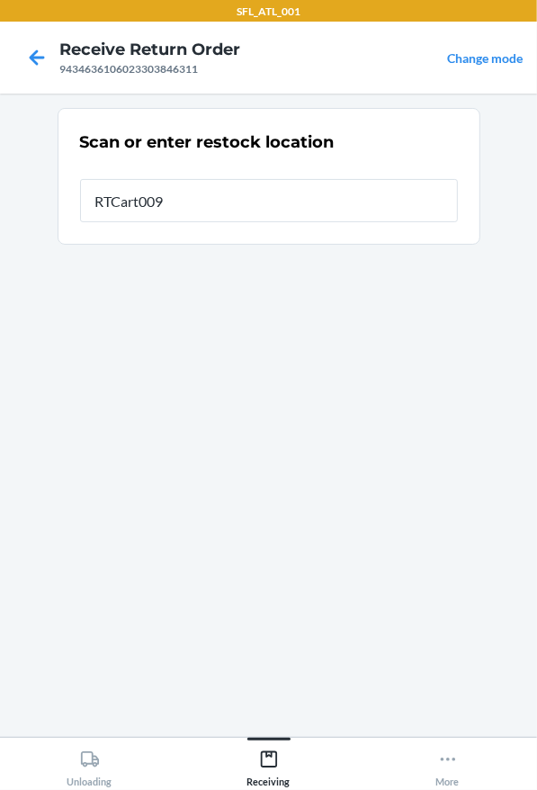
type input "RTCart009"
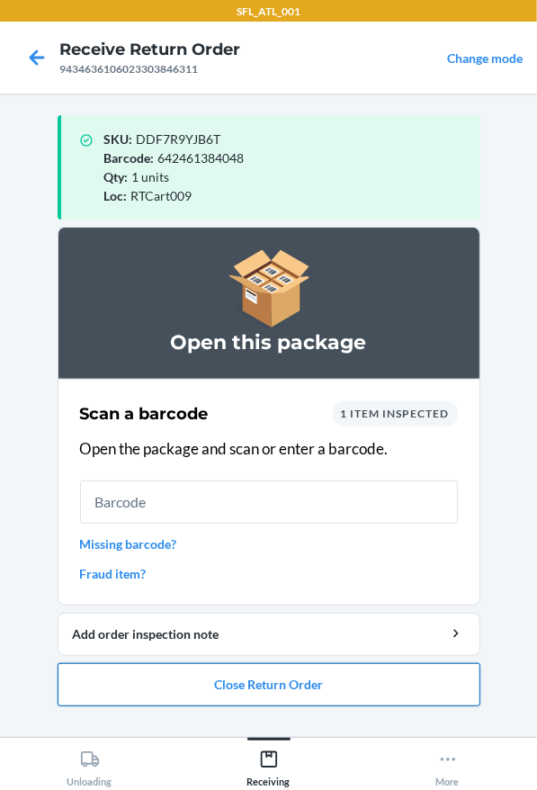
click at [194, 679] on button "Close Return Order" at bounding box center [269, 684] width 423 height 43
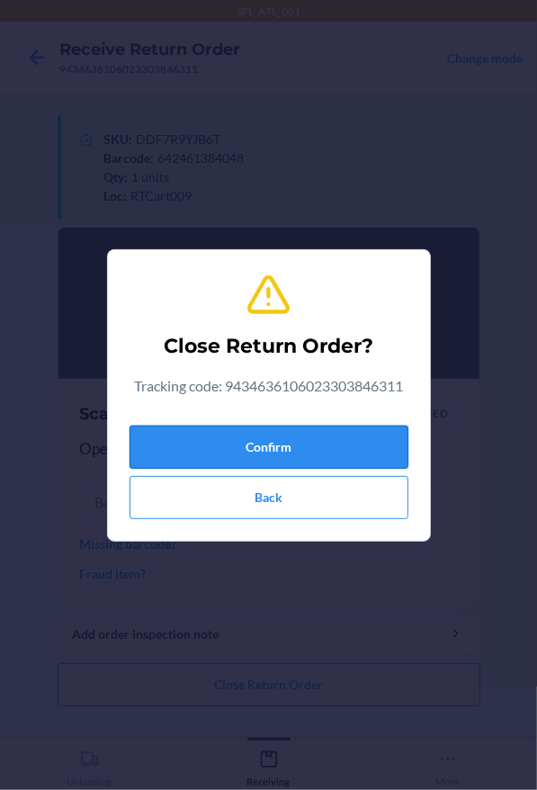
click at [215, 460] on button "Confirm" at bounding box center [269, 446] width 279 height 43
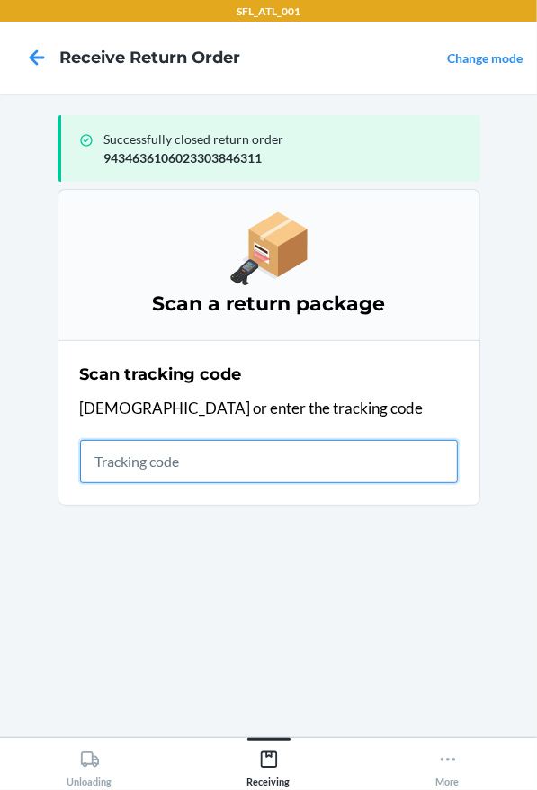
click at [347, 473] on input "text" at bounding box center [269, 461] width 378 height 43
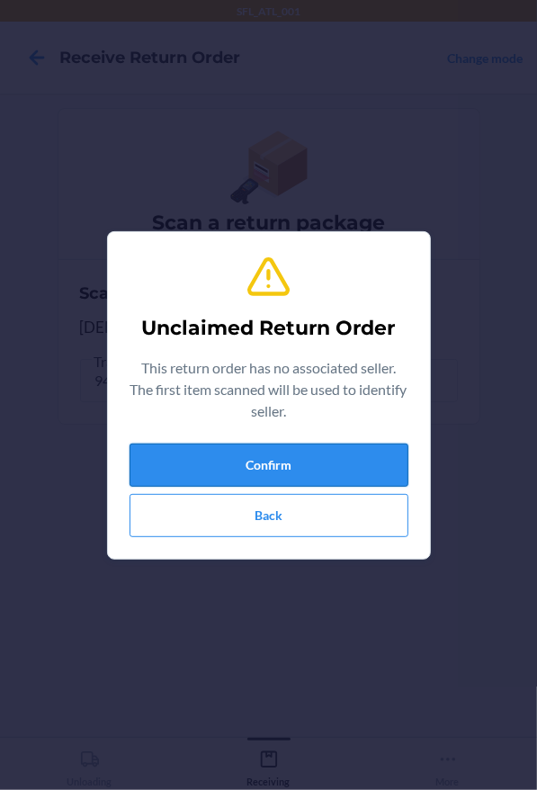
click at [356, 465] on button "Confirm" at bounding box center [269, 464] width 279 height 43
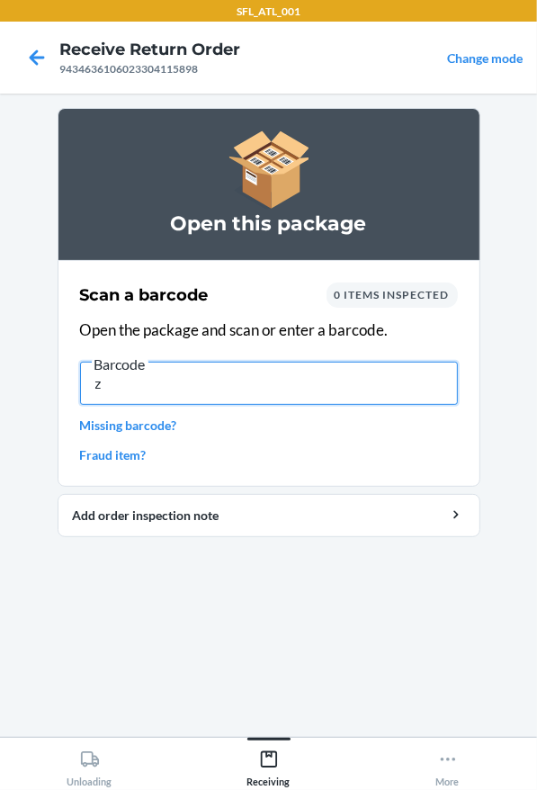
click at [180, 376] on input "z" at bounding box center [269, 383] width 378 height 43
type input "z"
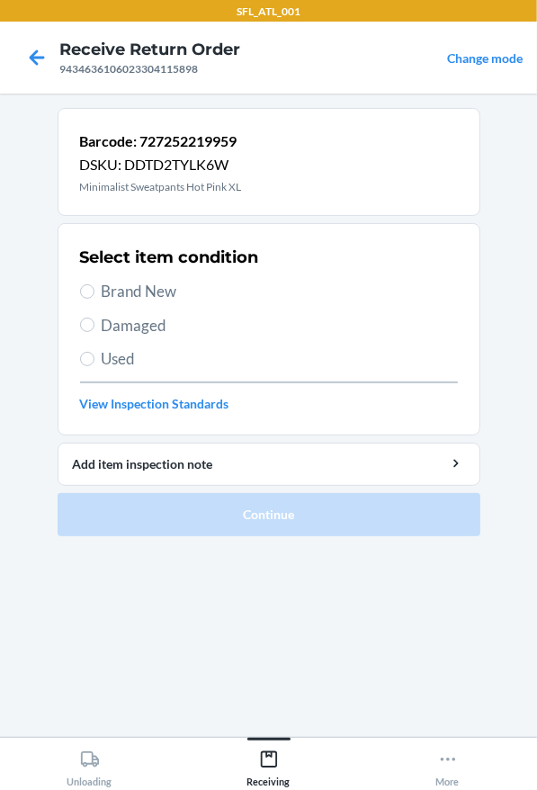
click at [161, 283] on span "Brand New" at bounding box center [280, 291] width 356 height 23
click at [94, 284] on input "Brand New" at bounding box center [87, 291] width 14 height 14
radio input "true"
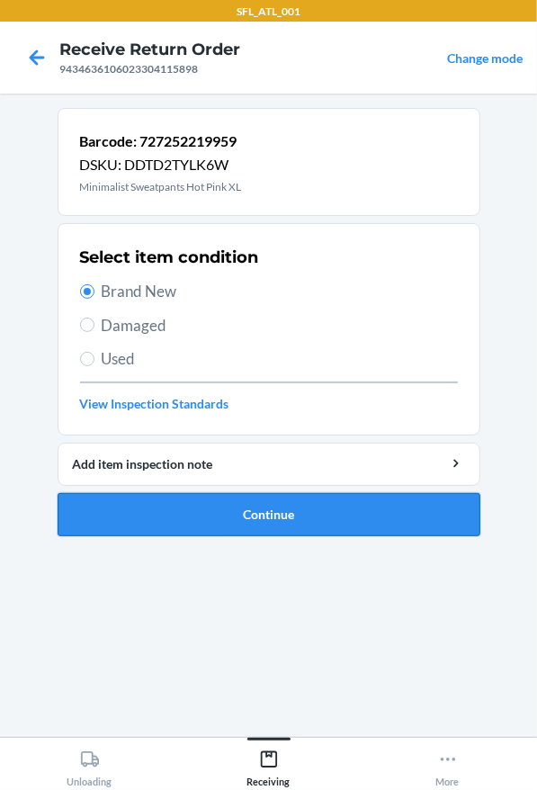
click at [174, 507] on button "Continue" at bounding box center [269, 514] width 423 height 43
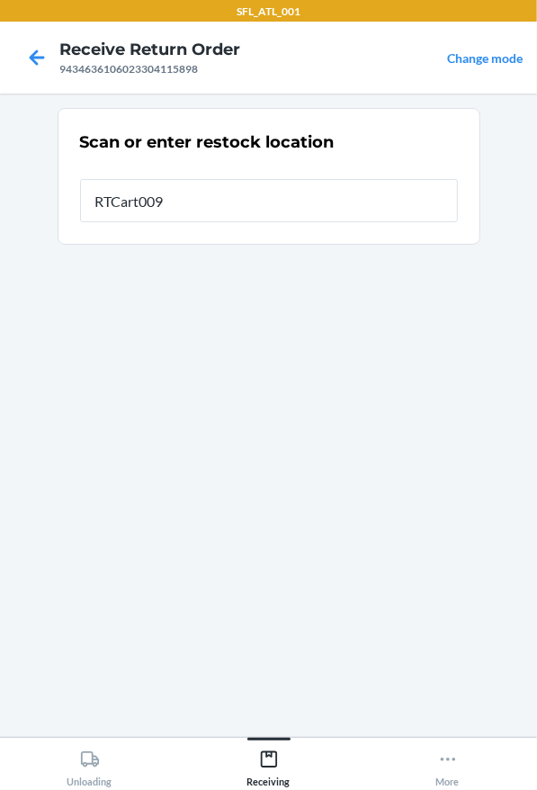
type input "RTCart009"
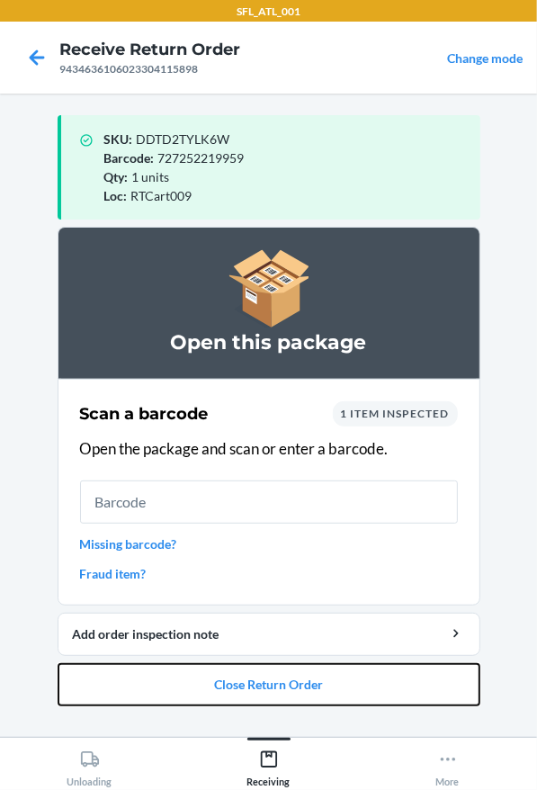
click at [223, 688] on button "Close Return Order" at bounding box center [269, 684] width 423 height 43
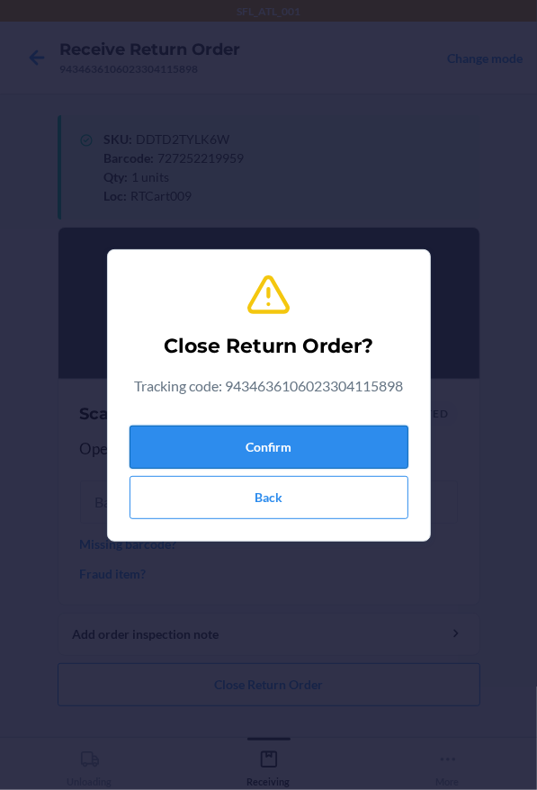
click at [265, 448] on button "Confirm" at bounding box center [269, 446] width 279 height 43
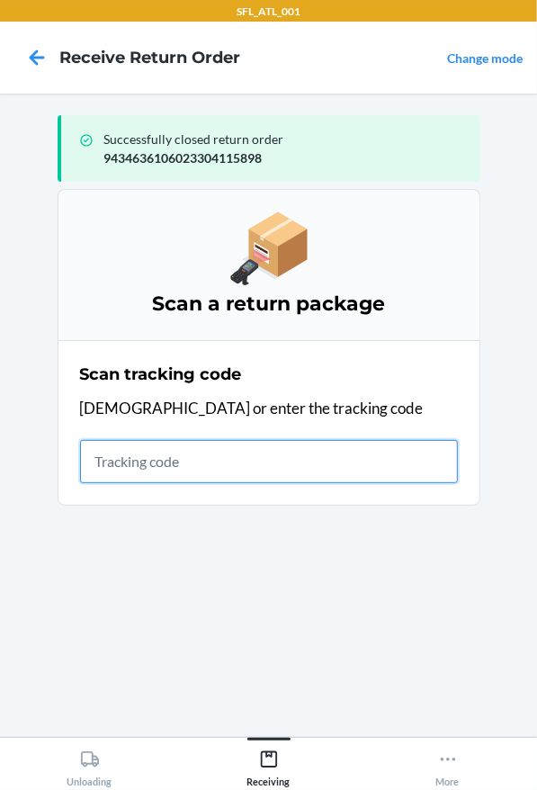
click at [303, 468] on input "text" at bounding box center [269, 461] width 378 height 43
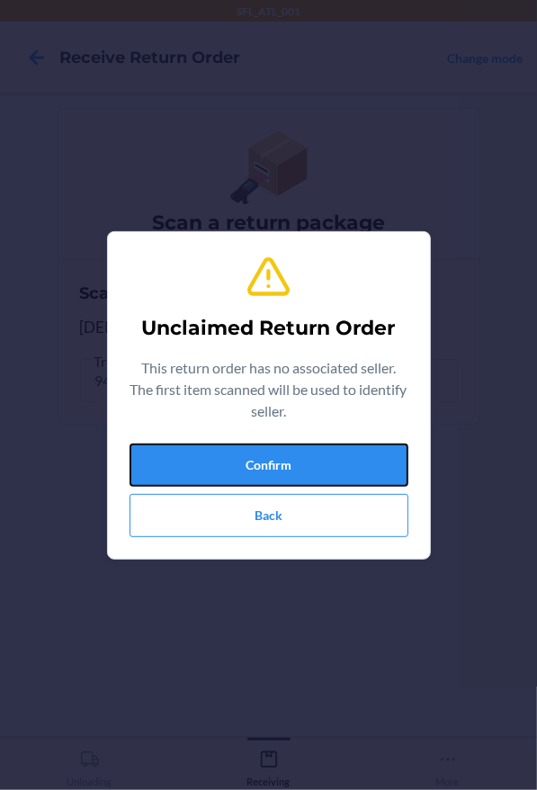
click at [301, 467] on button "Confirm" at bounding box center [269, 464] width 279 height 43
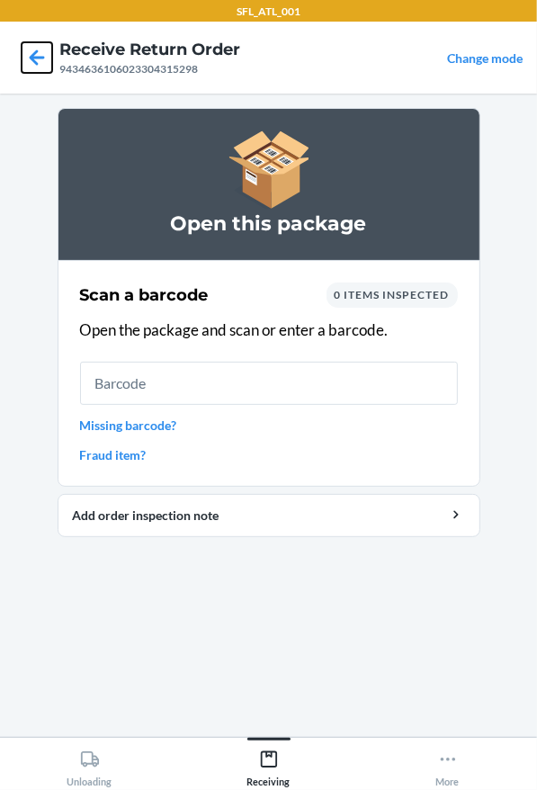
click at [25, 67] on icon at bounding box center [37, 57] width 31 height 31
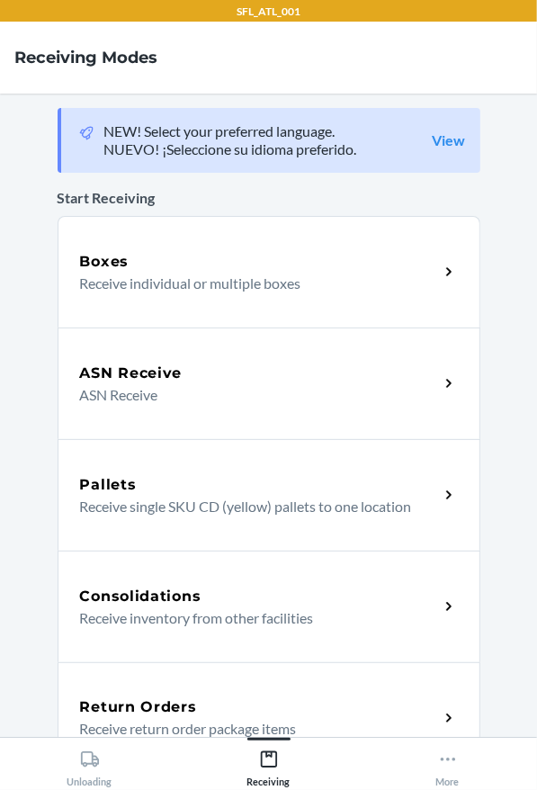
click at [152, 686] on div "Return Orders Receive return order package items" at bounding box center [269, 718] width 423 height 112
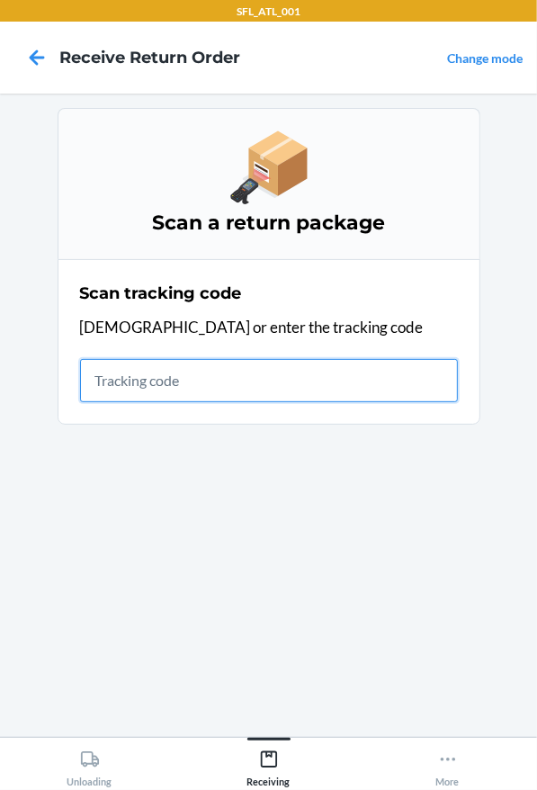
drag, startPoint x: 400, startPoint y: 381, endPoint x: 388, endPoint y: 378, distance: 13.1
click at [400, 381] on input "text" at bounding box center [269, 380] width 378 height 43
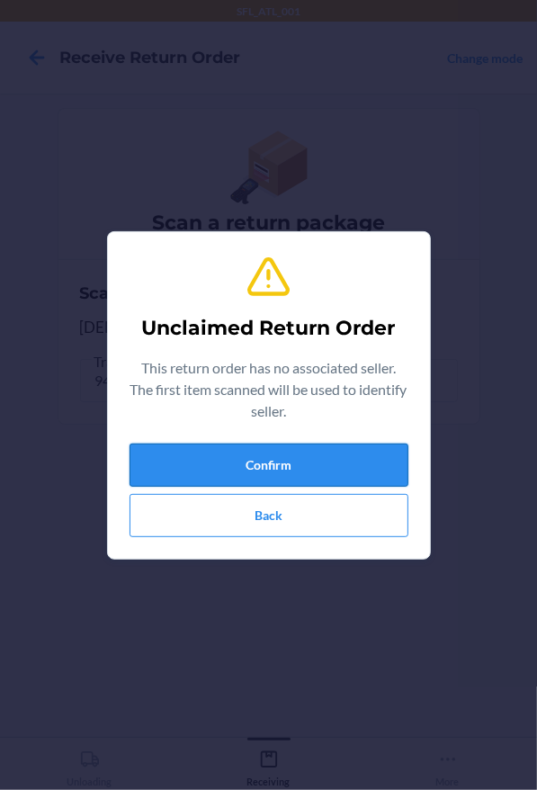
click at [327, 474] on button "Confirm" at bounding box center [269, 464] width 279 height 43
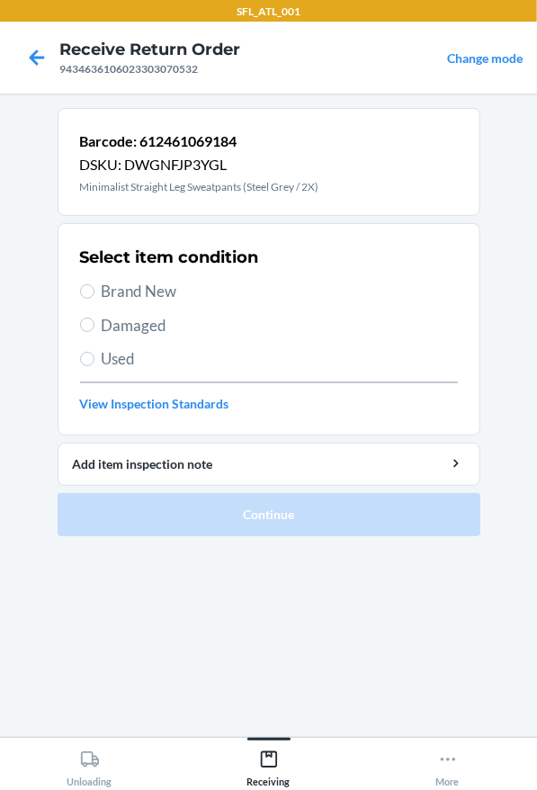
click at [111, 281] on div "Select item condition Brand New Damaged Used View Inspection Standards" at bounding box center [269, 329] width 378 height 178
click at [111, 282] on span "Brand New" at bounding box center [280, 291] width 356 height 23
click at [94, 284] on input "Brand New" at bounding box center [87, 291] width 14 height 14
radio input "true"
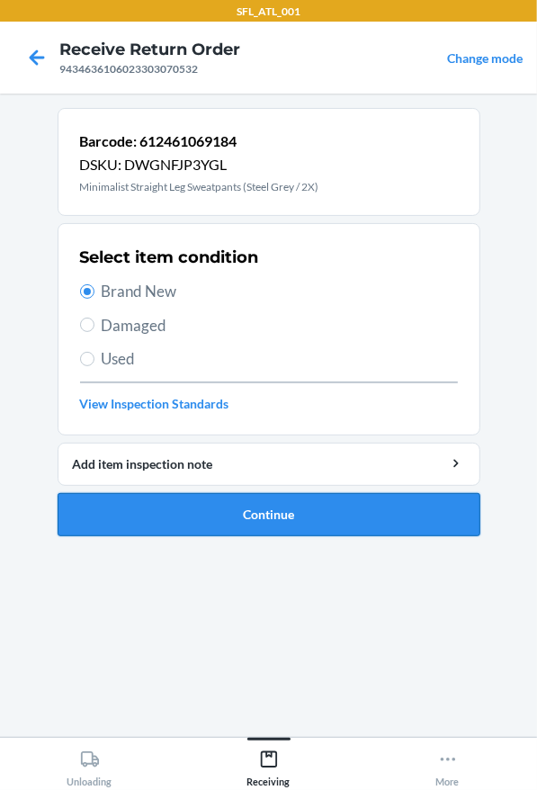
click at [203, 496] on button "Continue" at bounding box center [269, 514] width 423 height 43
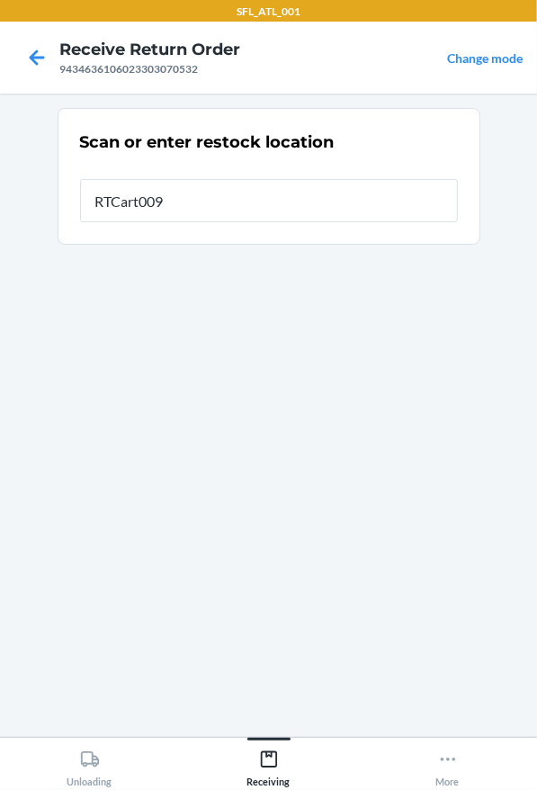
type input "RTCart009"
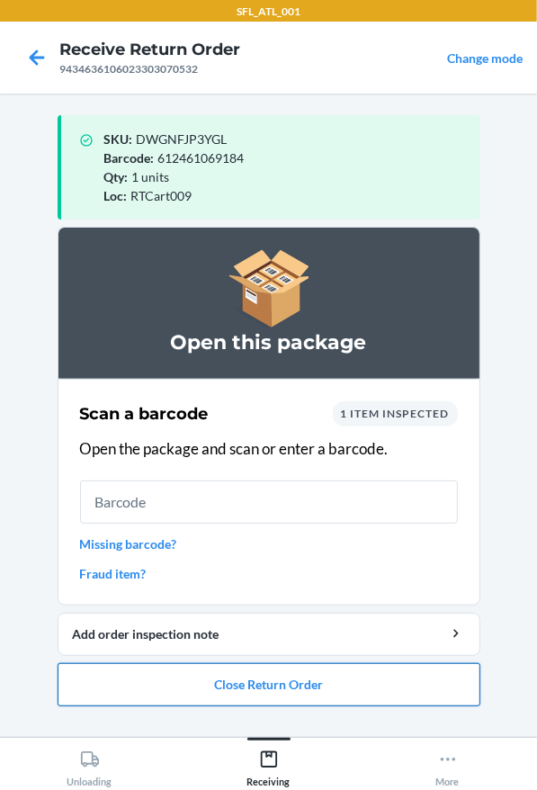
click at [264, 696] on button "Close Return Order" at bounding box center [269, 684] width 423 height 43
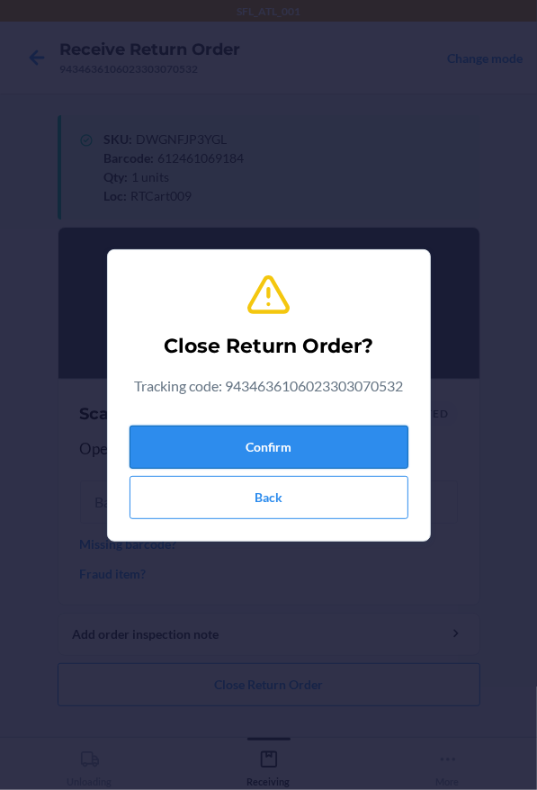
click at [222, 452] on button "Confirm" at bounding box center [269, 446] width 279 height 43
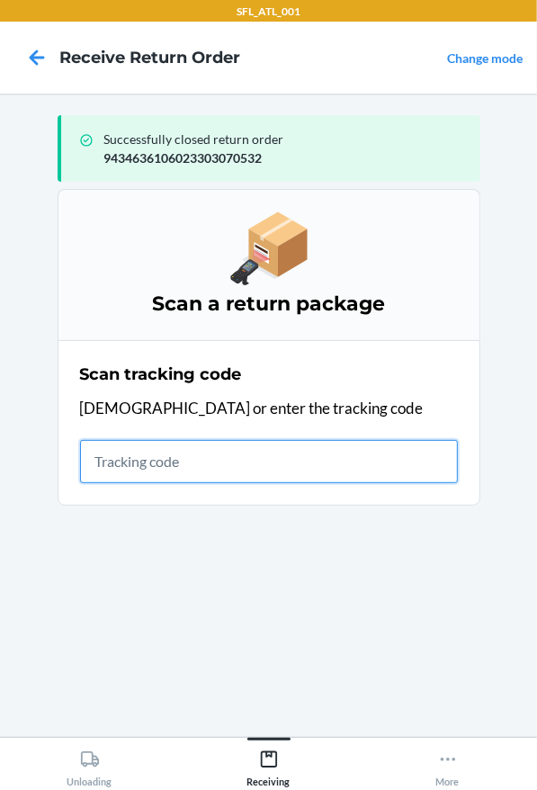
drag, startPoint x: 157, startPoint y: 461, endPoint x: 155, endPoint y: 442, distance: 19.0
click at [157, 461] on input "text" at bounding box center [269, 461] width 378 height 43
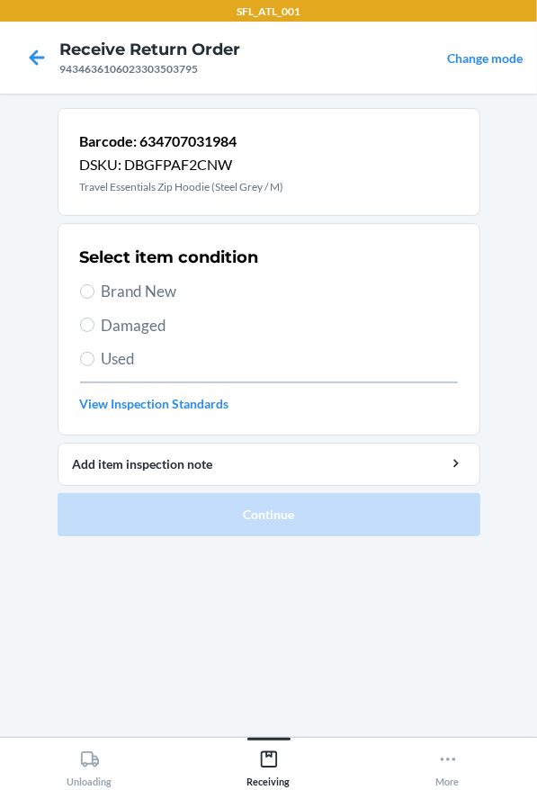
click at [165, 286] on span "Brand New" at bounding box center [280, 291] width 356 height 23
click at [94, 286] on input "Brand New" at bounding box center [87, 291] width 14 height 14
radio input "true"
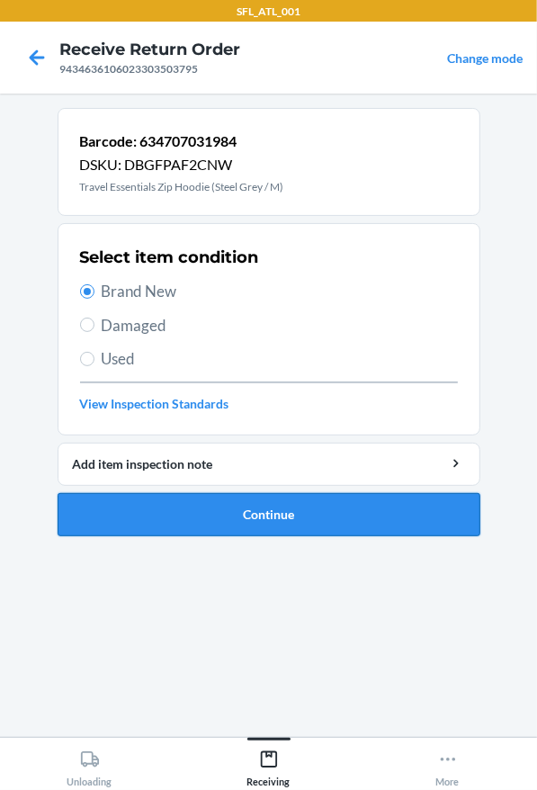
click at [190, 506] on button "Continue" at bounding box center [269, 514] width 423 height 43
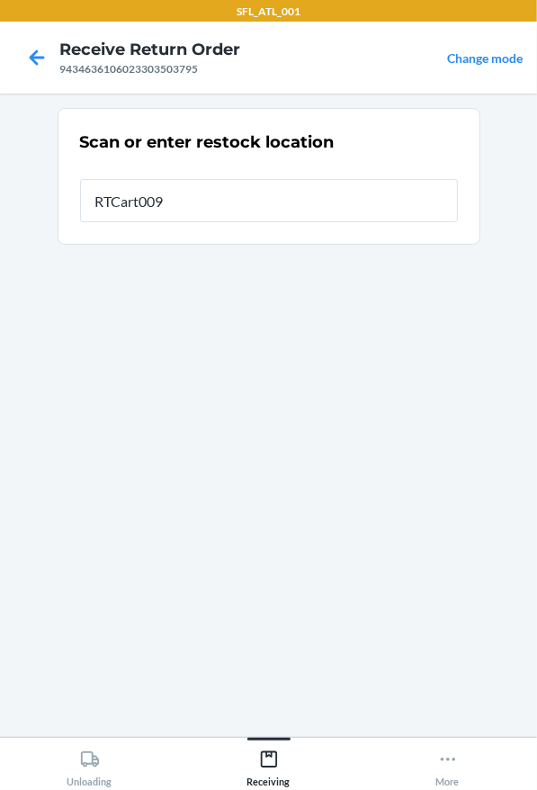
type input "RTCart009"
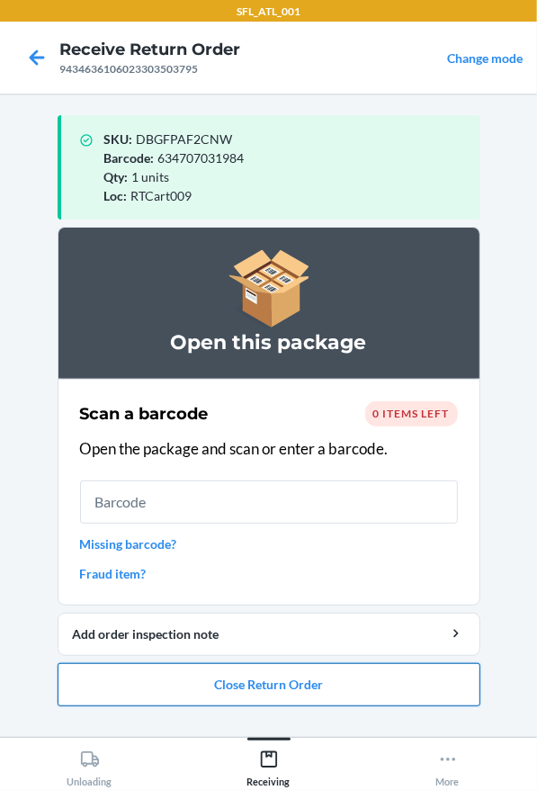
click at [312, 675] on button "Close Return Order" at bounding box center [269, 684] width 423 height 43
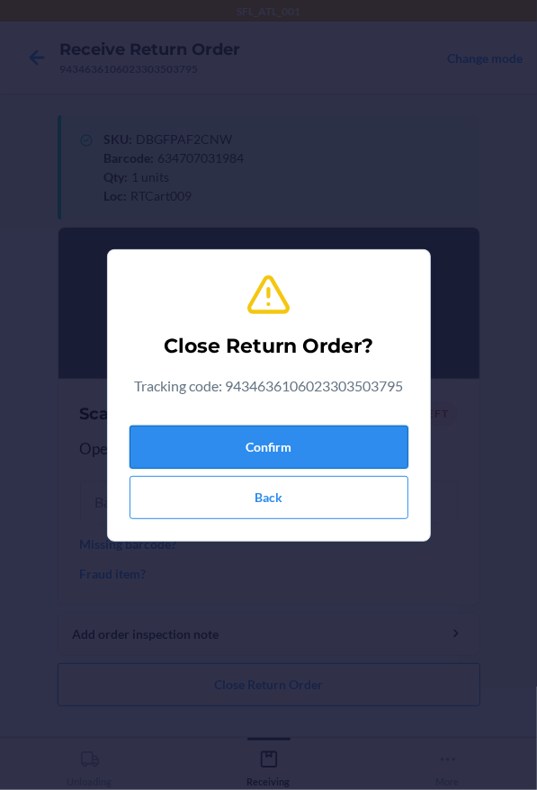
click at [288, 433] on button "Confirm" at bounding box center [269, 446] width 279 height 43
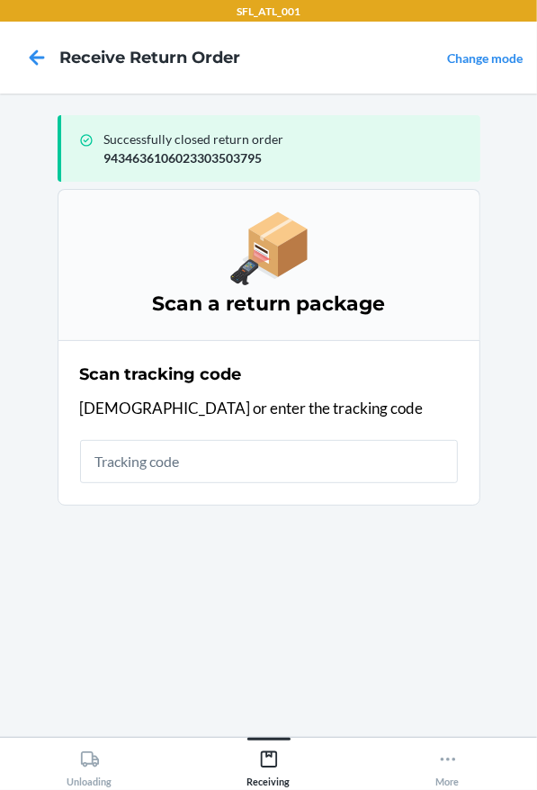
click at [318, 427] on div "Scan tracking code Scan or enter the tracking code" at bounding box center [269, 422] width 378 height 131
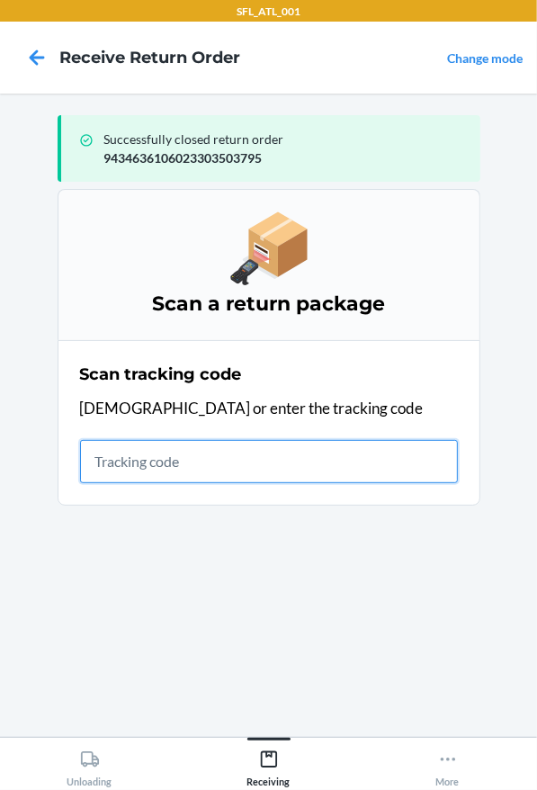
click at [303, 479] on input "text" at bounding box center [269, 461] width 378 height 43
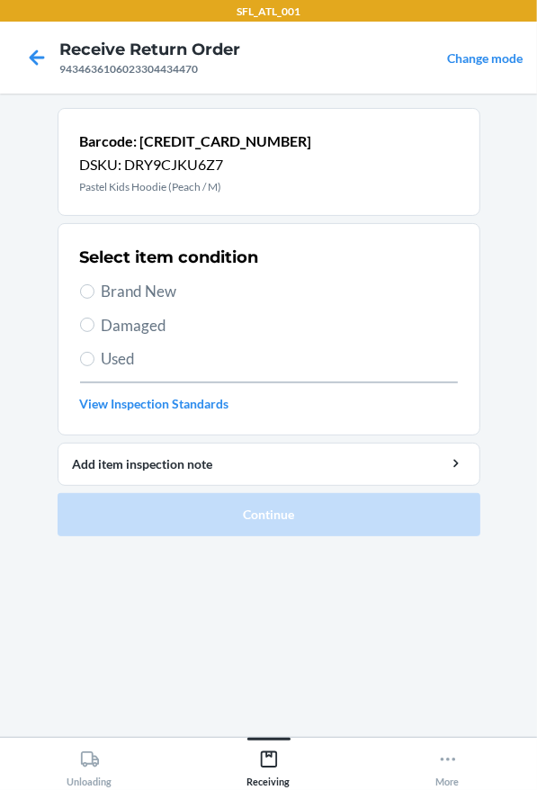
click at [138, 283] on span "Brand New" at bounding box center [280, 291] width 356 height 23
click at [94, 284] on input "Brand New" at bounding box center [87, 291] width 14 height 14
radio input "true"
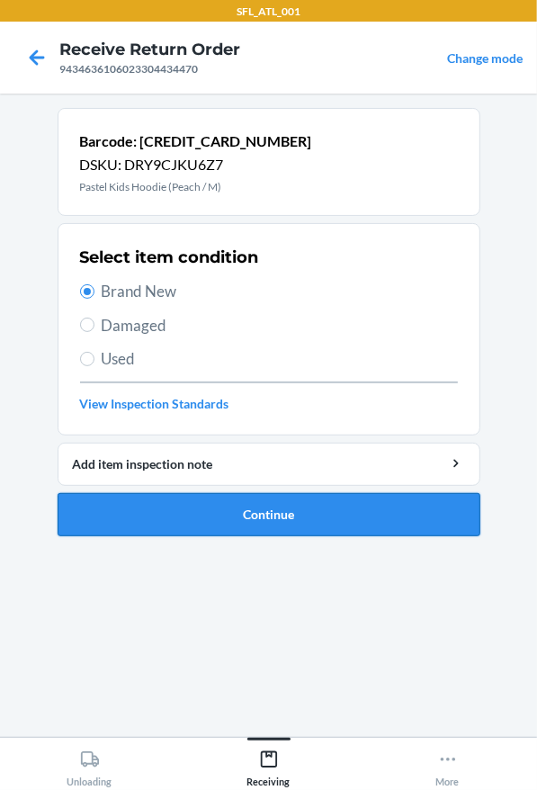
click at [222, 499] on button "Continue" at bounding box center [269, 514] width 423 height 43
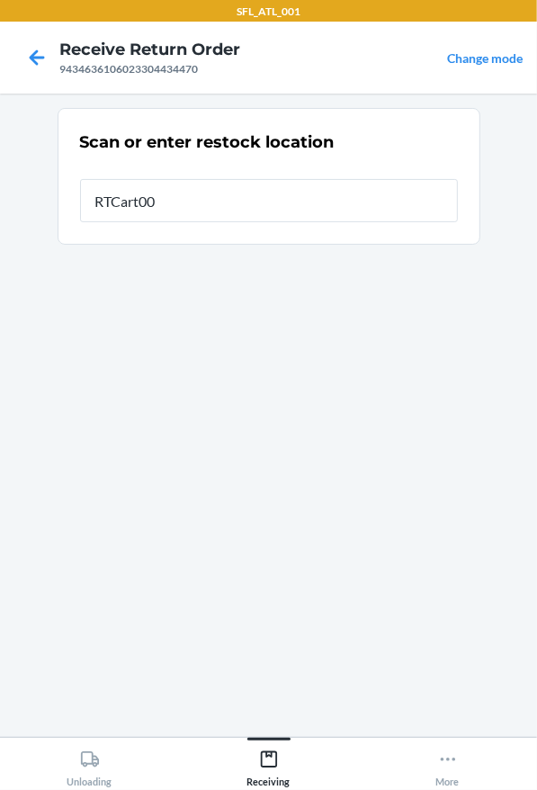
type input "RTCart009"
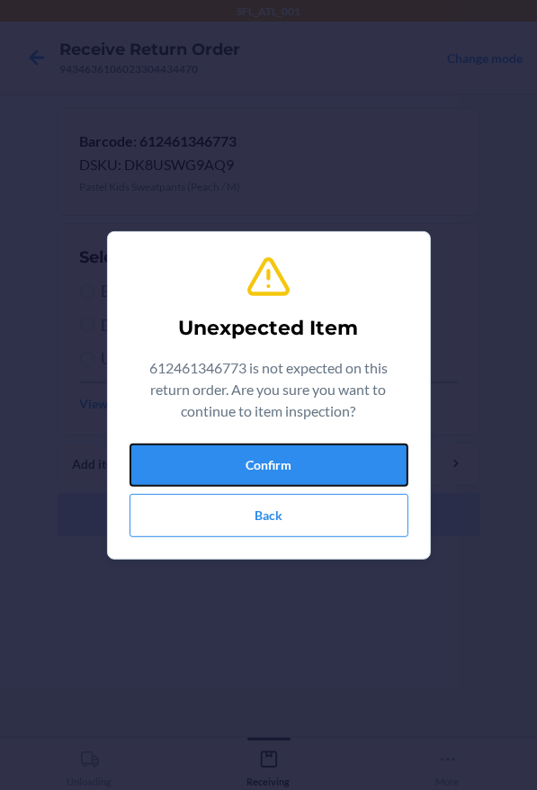
click at [300, 463] on button "Confirm" at bounding box center [269, 464] width 279 height 43
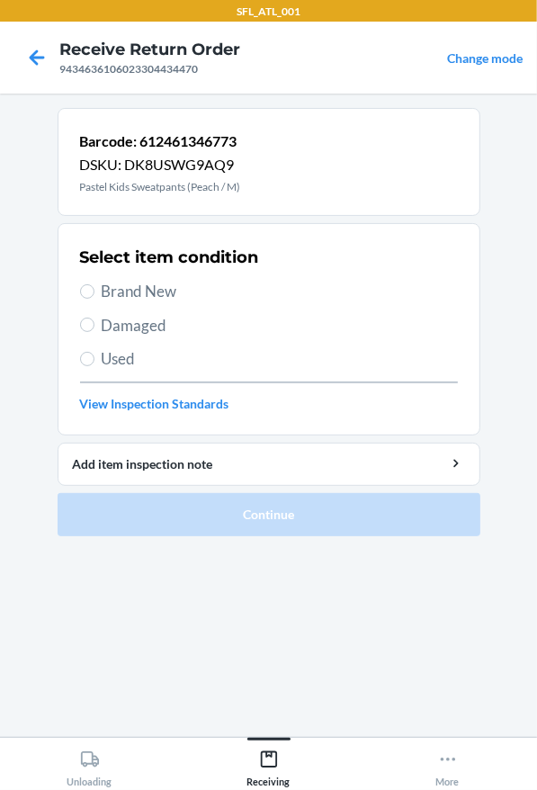
click at [130, 281] on span "Brand New" at bounding box center [280, 291] width 356 height 23
click at [94, 284] on input "Brand New" at bounding box center [87, 291] width 14 height 14
radio input "true"
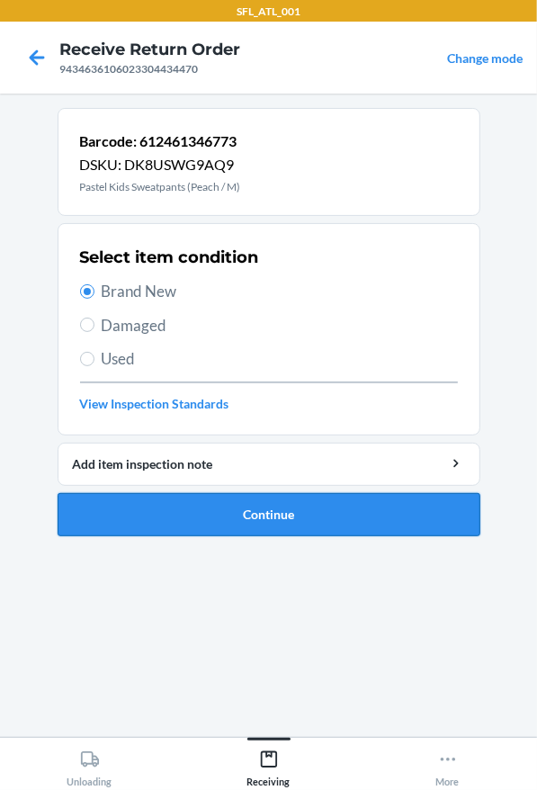
click at [287, 493] on button "Continue" at bounding box center [269, 514] width 423 height 43
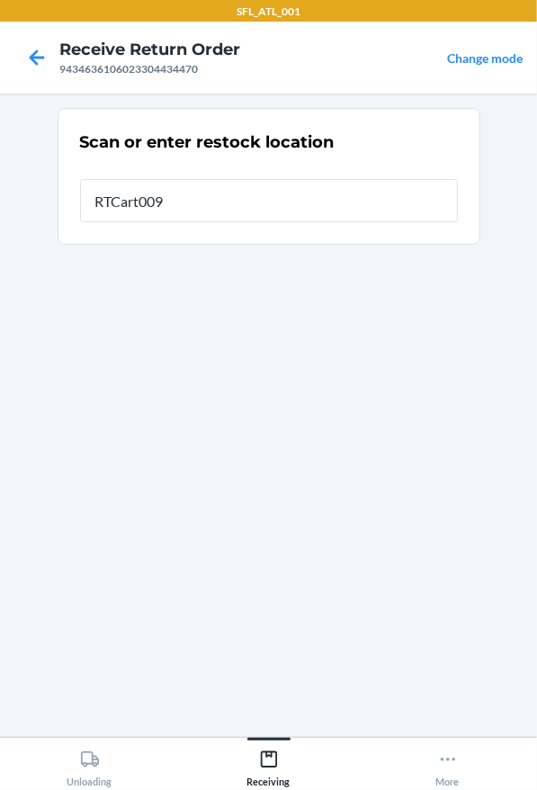
type input "RTCart009"
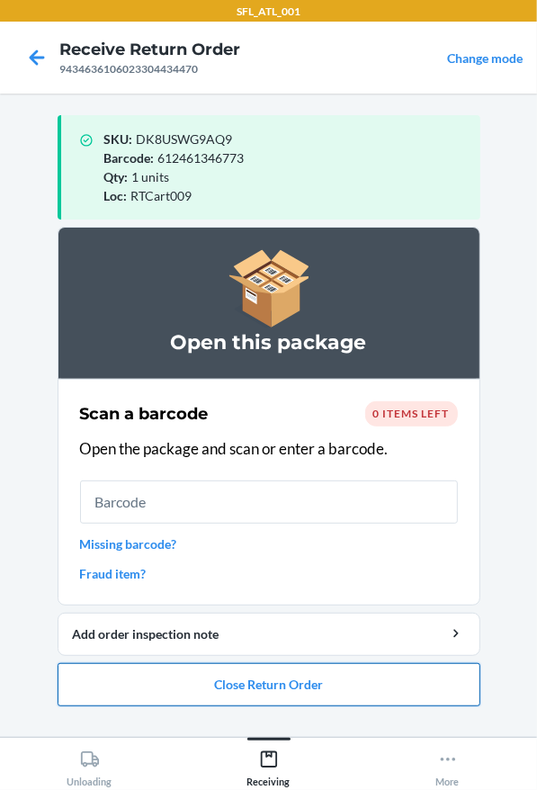
click at [407, 664] on button "Close Return Order" at bounding box center [269, 684] width 423 height 43
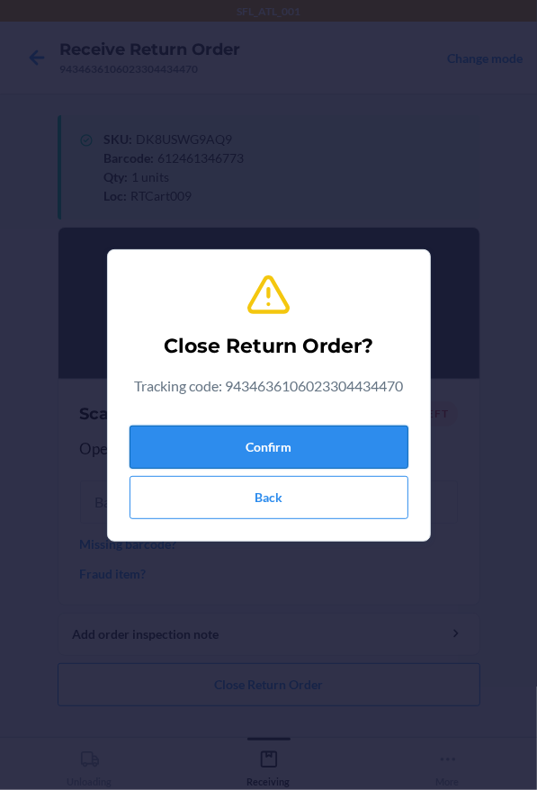
click at [336, 443] on button "Confirm" at bounding box center [269, 446] width 279 height 43
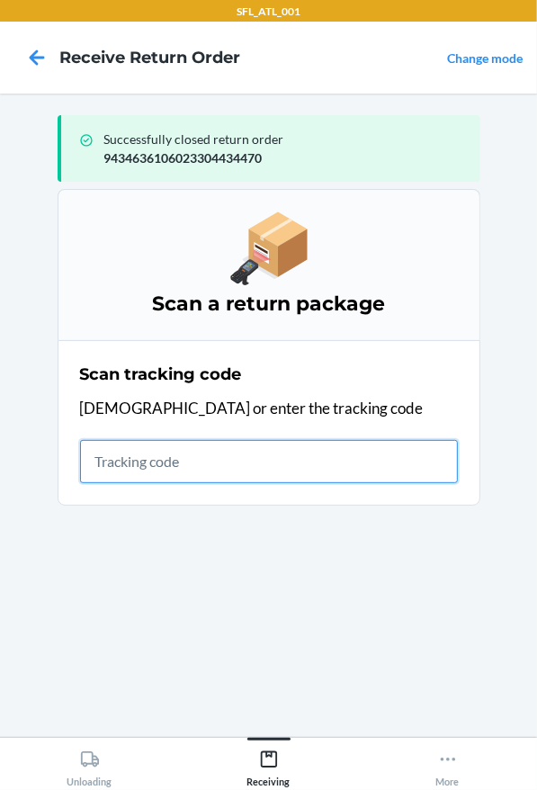
click at [329, 461] on input "text" at bounding box center [269, 461] width 378 height 43
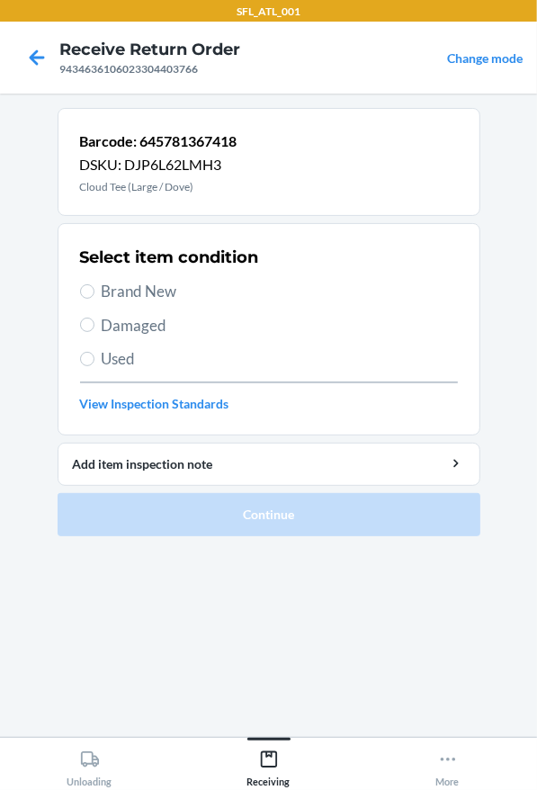
click at [142, 291] on span "Brand New" at bounding box center [280, 291] width 356 height 23
click at [94, 291] on input "Brand New" at bounding box center [87, 291] width 14 height 14
radio input "true"
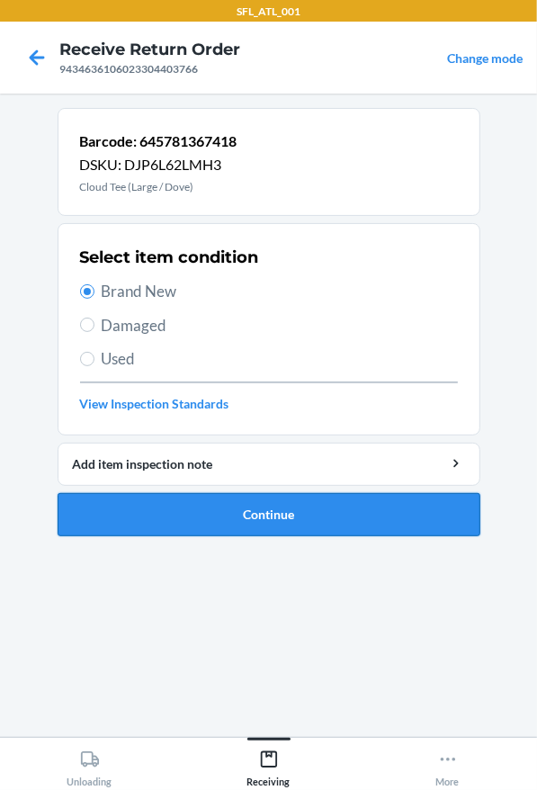
click at [179, 493] on button "Continue" at bounding box center [269, 514] width 423 height 43
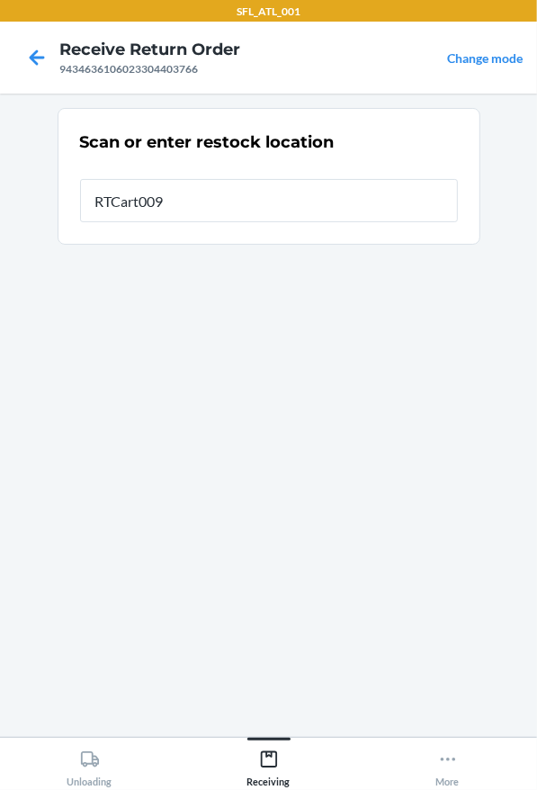
type input "RTCart009"
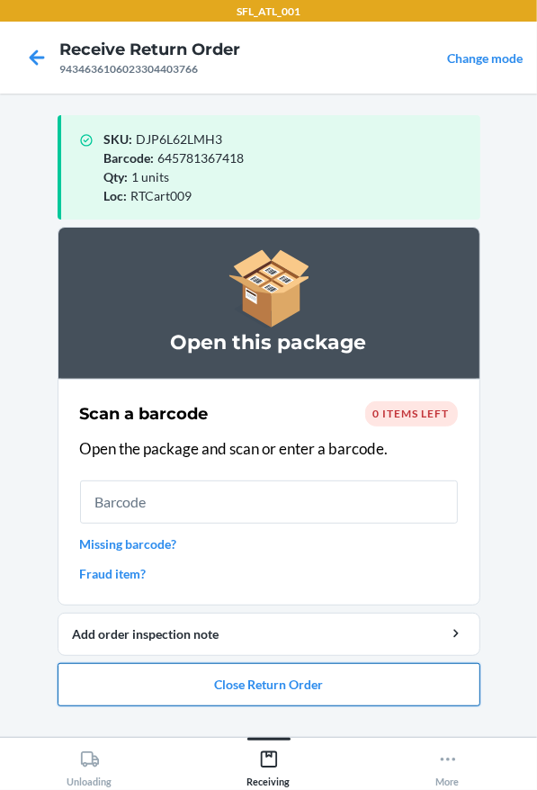
click at [207, 668] on button "Close Return Order" at bounding box center [269, 684] width 423 height 43
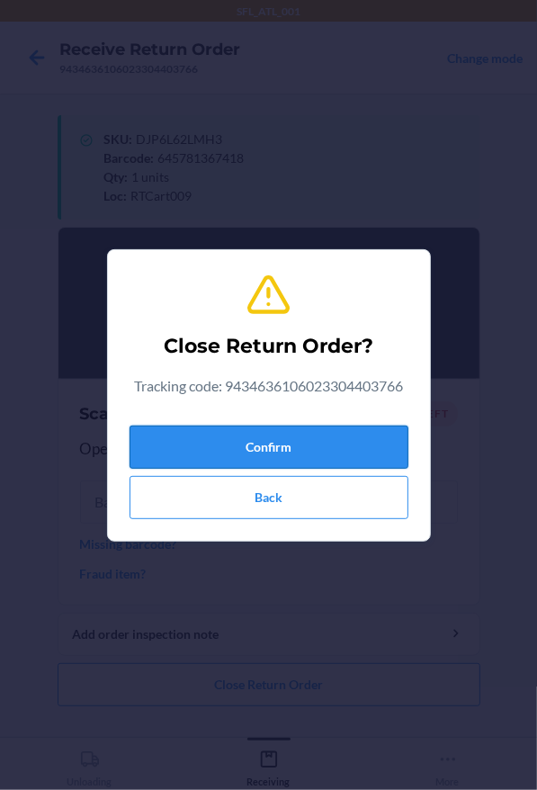
click at [245, 439] on button "Confirm" at bounding box center [269, 446] width 279 height 43
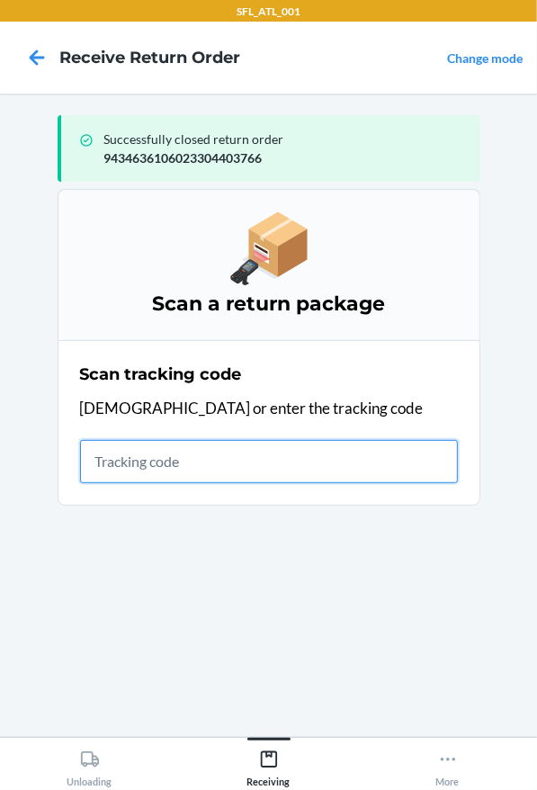
click at [159, 474] on input "text" at bounding box center [269, 461] width 378 height 43
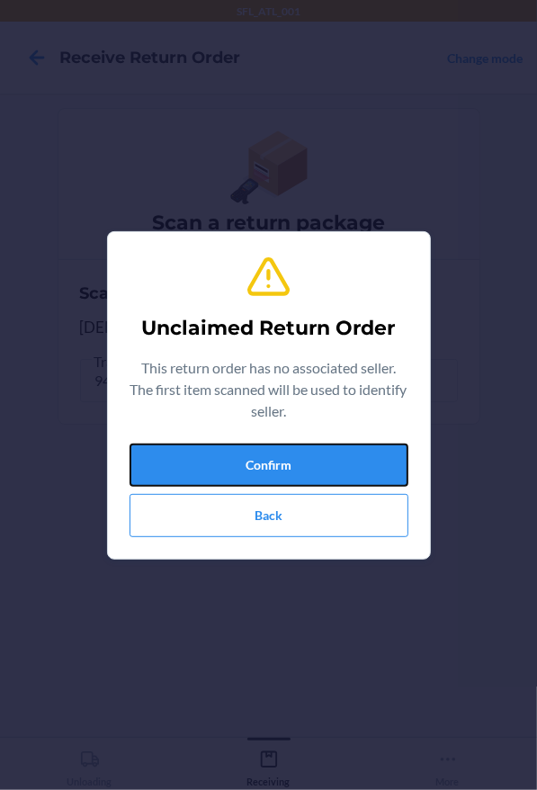
click at [159, 474] on button "Confirm" at bounding box center [269, 464] width 279 height 43
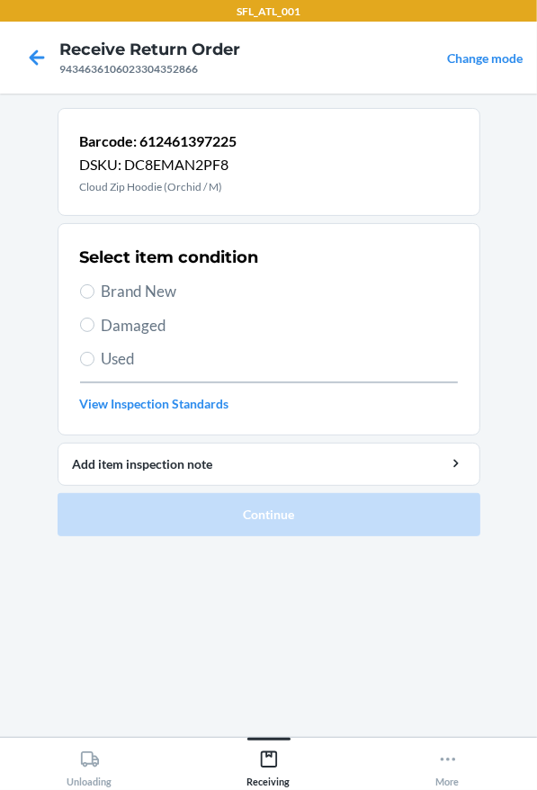
click at [144, 293] on span "Brand New" at bounding box center [280, 291] width 356 height 23
click at [94, 293] on input "Brand New" at bounding box center [87, 291] width 14 height 14
radio input "true"
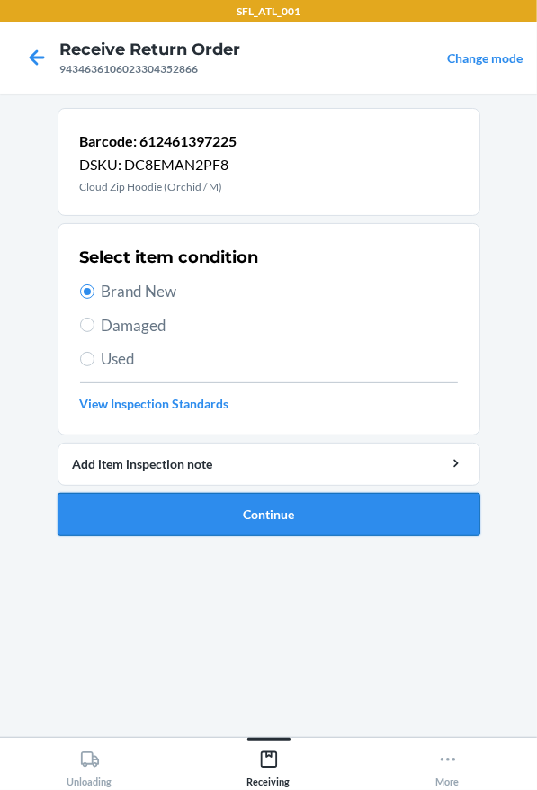
click at [210, 524] on button "Continue" at bounding box center [269, 514] width 423 height 43
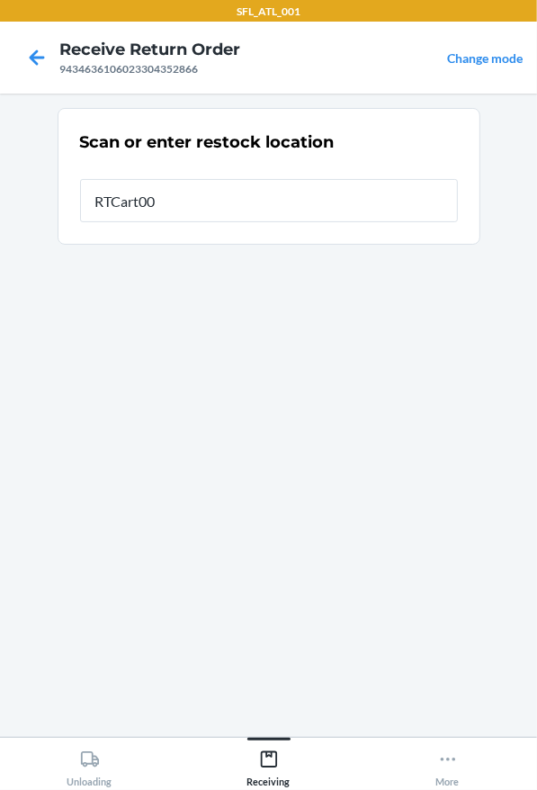
type input "RTCart009"
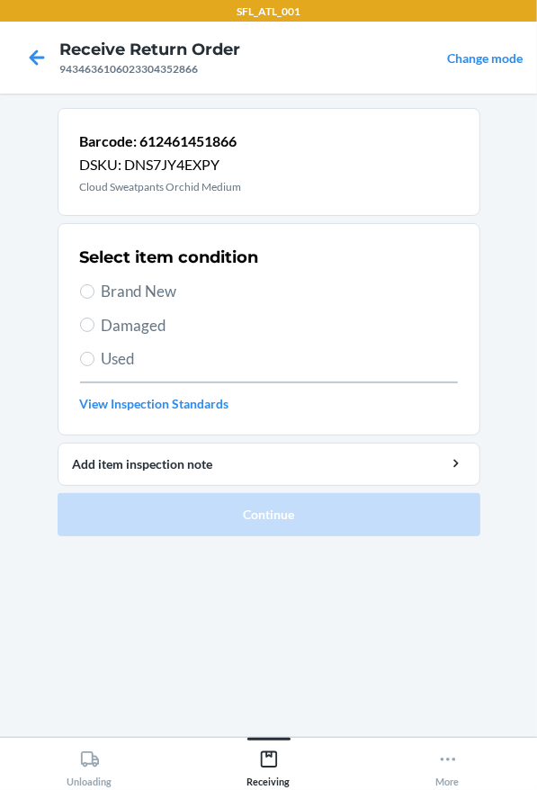
click at [116, 284] on span "Brand New" at bounding box center [280, 291] width 356 height 23
click at [94, 284] on input "Brand New" at bounding box center [87, 291] width 14 height 14
radio input "true"
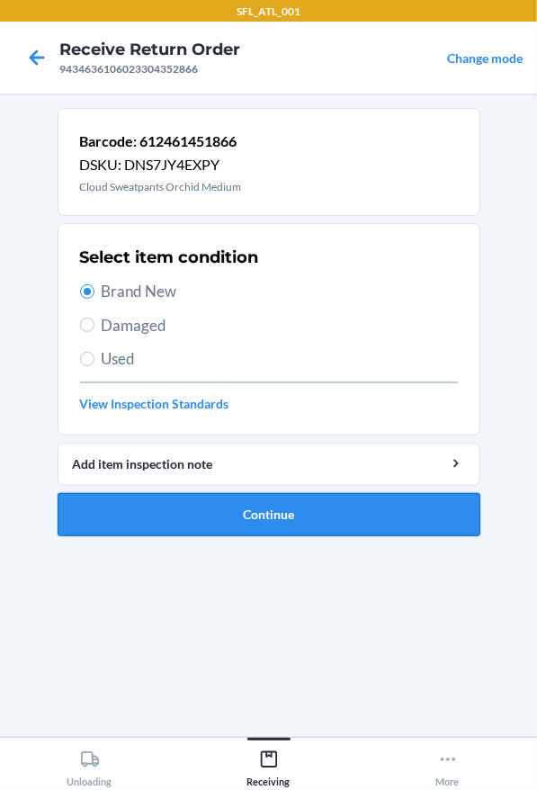
click at [232, 503] on button "Continue" at bounding box center [269, 514] width 423 height 43
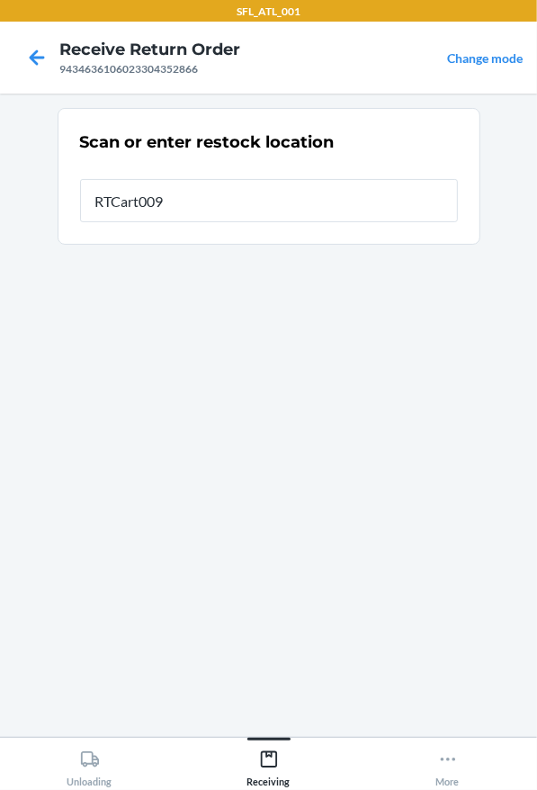
type input "RTCart009"
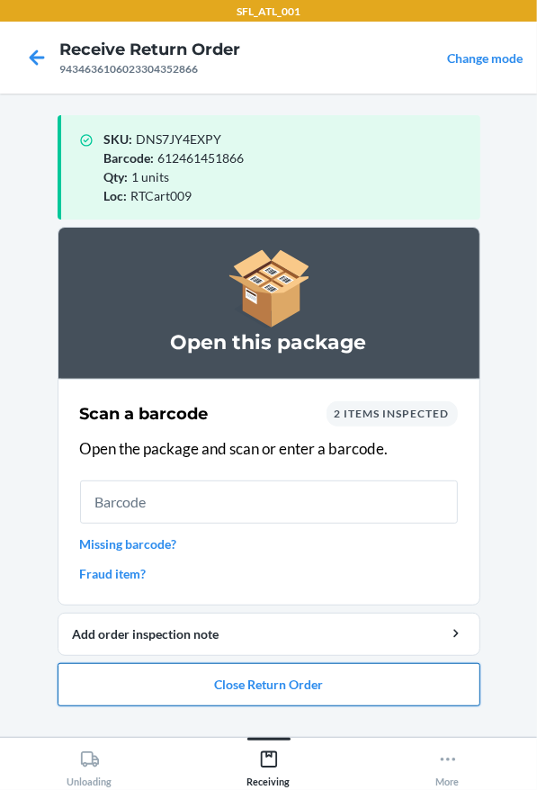
click at [203, 680] on button "Close Return Order" at bounding box center [269, 684] width 423 height 43
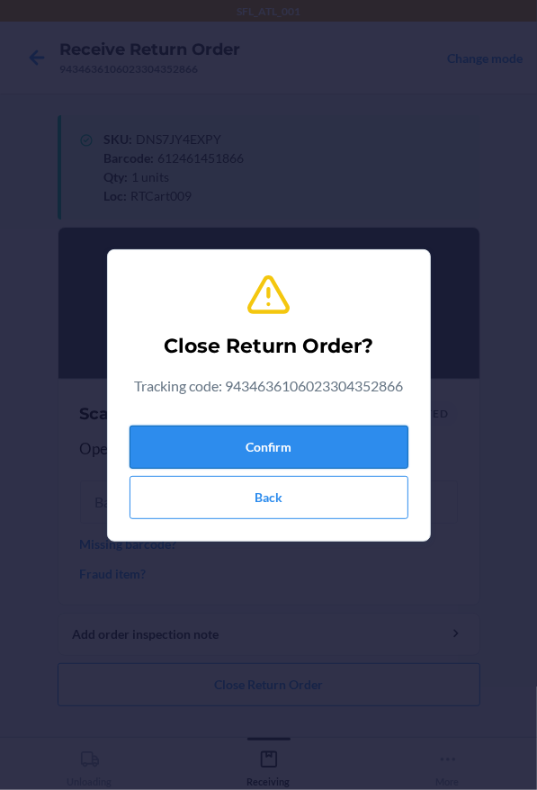
click at [342, 440] on button "Confirm" at bounding box center [269, 446] width 279 height 43
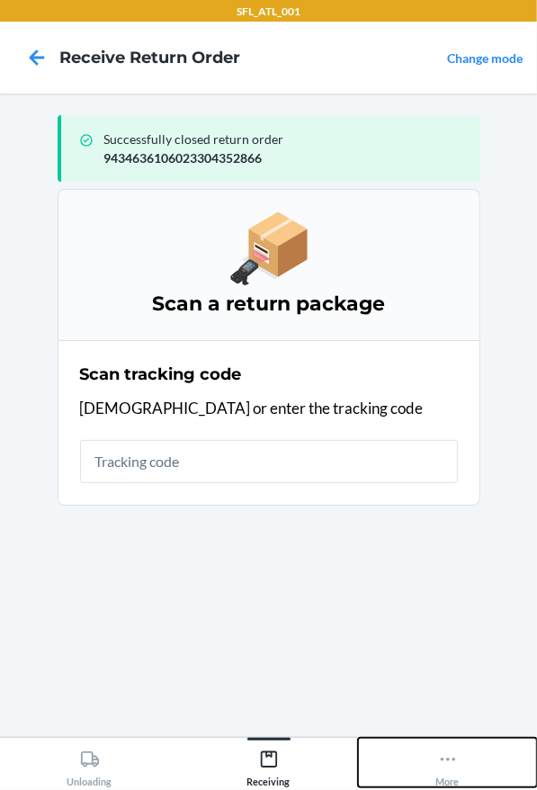
click at [416, 756] on button "More" at bounding box center [447, 762] width 179 height 49
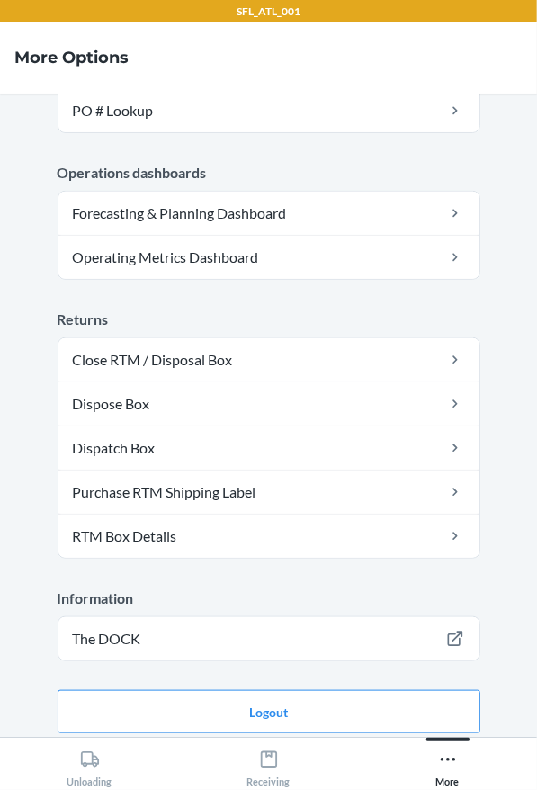
scroll to position [468, 0]
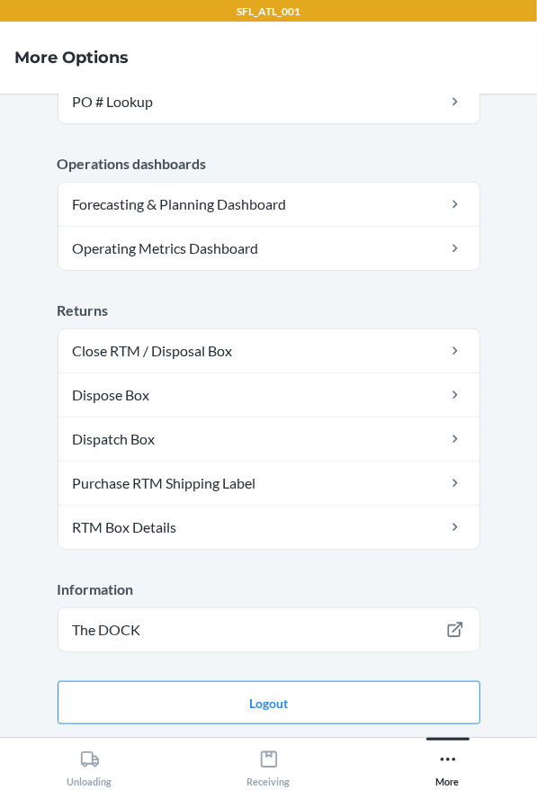
click at [320, 698] on main "Account Account alejandrom Warehouse ID SFL_ATL_001 Language English Tools Cart…" at bounding box center [268, 415] width 537 height 643
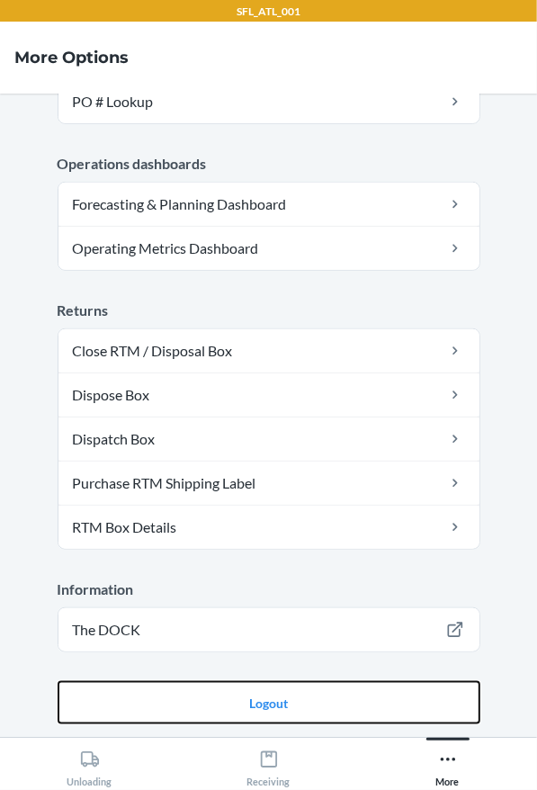
click at [320, 698] on button "Logout" at bounding box center [269, 702] width 423 height 43
